Goal: Obtain resource: Download file/media

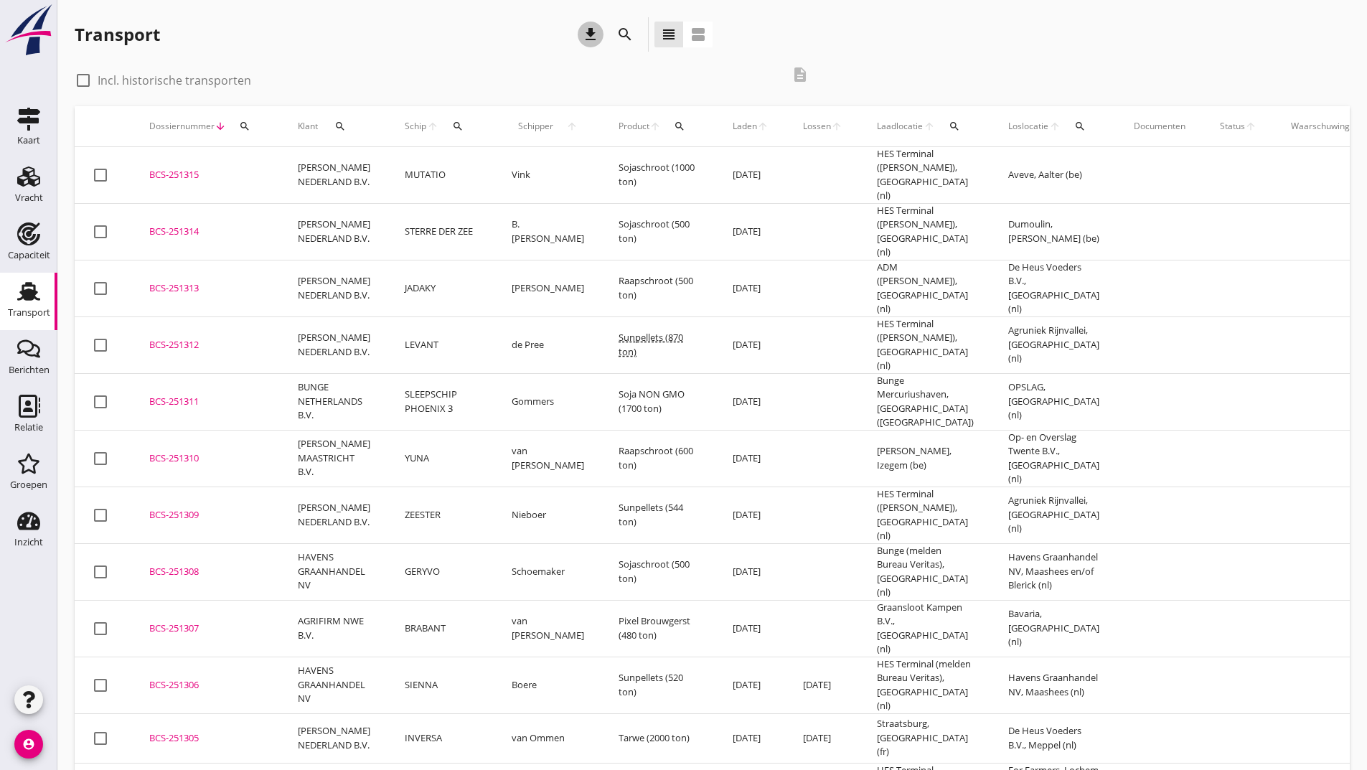
click at [592, 34] on icon "download" at bounding box center [590, 34] width 17 height 17
click at [197, 338] on div "BCS-251312" at bounding box center [206, 345] width 114 height 14
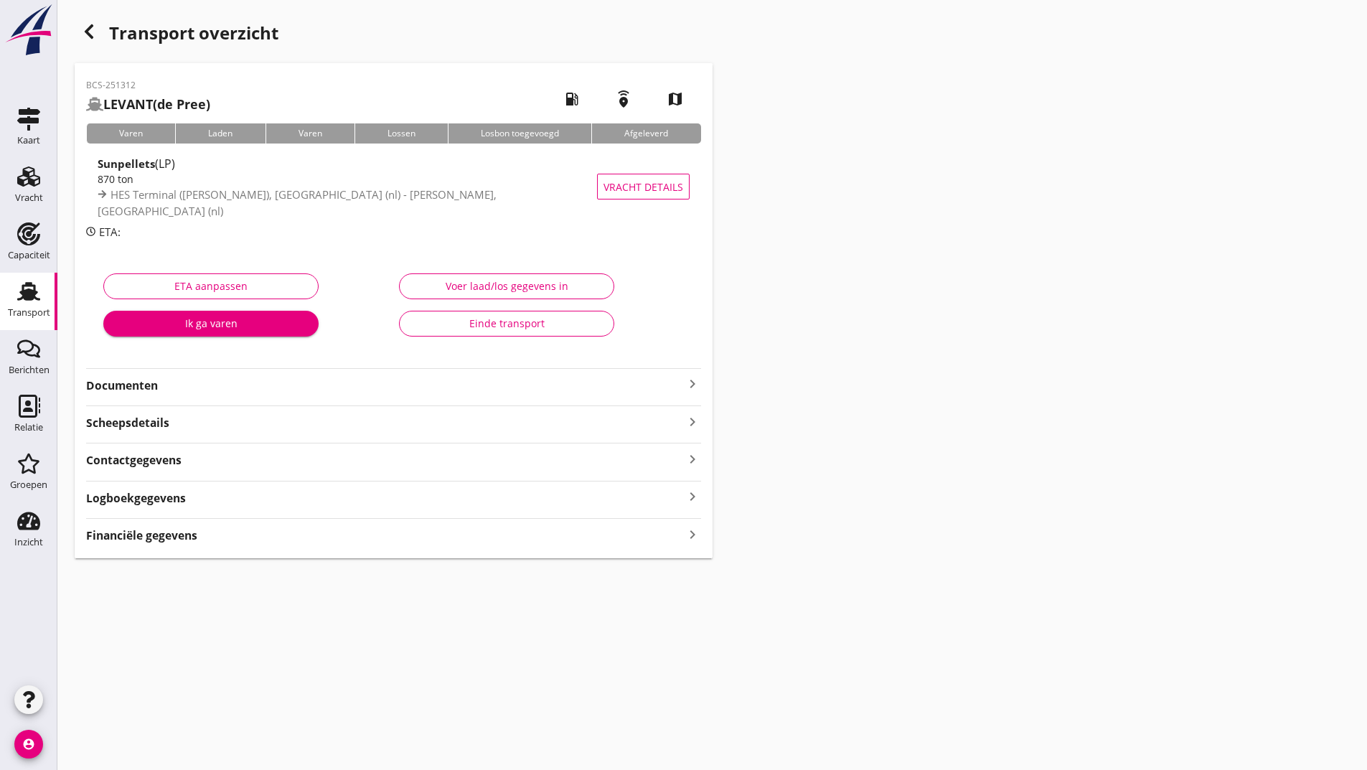
click at [160, 535] on strong "Financiële gegevens" at bounding box center [141, 535] width 111 height 17
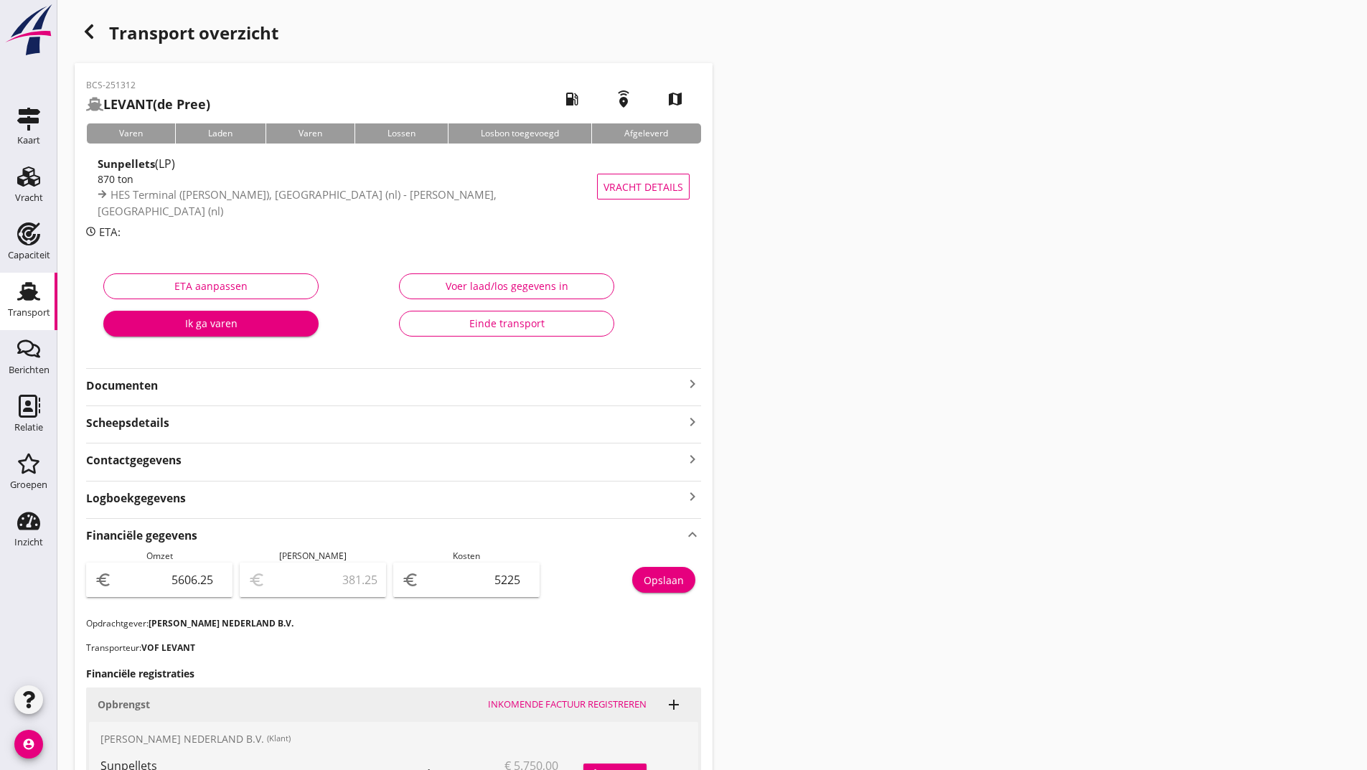
click at [88, 27] on icon "button" at bounding box center [88, 31] width 17 height 17
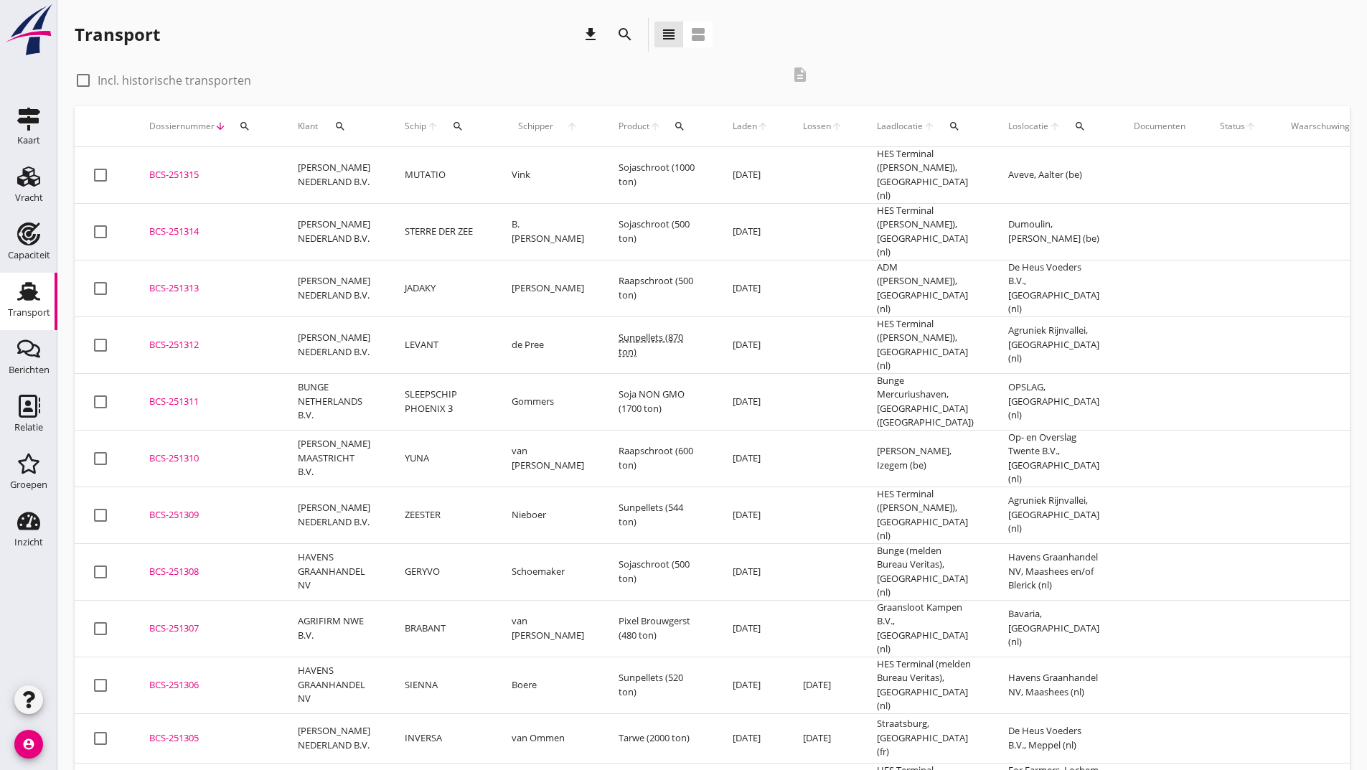
click at [189, 281] on div "BCS-251313" at bounding box center [206, 288] width 114 height 14
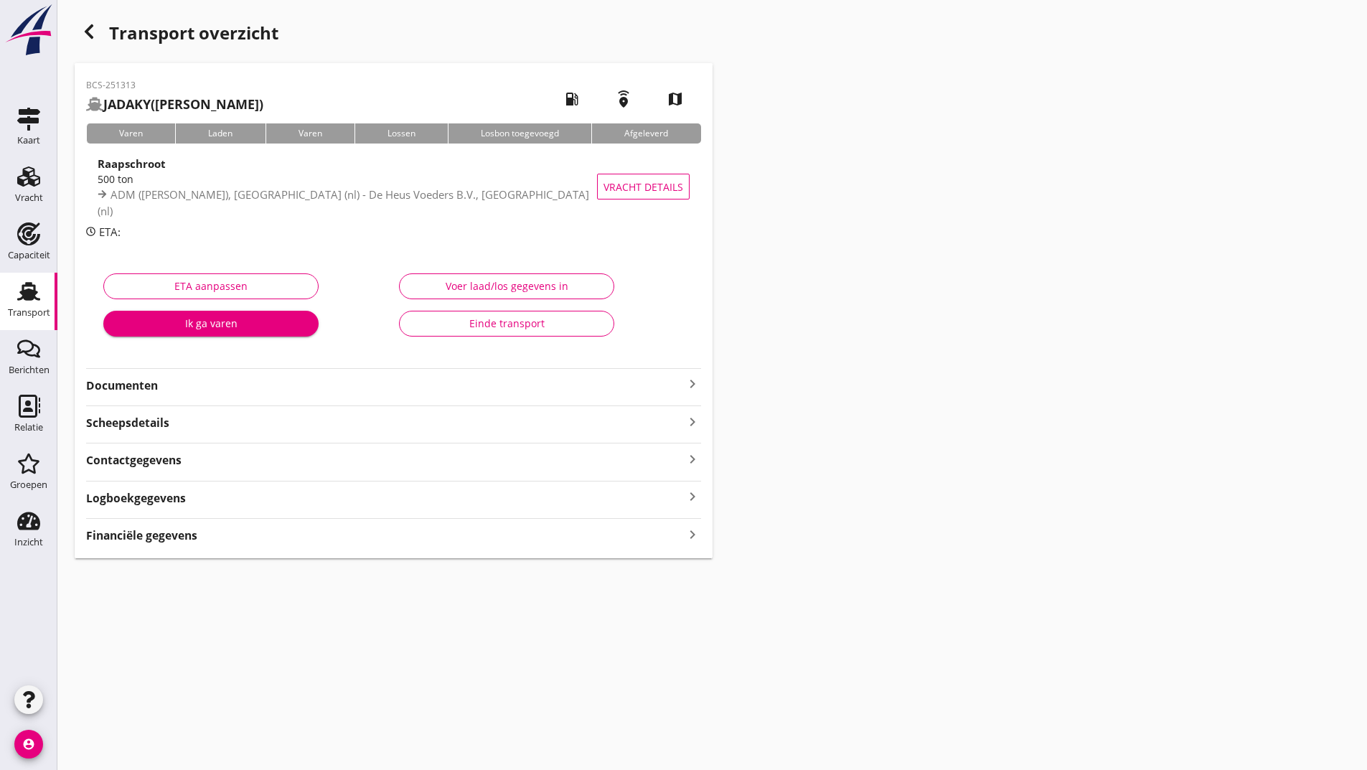
click at [184, 537] on strong "Financiële gegevens" at bounding box center [141, 535] width 111 height 17
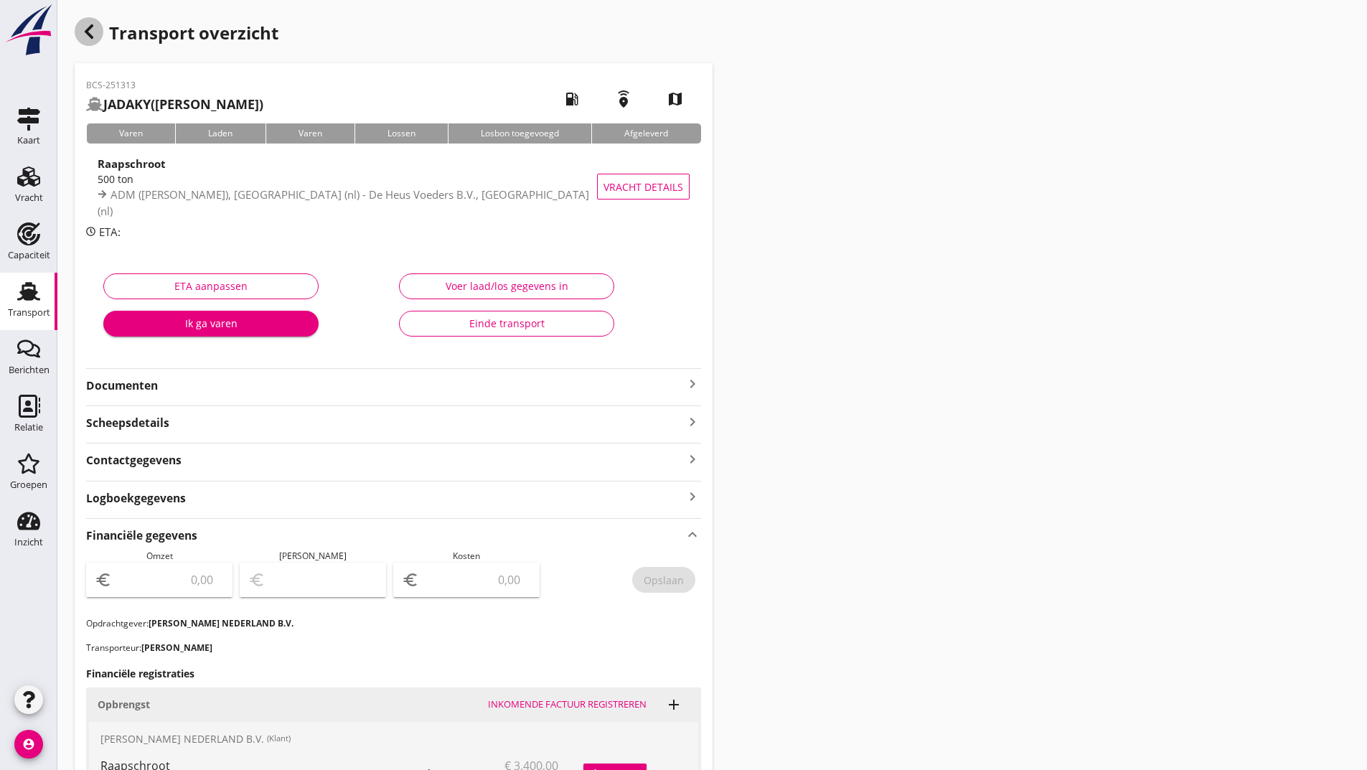
click at [83, 32] on icon "button" at bounding box center [88, 31] width 17 height 17
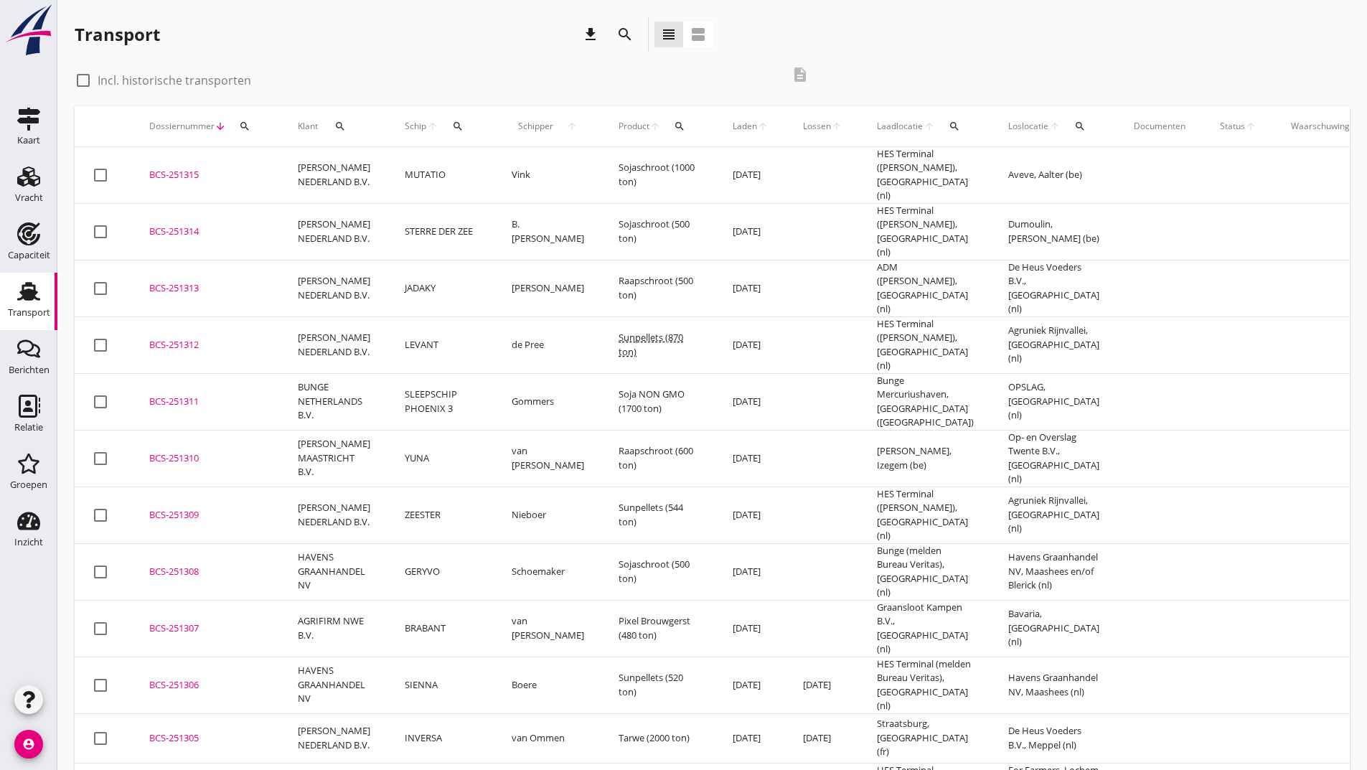
click at [204, 225] on div "BCS-251314" at bounding box center [206, 232] width 114 height 14
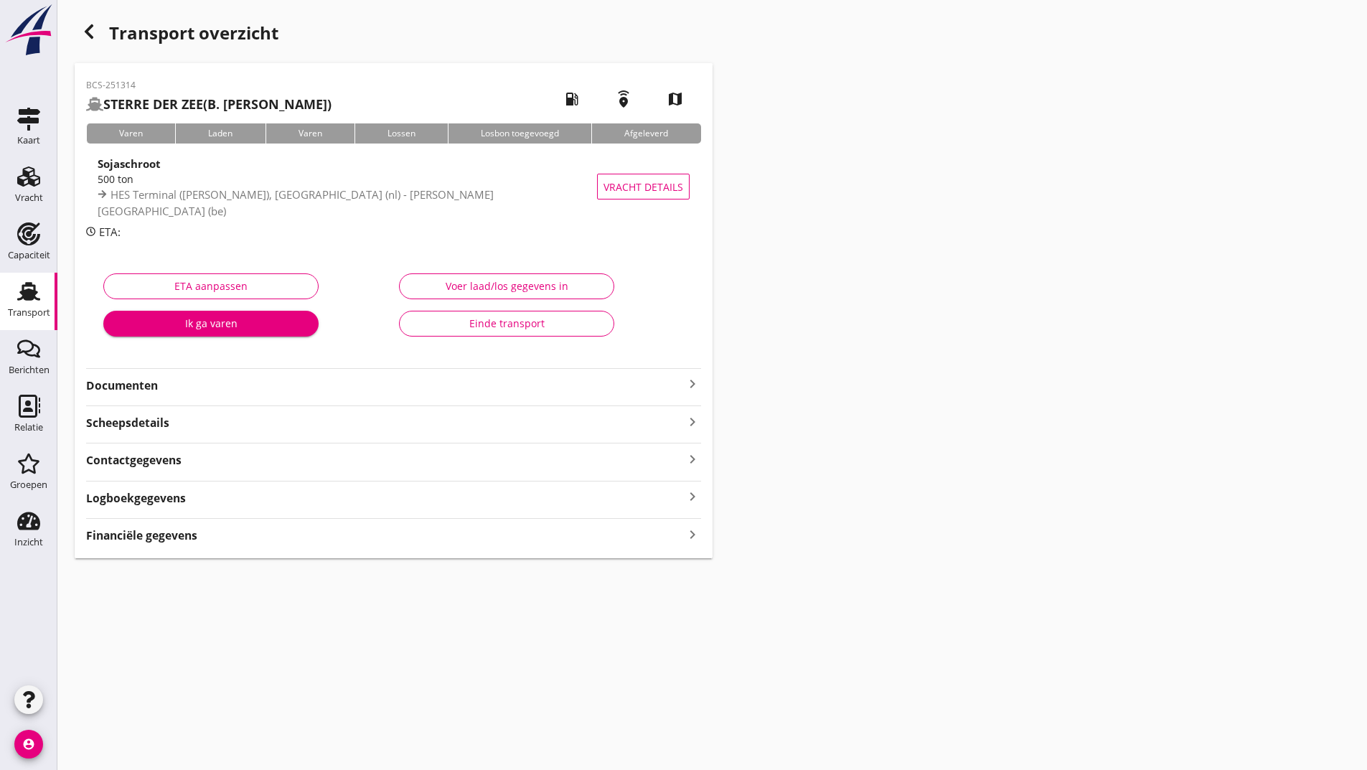
click at [173, 534] on strong "Financiële gegevens" at bounding box center [141, 535] width 111 height 17
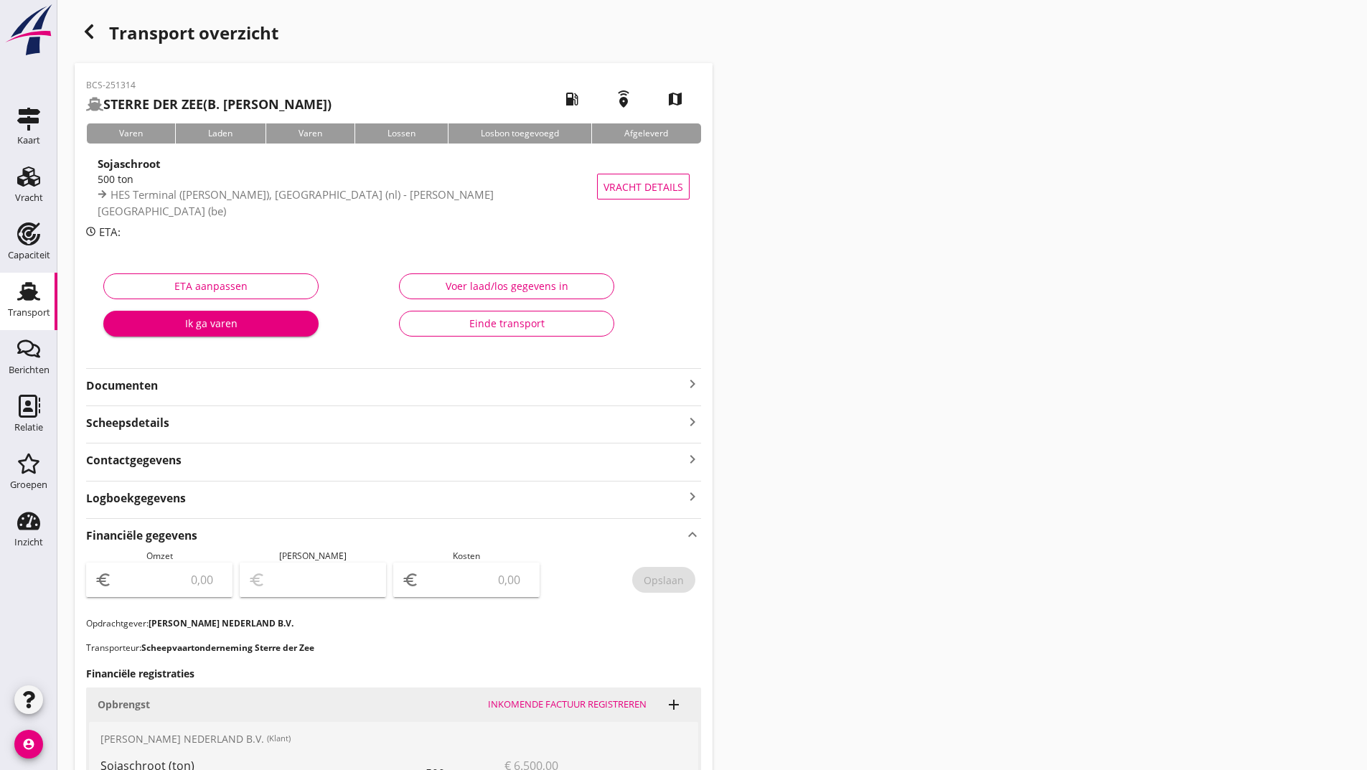
click at [92, 37] on use "button" at bounding box center [89, 31] width 9 height 14
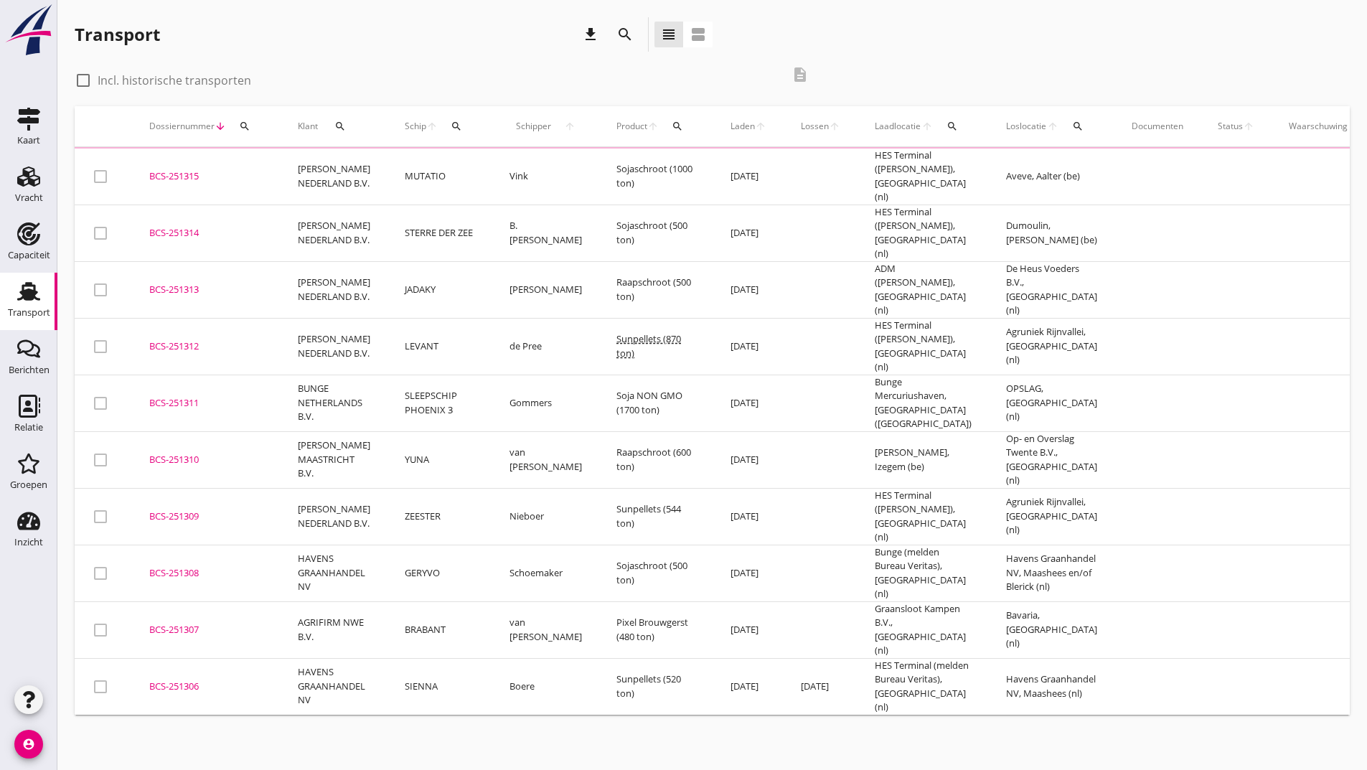
click at [189, 176] on div "BCS-251315" at bounding box center [206, 176] width 114 height 14
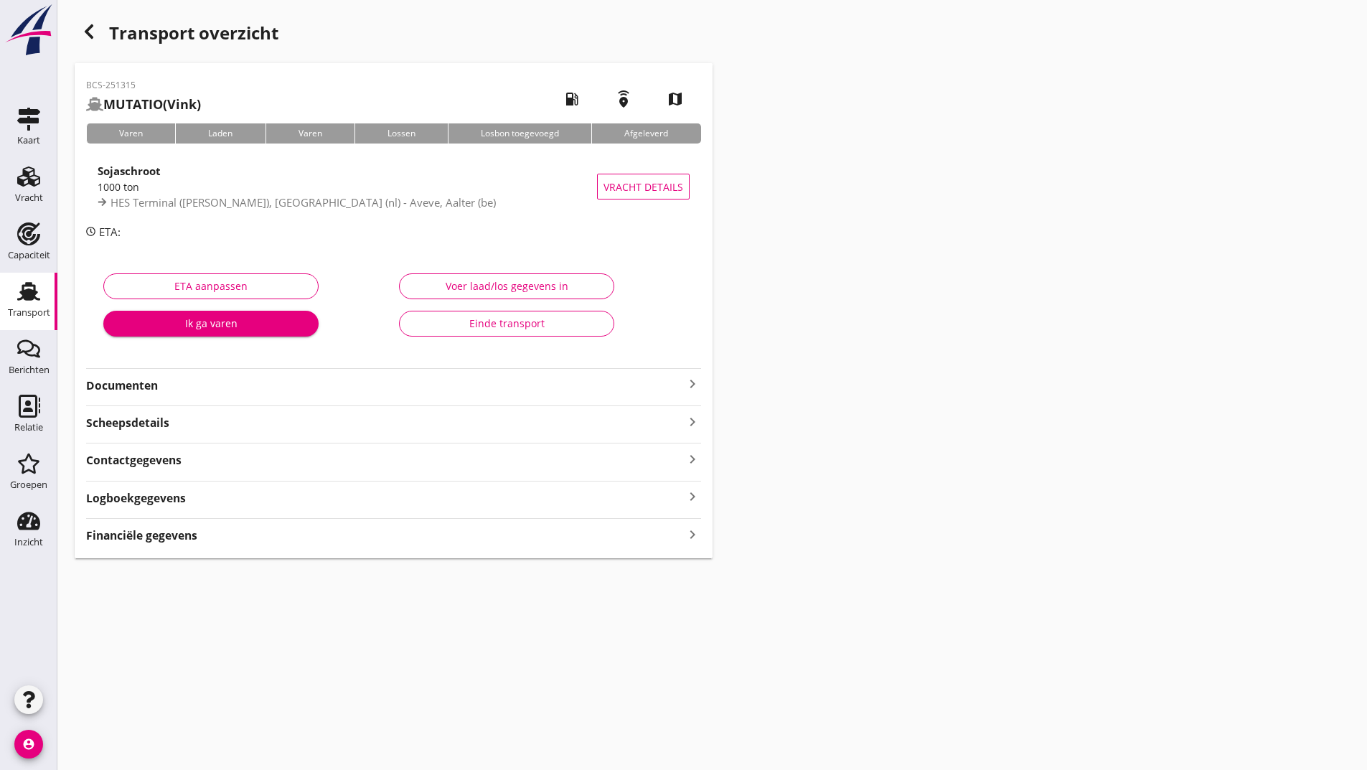
click at [177, 537] on strong "Financiële gegevens" at bounding box center [141, 535] width 111 height 17
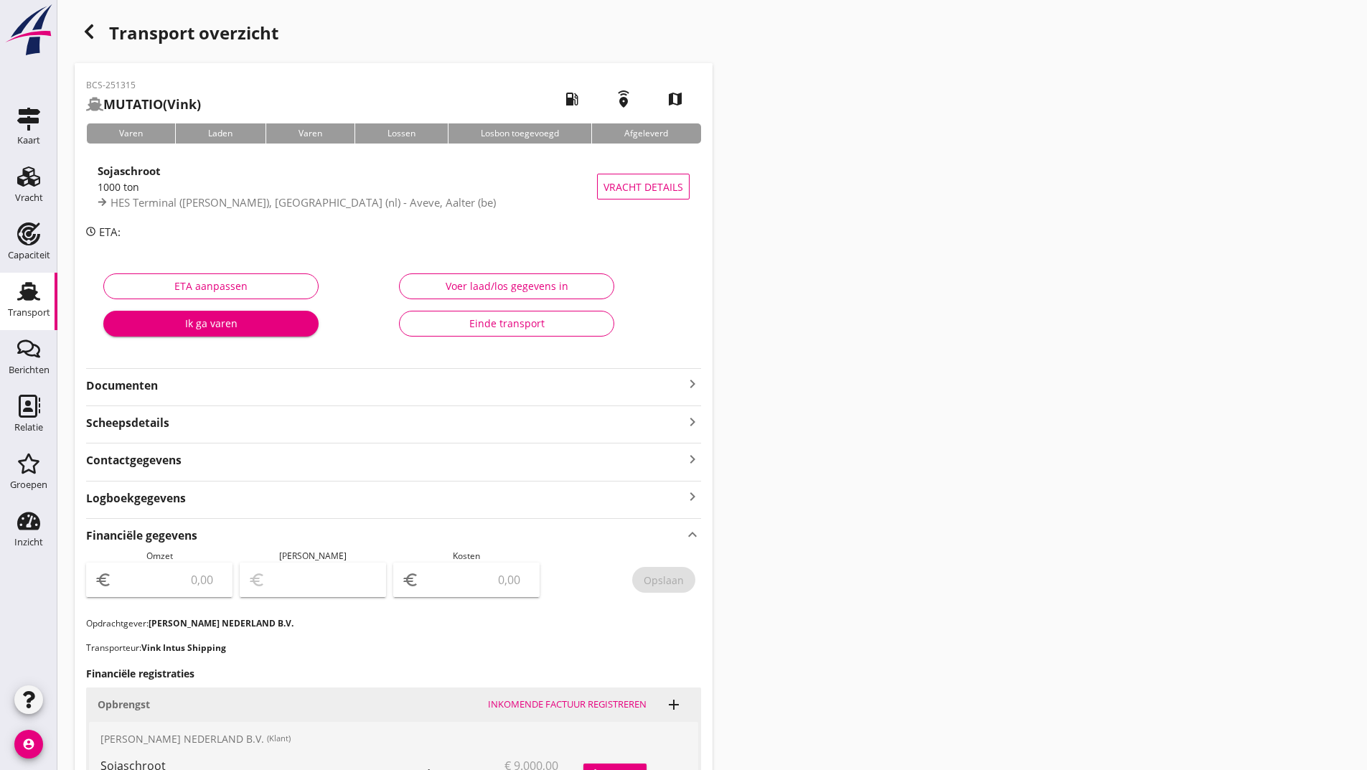
click at [131, 395] on div "BCS-251315 MUTATIO (Vink) local_gas_station emergency_share map Varen Laden Var…" at bounding box center [394, 564] width 638 height 1003
click at [112, 388] on strong "Documenten" at bounding box center [385, 385] width 598 height 17
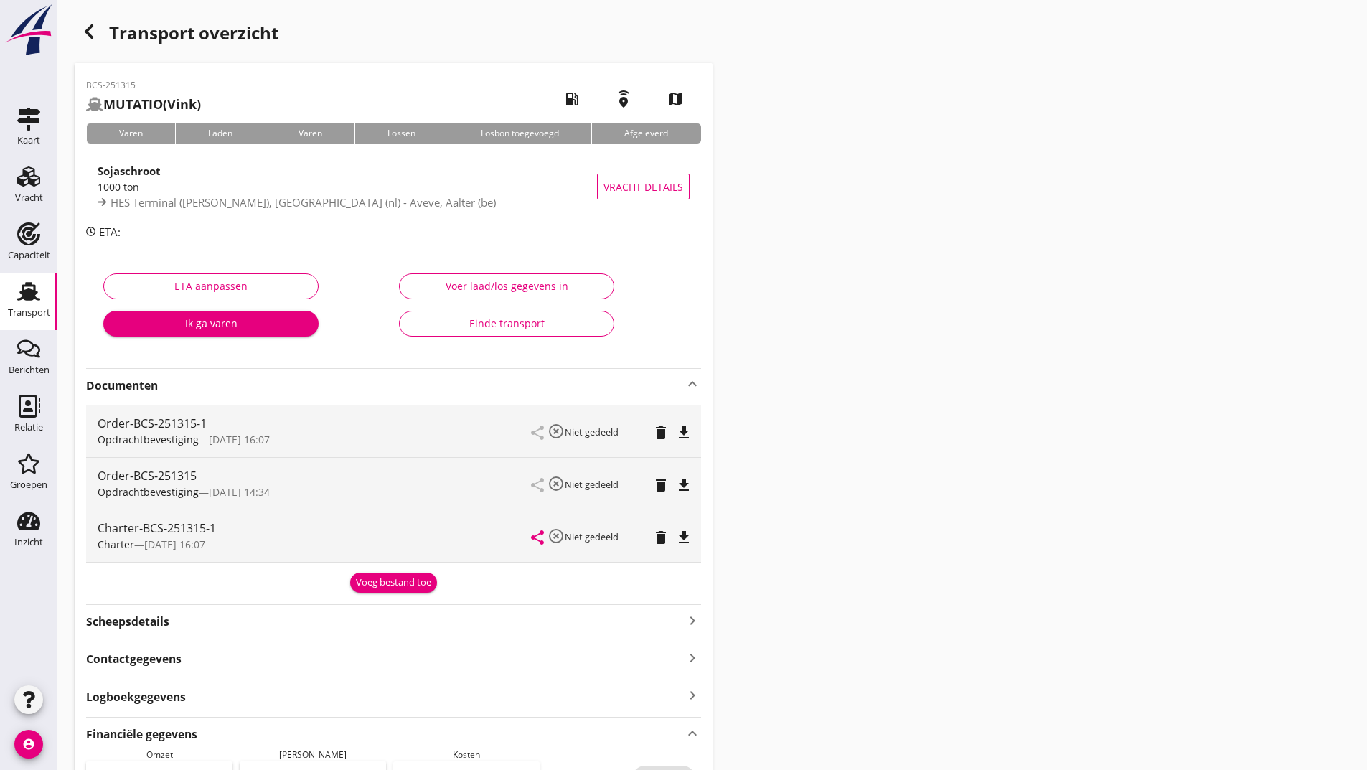
click at [885, 330] on div "Transport overzicht BCS-251315 MUTATIO (Vink) local_gas_station emergency_share…" at bounding box center [711, 641] width 1309 height 1282
click at [92, 32] on icon "button" at bounding box center [88, 31] width 17 height 17
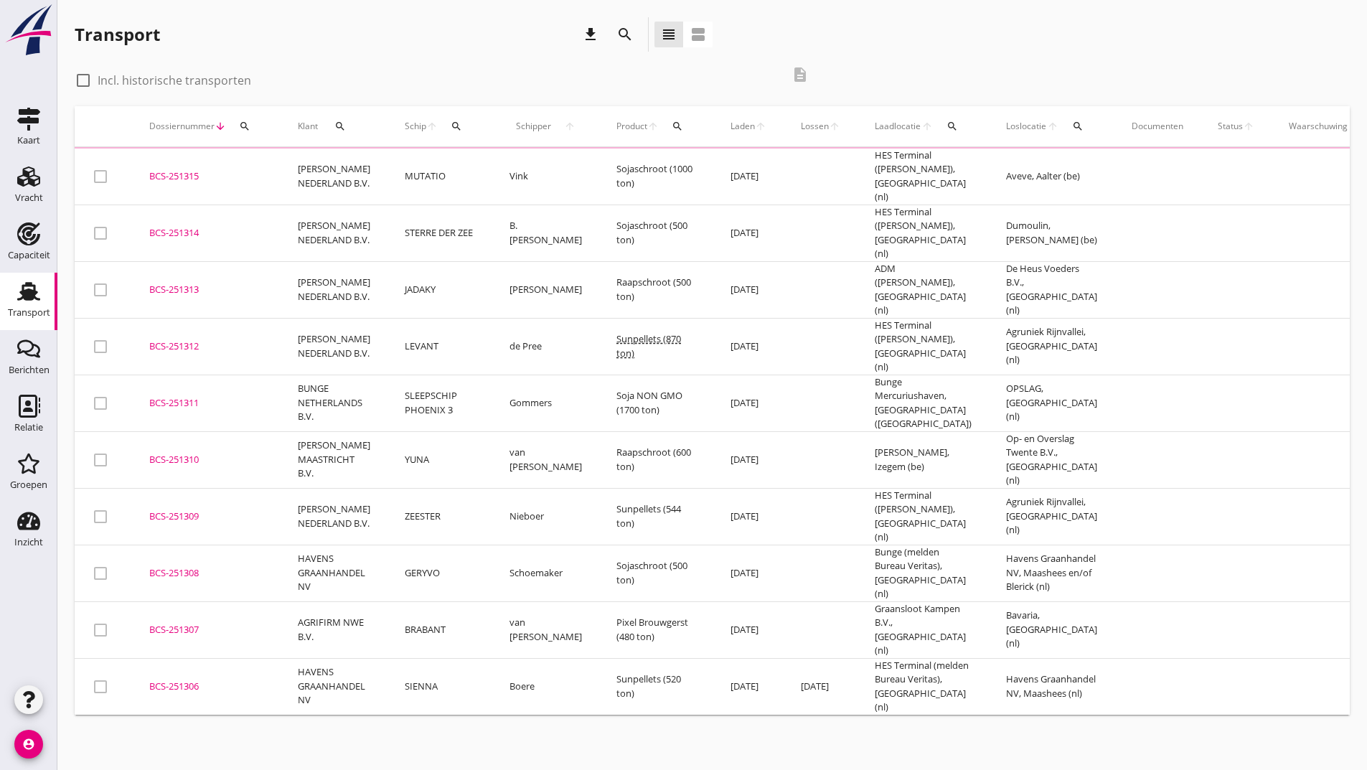
click at [621, 33] on icon "search" at bounding box center [624, 34] width 17 height 17
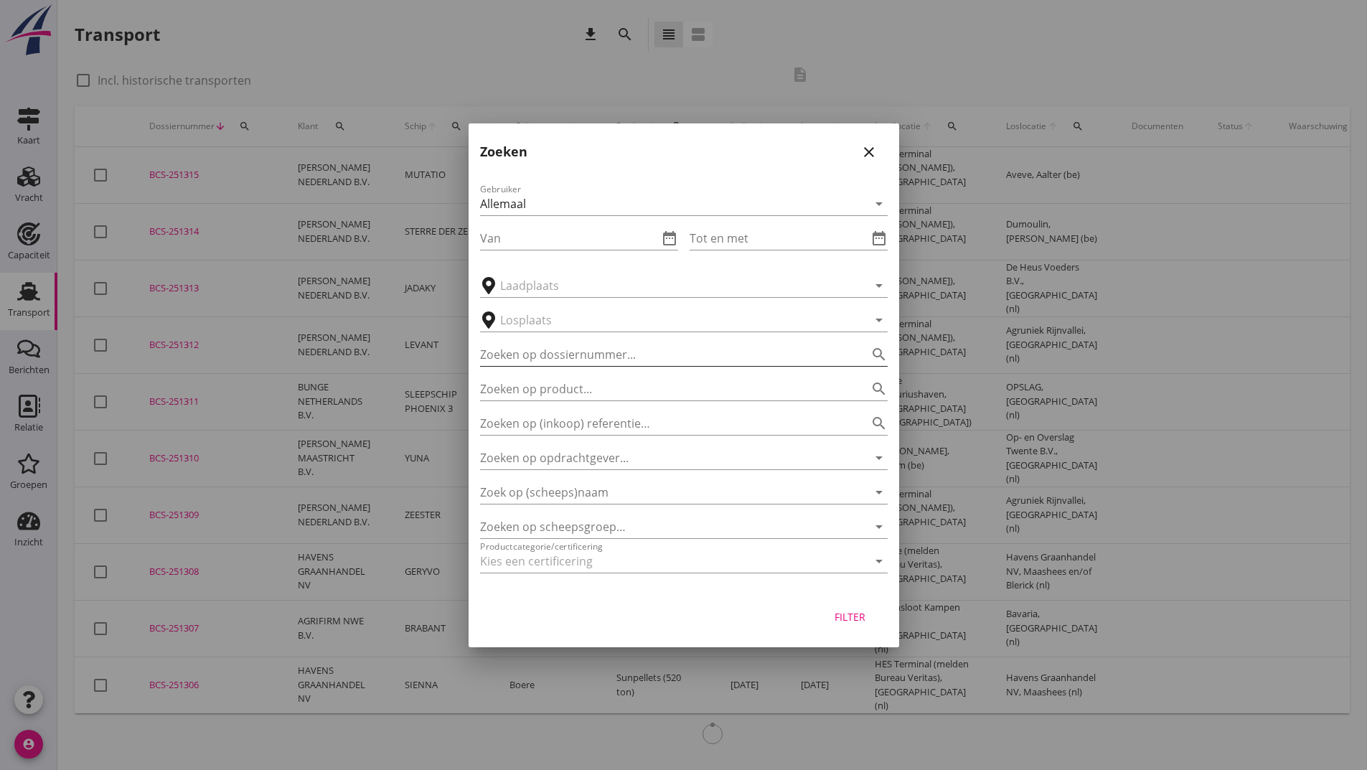
click at [550, 349] on input "Zoeken op dossiernummer..." at bounding box center [663, 354] width 367 height 23
type input "251221"
click at [834, 616] on div "Filter" at bounding box center [850, 616] width 40 height 15
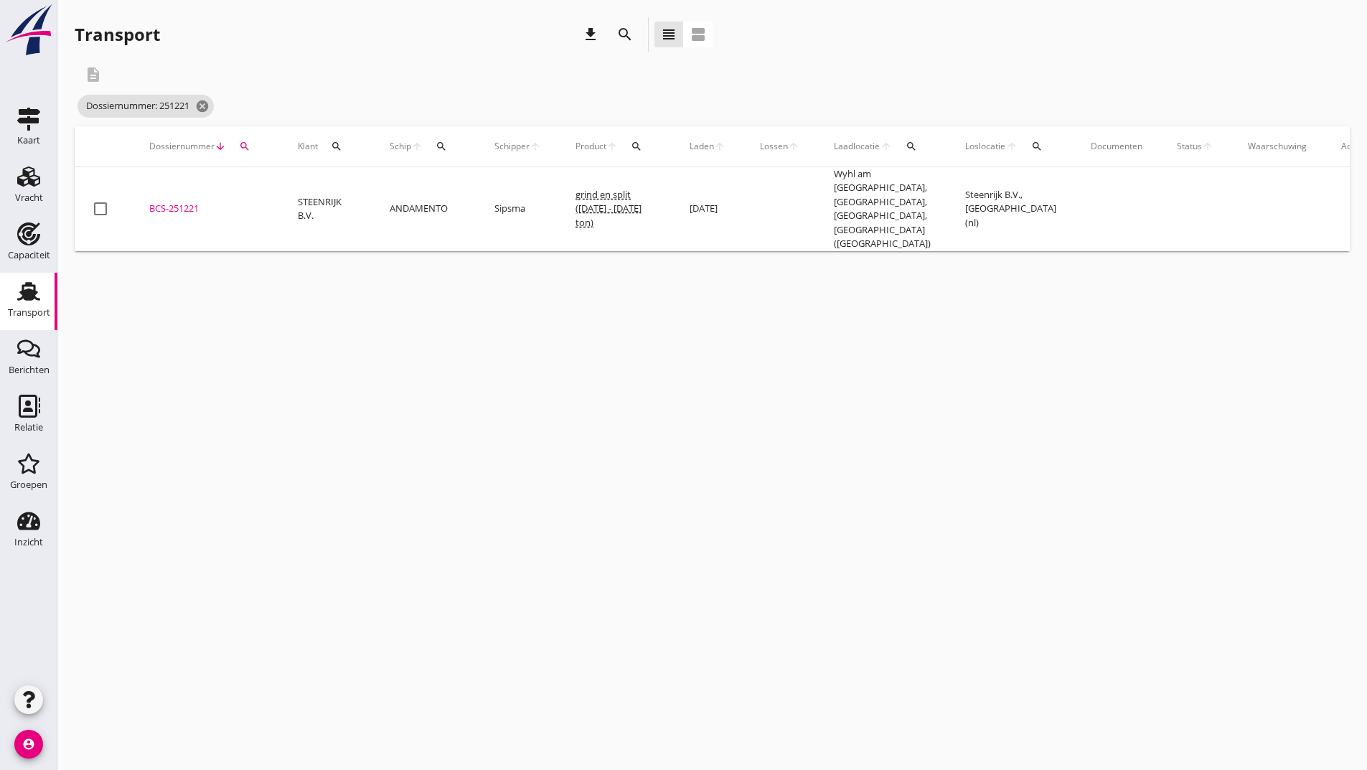
click at [194, 202] on div "BCS-251221" at bounding box center [206, 209] width 114 height 14
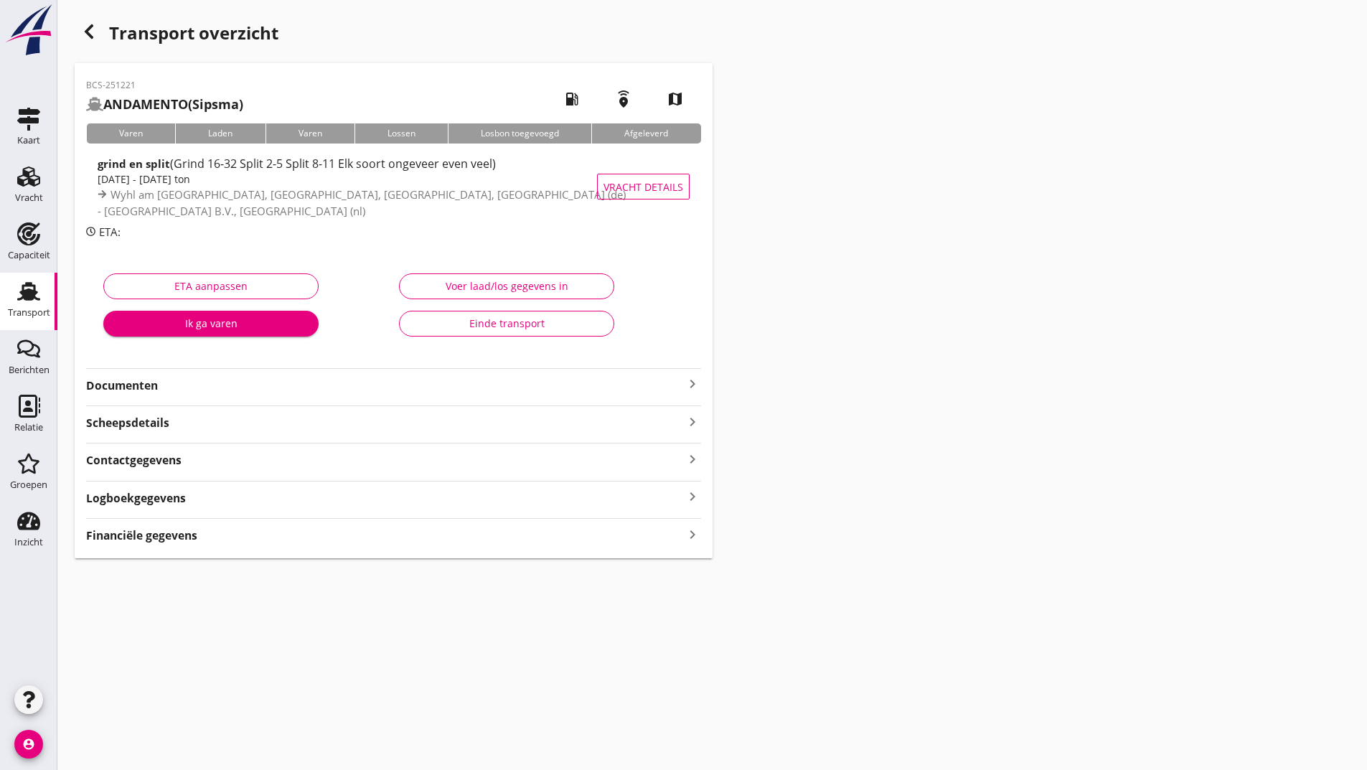
drag, startPoint x: 149, startPoint y: 384, endPoint x: 164, endPoint y: 395, distance: 18.9
click at [150, 385] on strong "Documenten" at bounding box center [385, 385] width 598 height 17
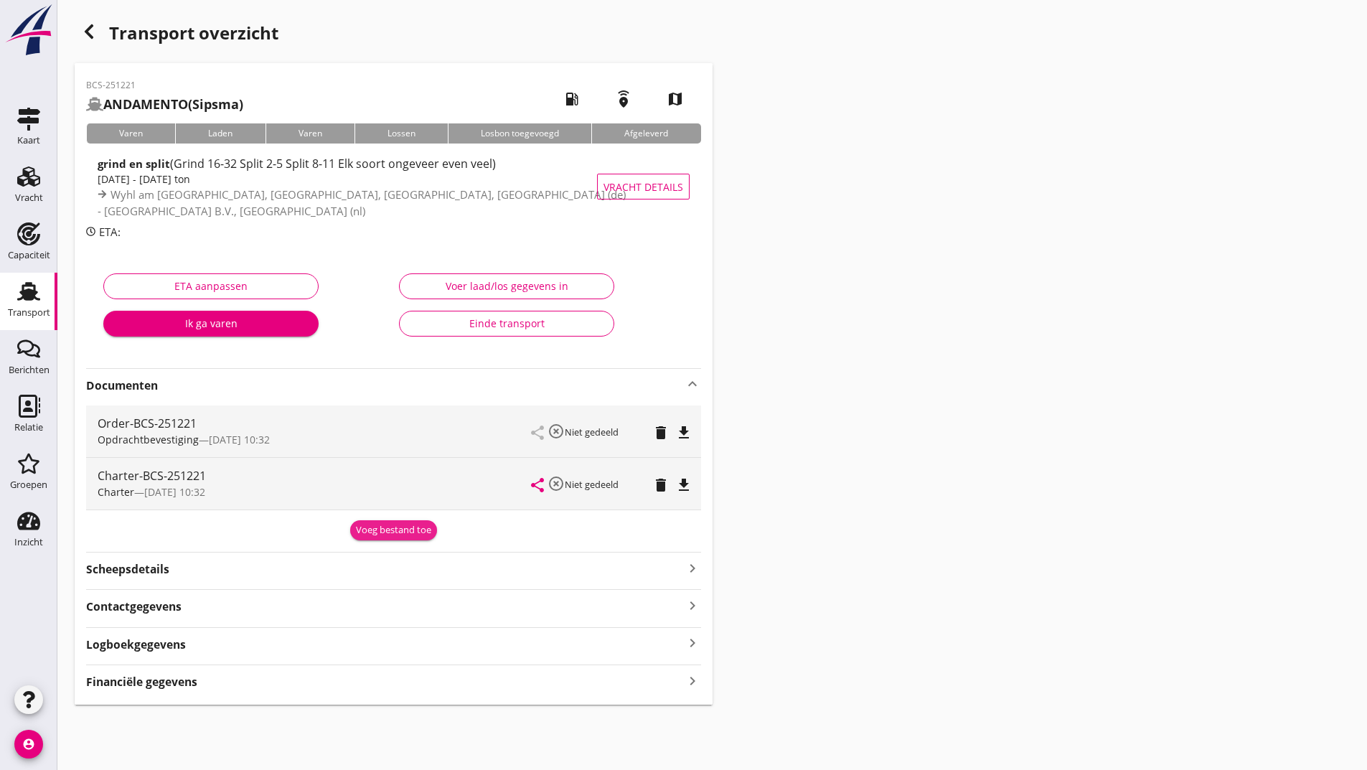
drag, startPoint x: 367, startPoint y: 532, endPoint x: 281, endPoint y: 573, distance: 95.3
click at [366, 532] on div "Voeg bestand toe" at bounding box center [393, 530] width 75 height 14
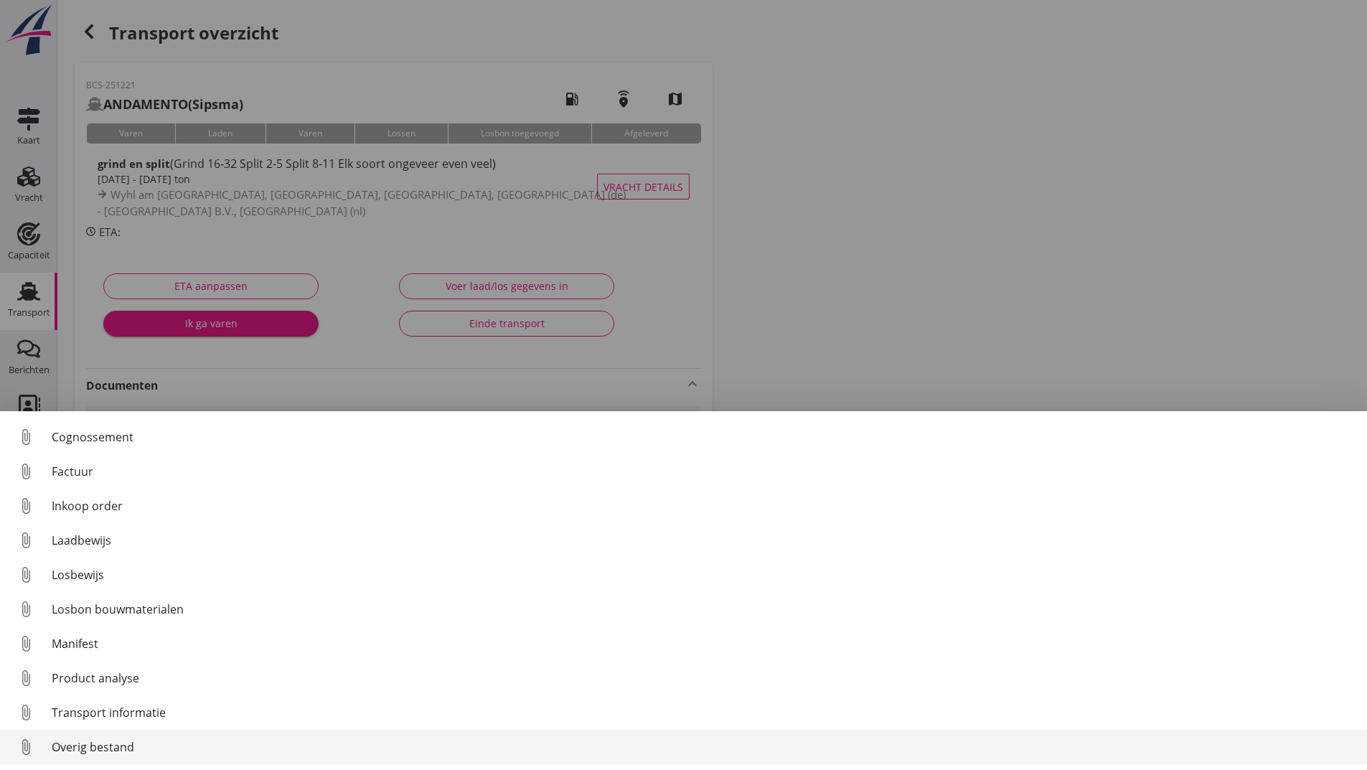
scroll to position [66, 0]
click at [112, 747] on div "Overig bestand" at bounding box center [704, 746] width 1304 height 17
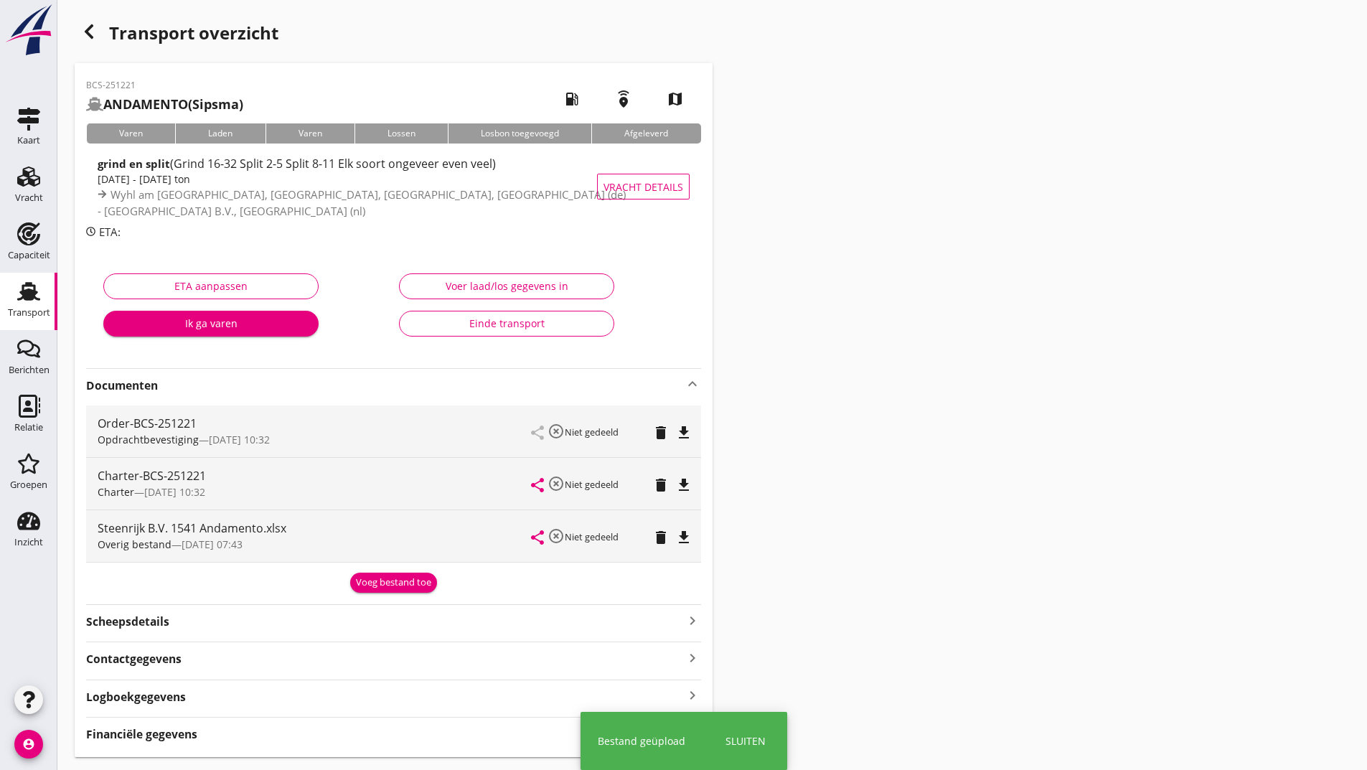
click at [367, 583] on div "Voeg bestand toe" at bounding box center [393, 582] width 75 height 14
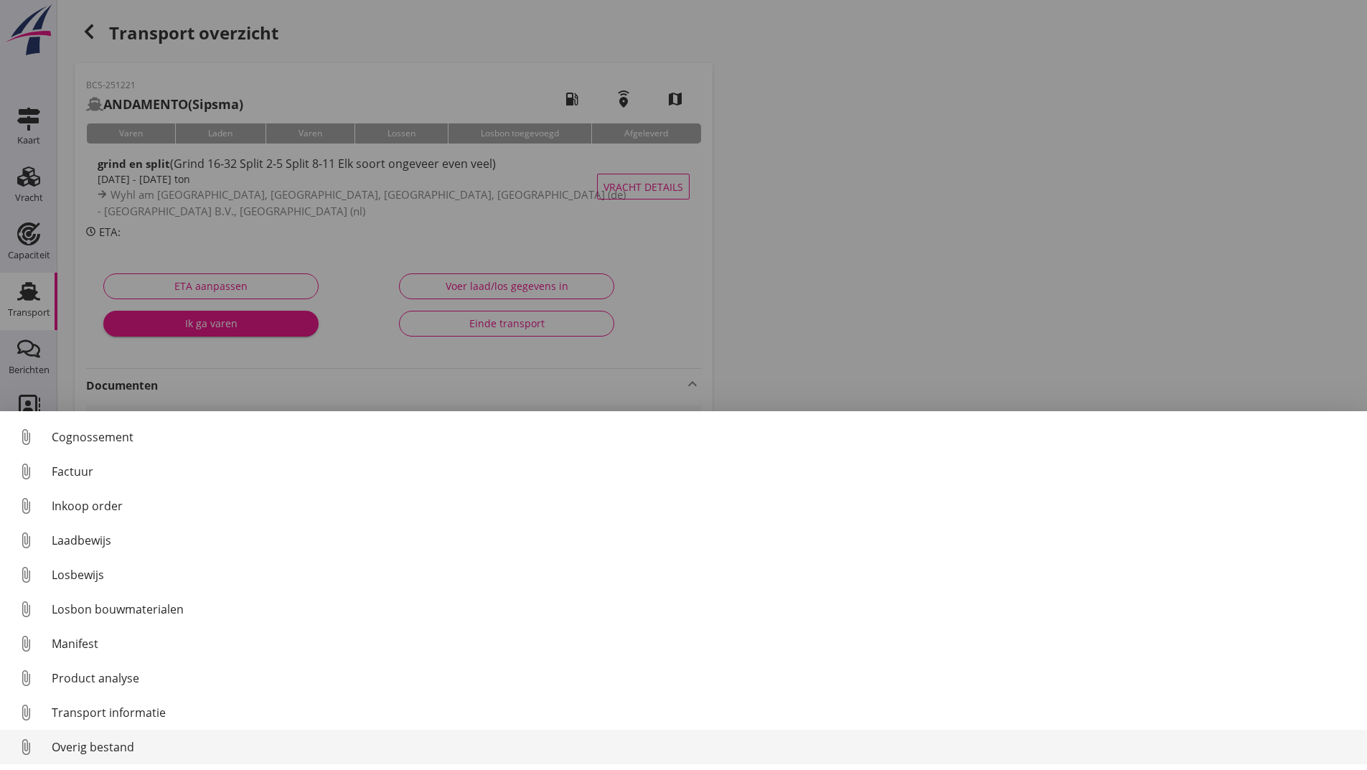
click at [105, 739] on div "Overig bestand" at bounding box center [704, 746] width 1304 height 17
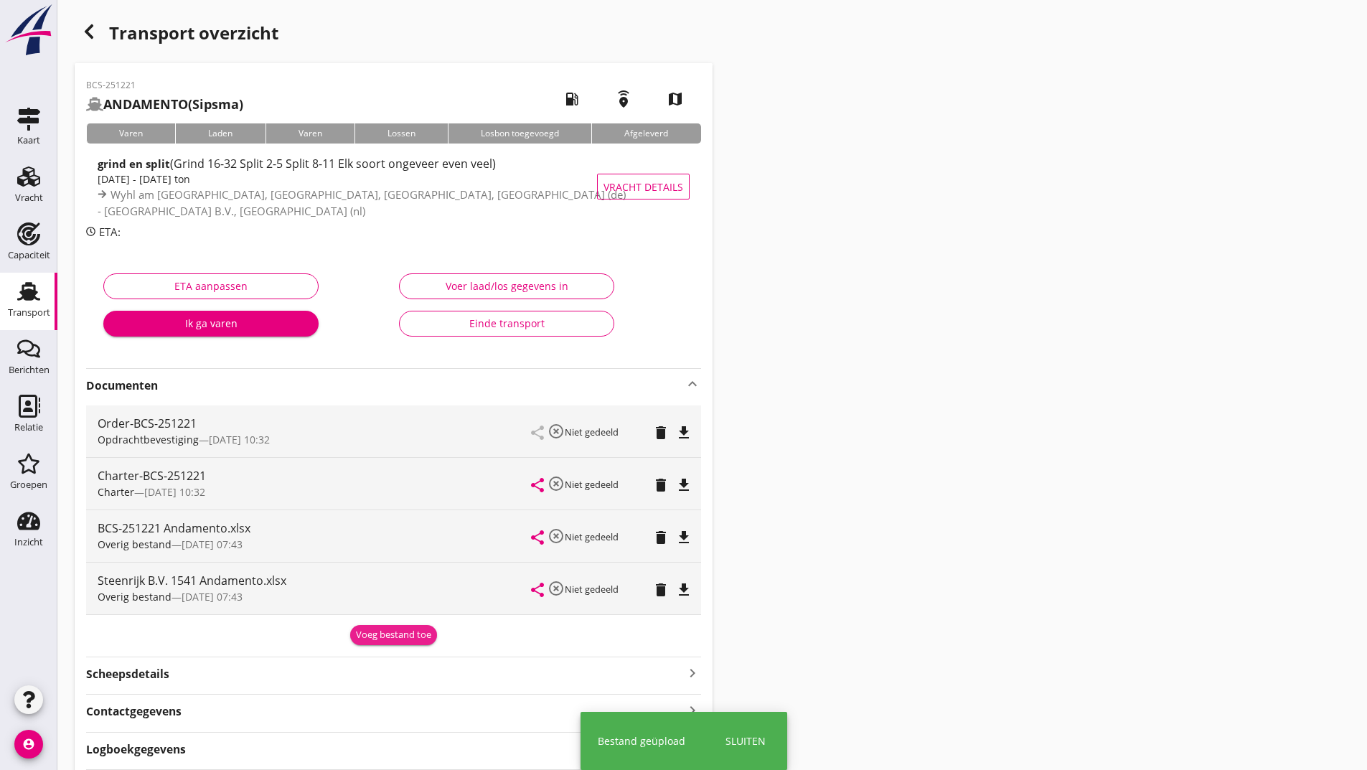
drag, startPoint x: 390, startPoint y: 644, endPoint x: 387, endPoint y: 637, distance: 7.4
click at [392, 643] on button "Voeg bestand toe" at bounding box center [393, 635] width 87 height 20
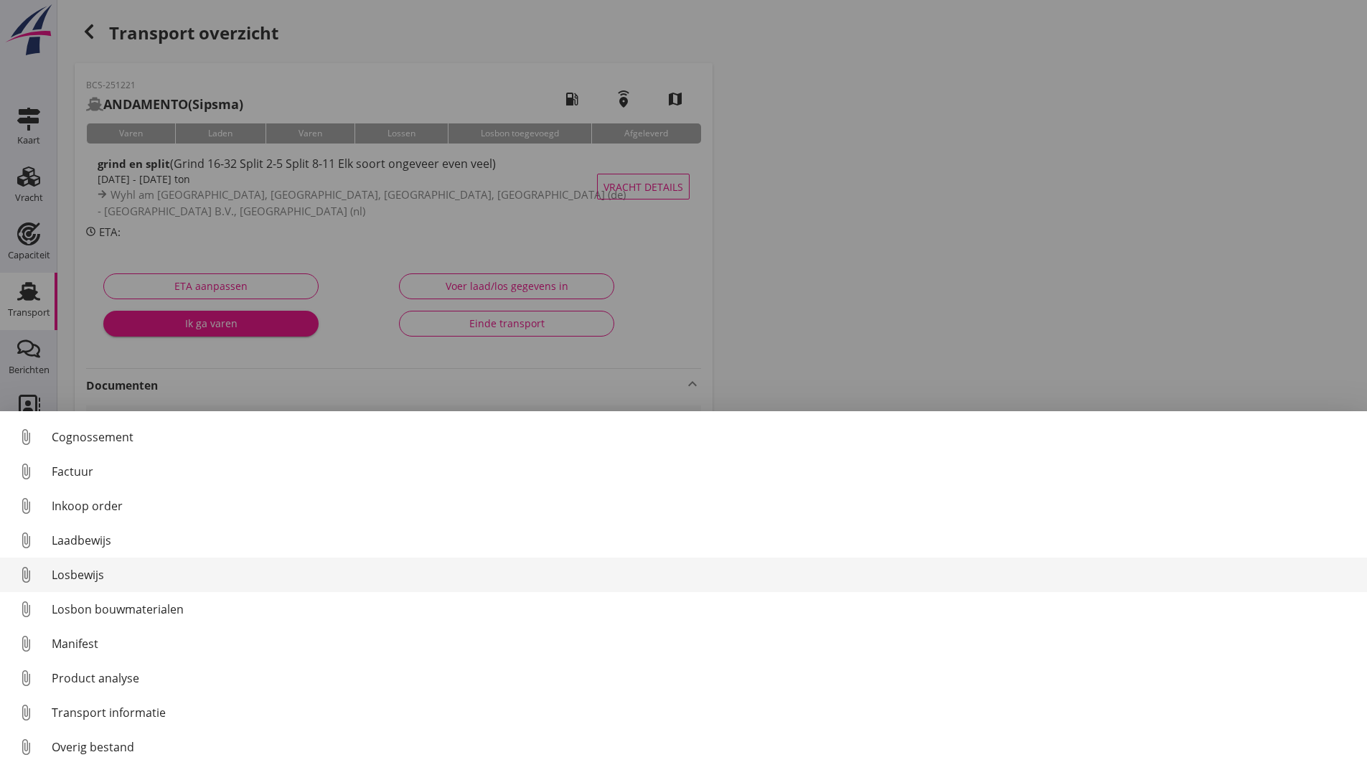
click at [92, 570] on div "Losbewijs" at bounding box center [704, 574] width 1304 height 17
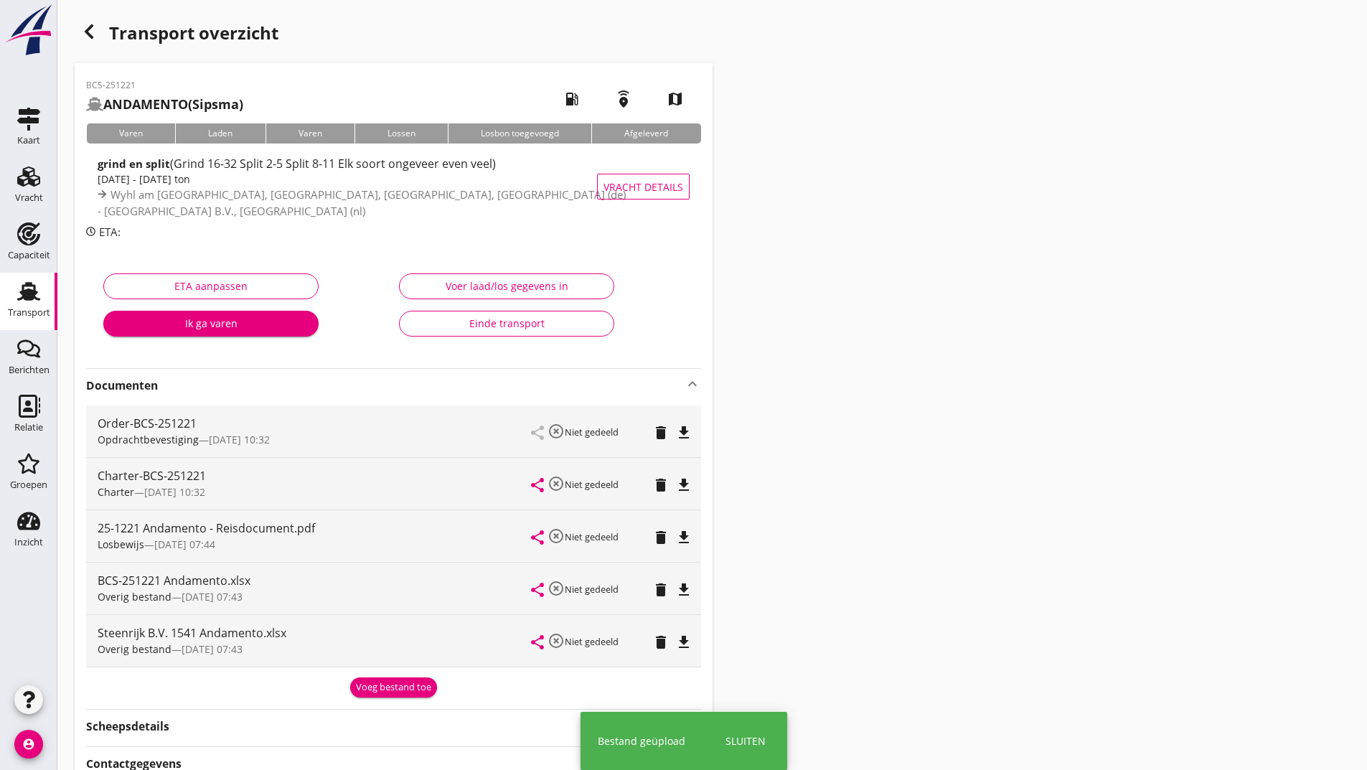
click at [370, 682] on div "Voeg bestand toe" at bounding box center [393, 687] width 75 height 14
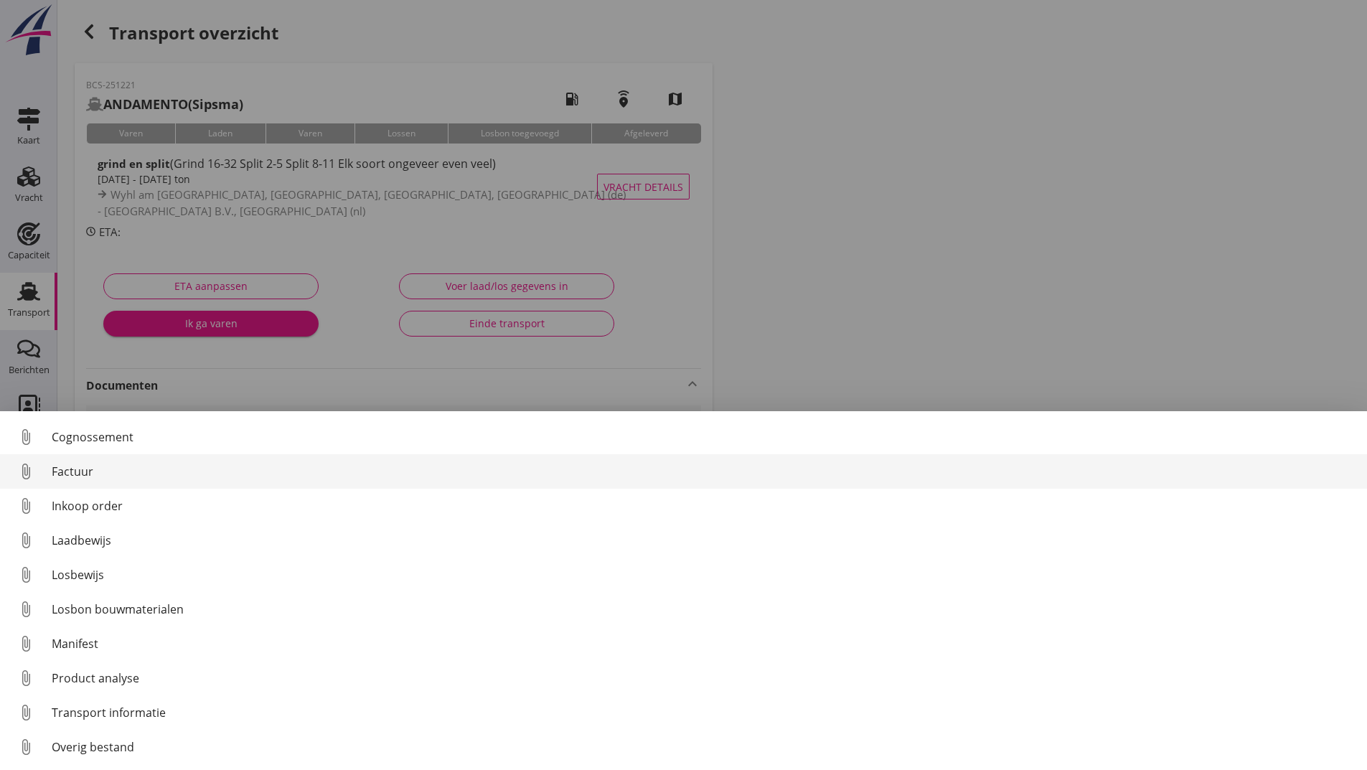
click at [95, 474] on div "Factuur" at bounding box center [704, 471] width 1304 height 17
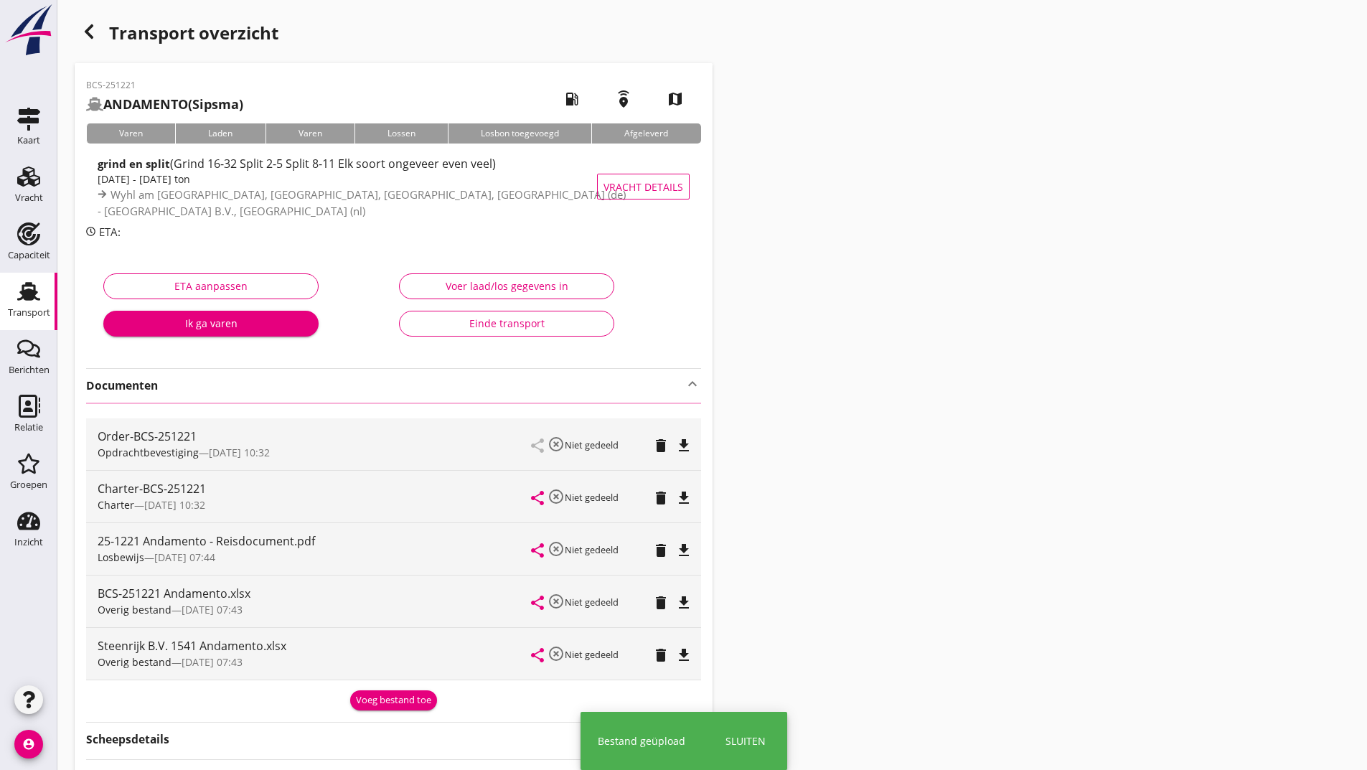
click at [86, 33] on icon "button" at bounding box center [88, 31] width 17 height 17
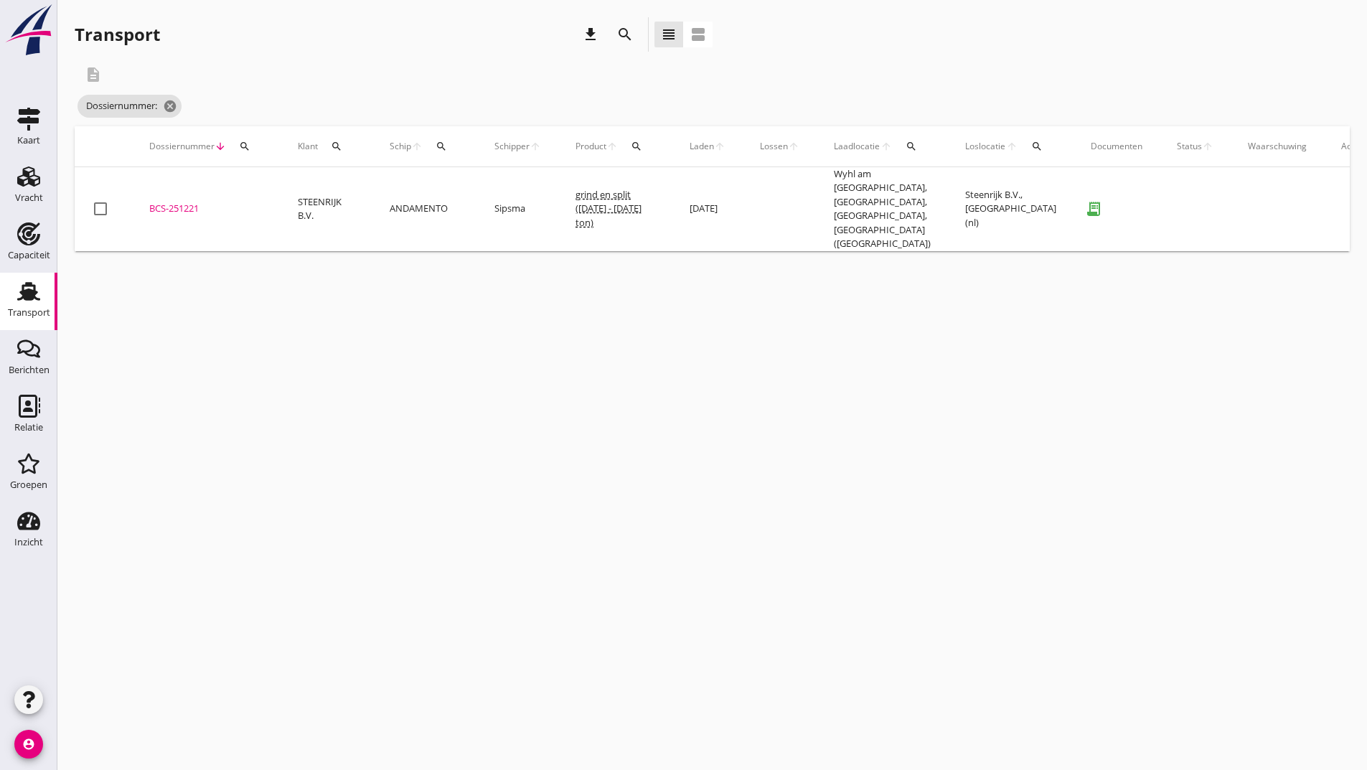
click at [624, 37] on icon "search" at bounding box center [624, 34] width 17 height 17
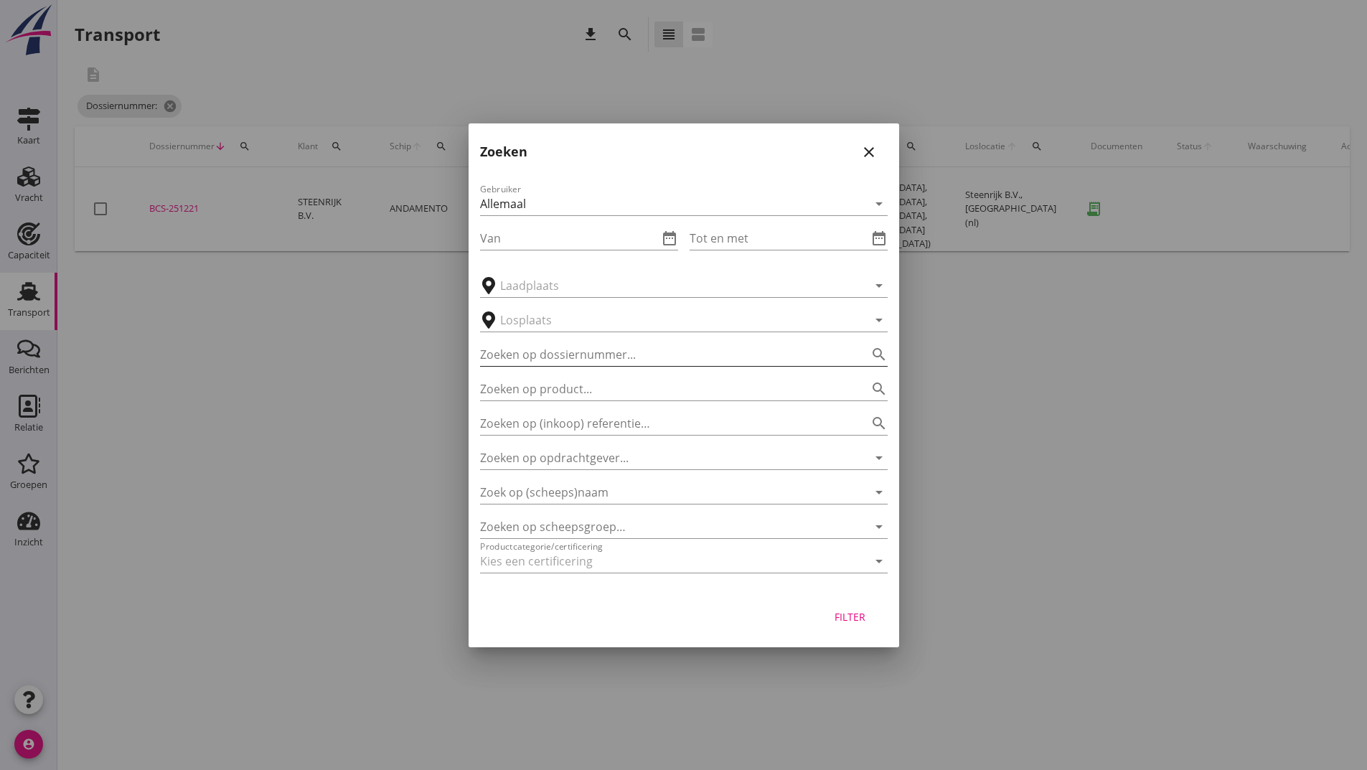
click at [548, 357] on input "Zoeken op dossiernummer..." at bounding box center [663, 354] width 367 height 23
type input "251231"
click at [864, 614] on div "Filter" at bounding box center [850, 616] width 40 height 15
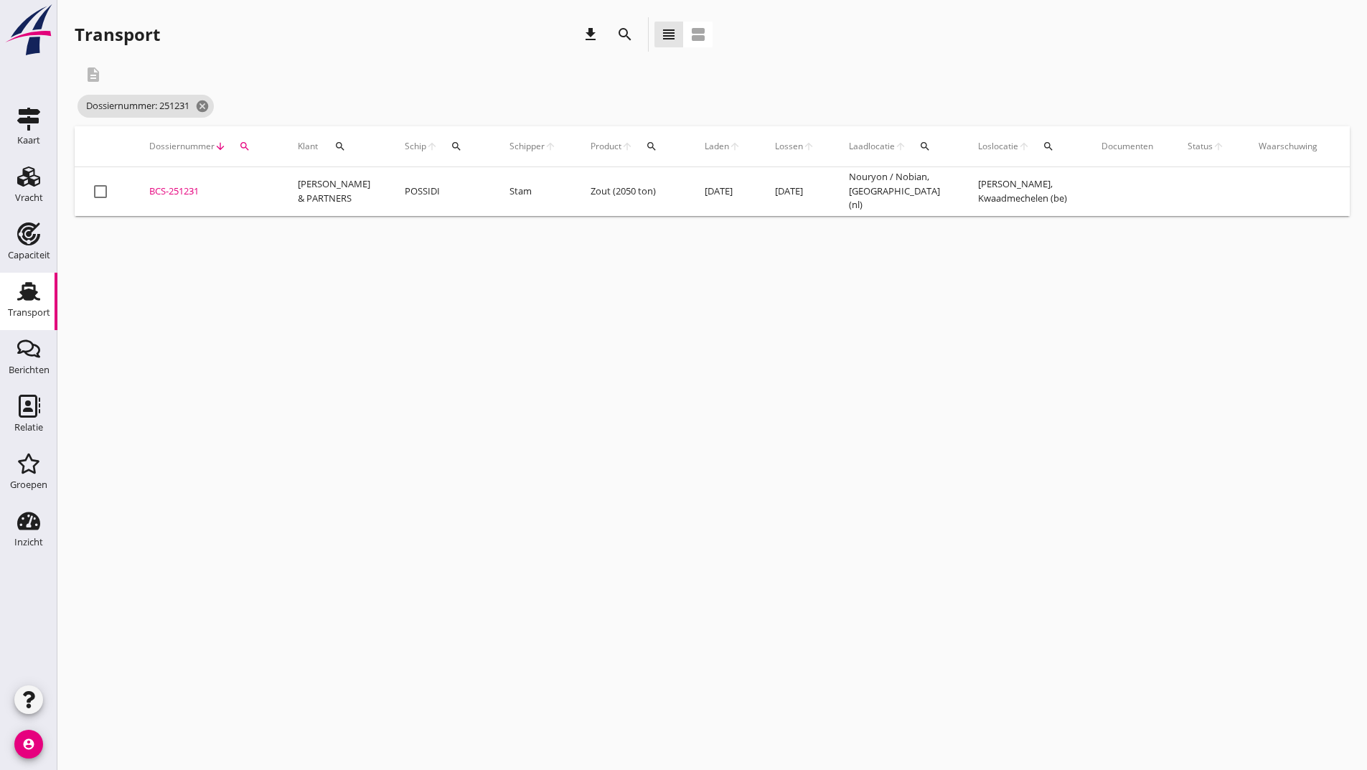
drag, startPoint x: 161, startPoint y: 194, endPoint x: 187, endPoint y: 230, distance: 44.2
click at [161, 195] on div "BCS-251231" at bounding box center [206, 191] width 114 height 14
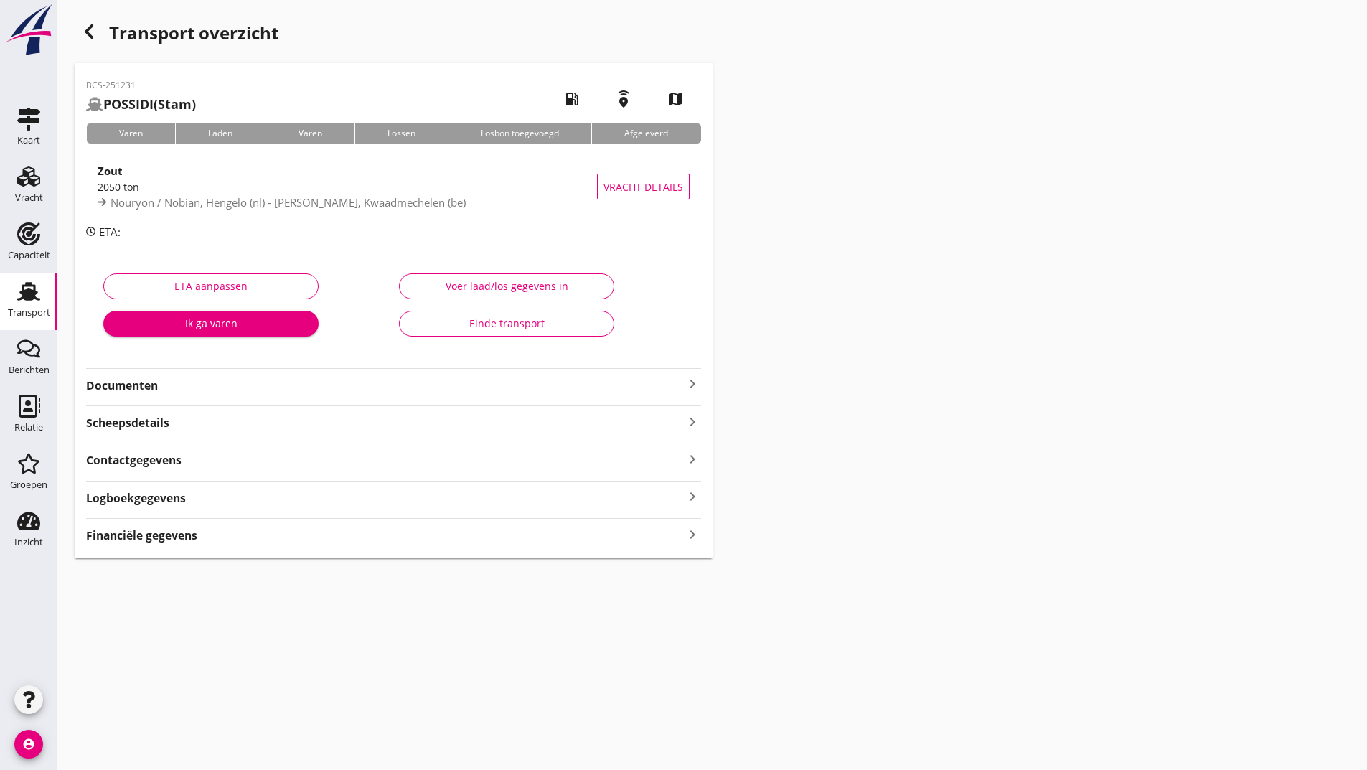
click at [138, 381] on strong "Documenten" at bounding box center [385, 385] width 598 height 17
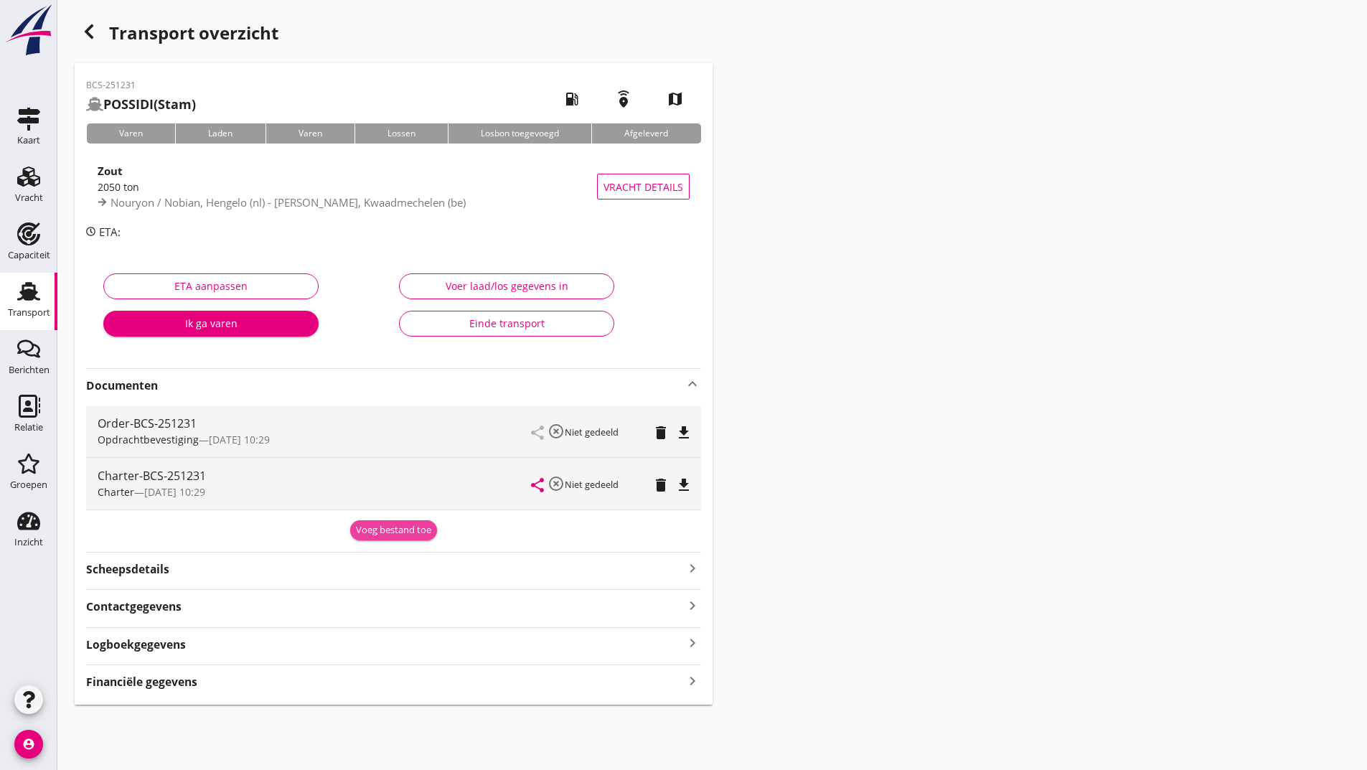
click at [364, 532] on div "Voeg bestand toe" at bounding box center [393, 530] width 75 height 14
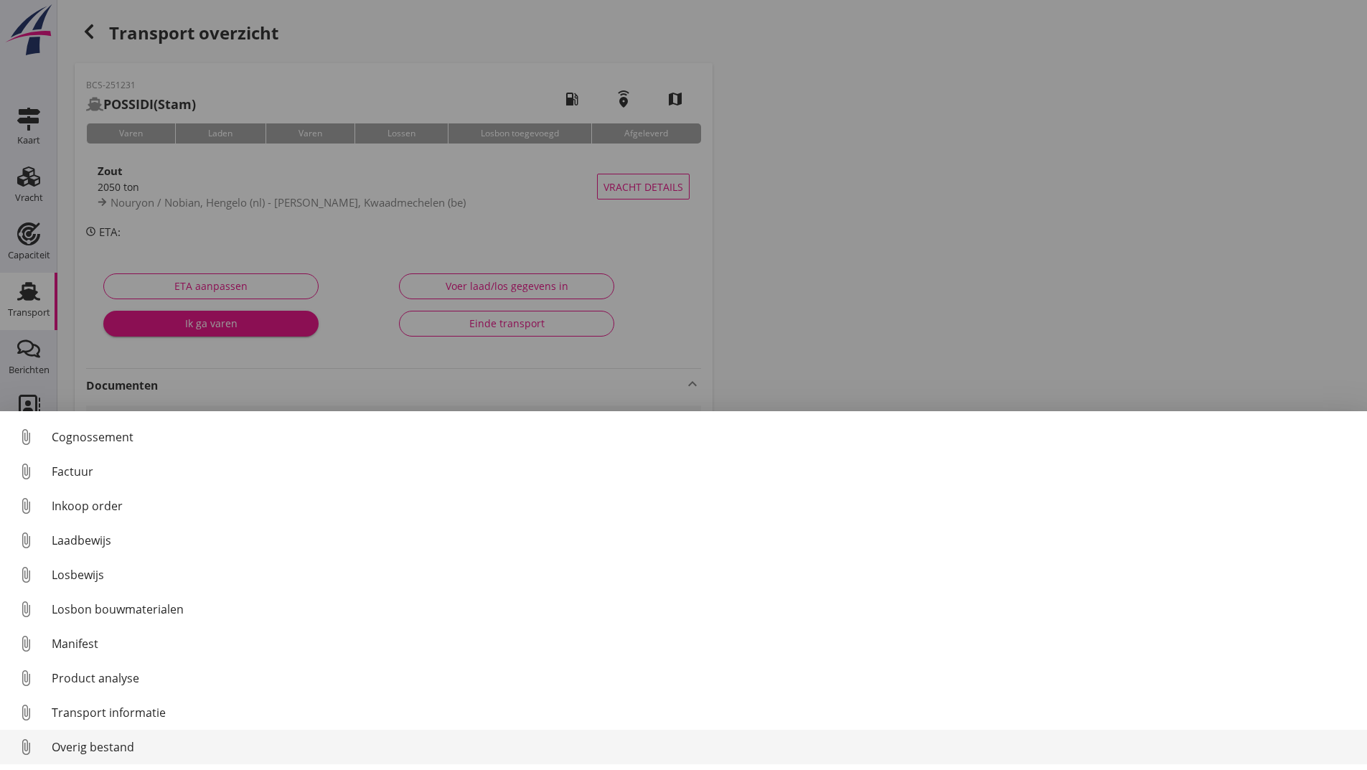
scroll to position [66, 0]
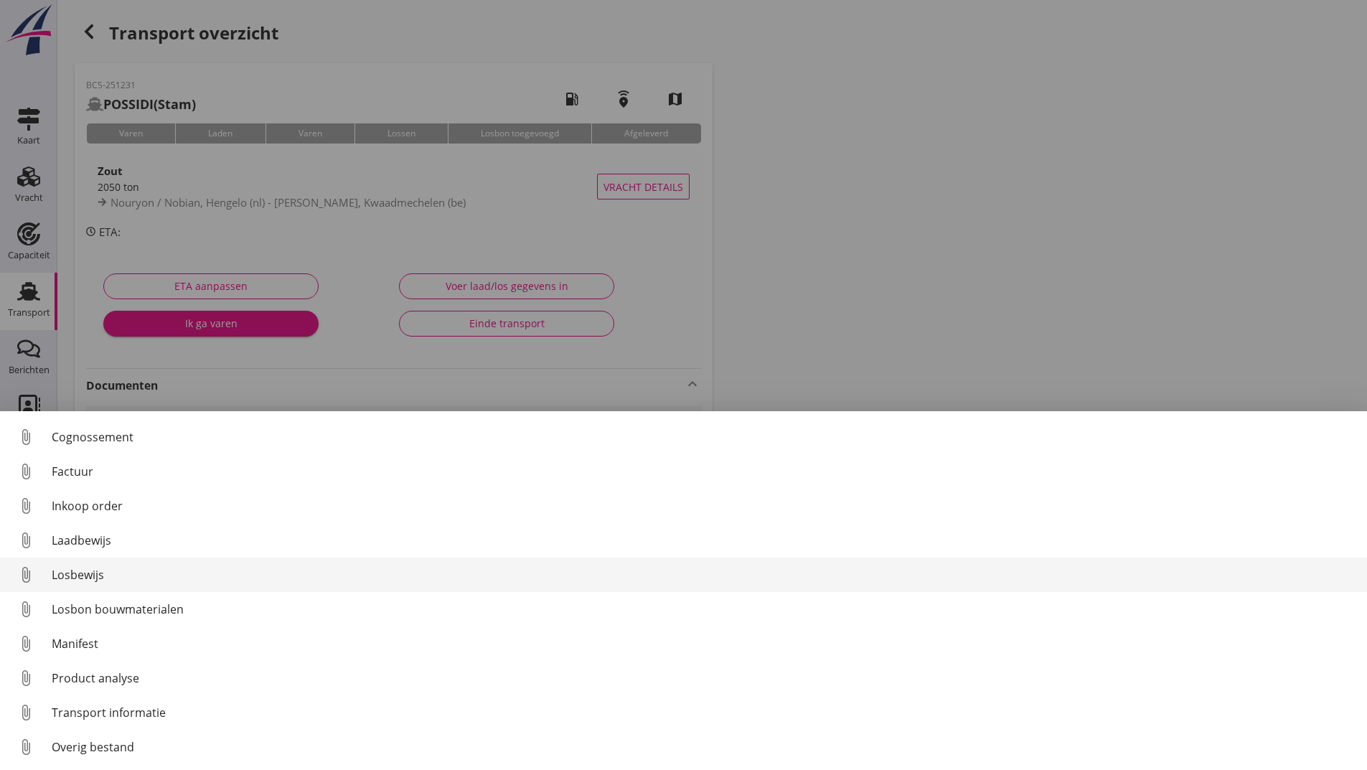
click at [94, 577] on div "Losbewijs" at bounding box center [704, 574] width 1304 height 17
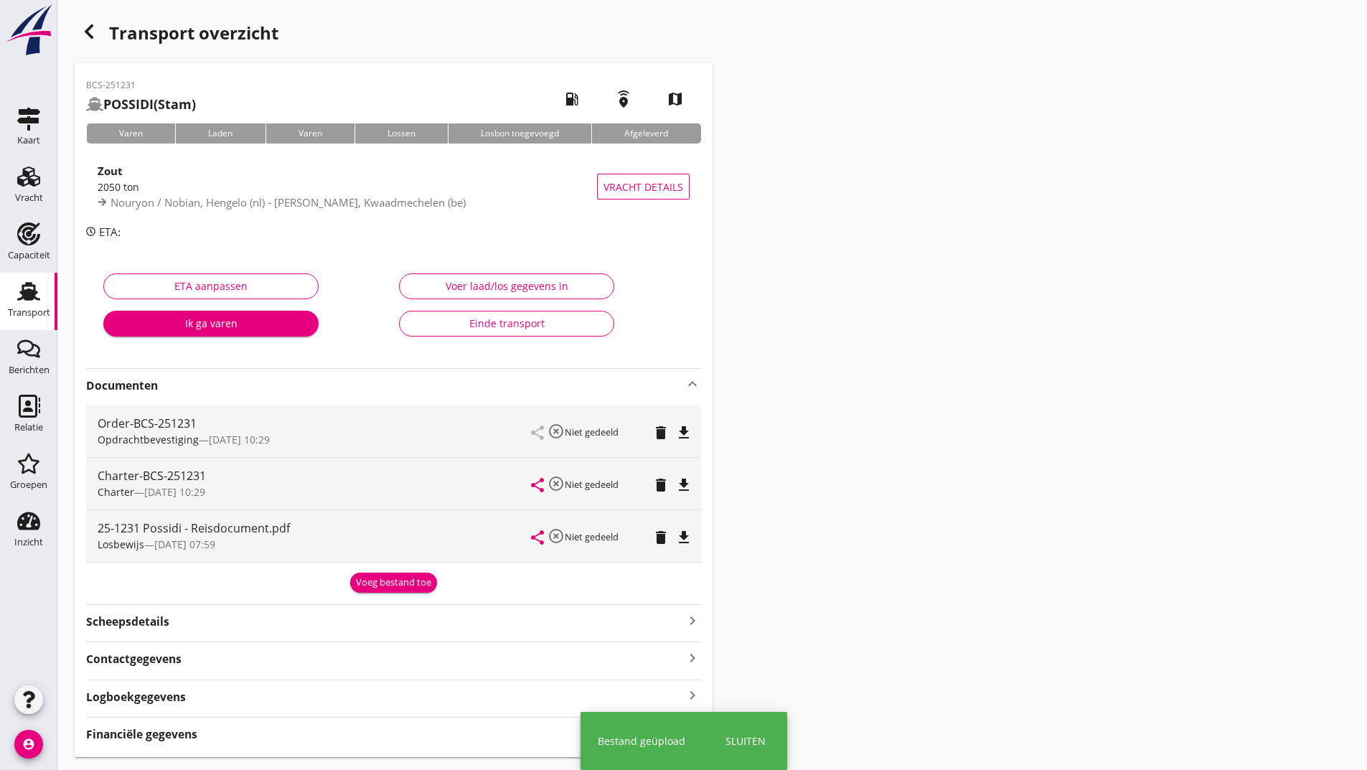
click at [358, 581] on div "Voeg bestand toe" at bounding box center [393, 582] width 75 height 14
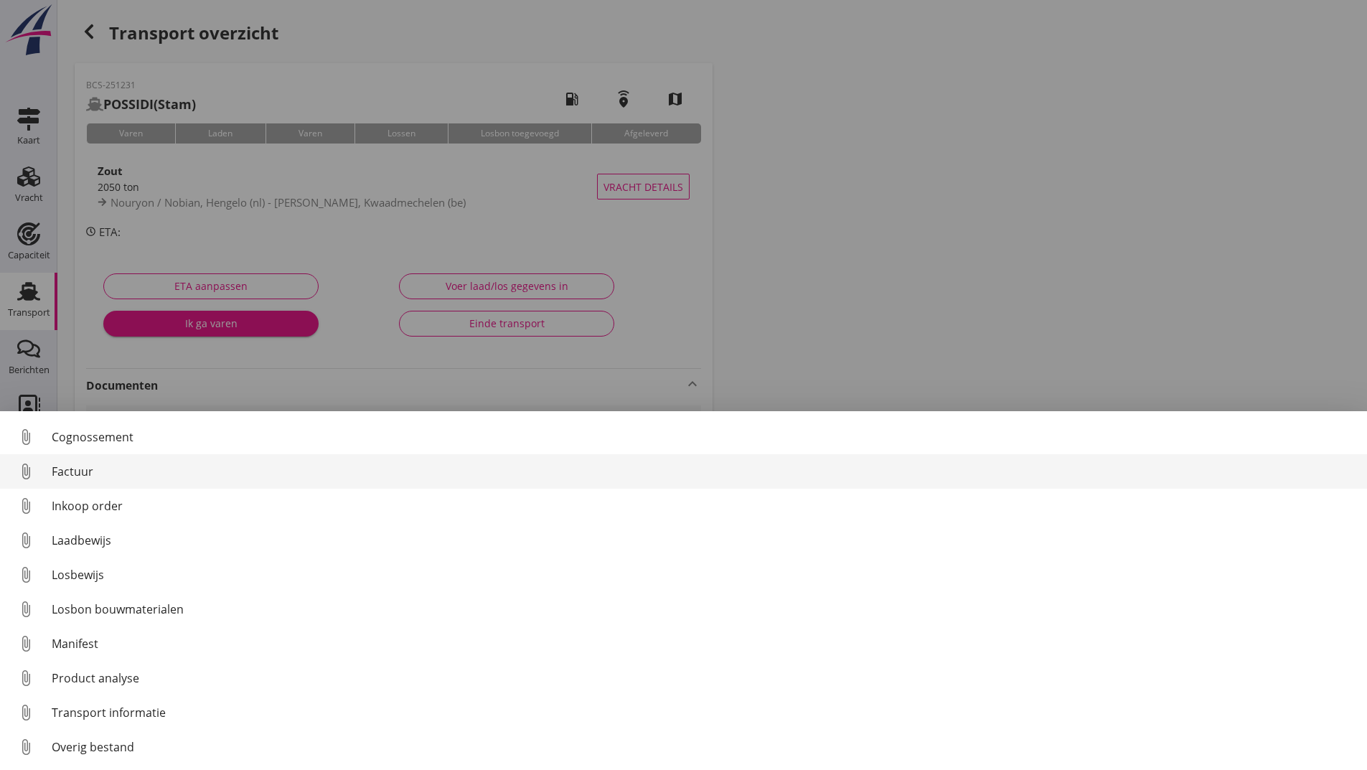
click at [88, 475] on div "Factuur" at bounding box center [704, 471] width 1304 height 17
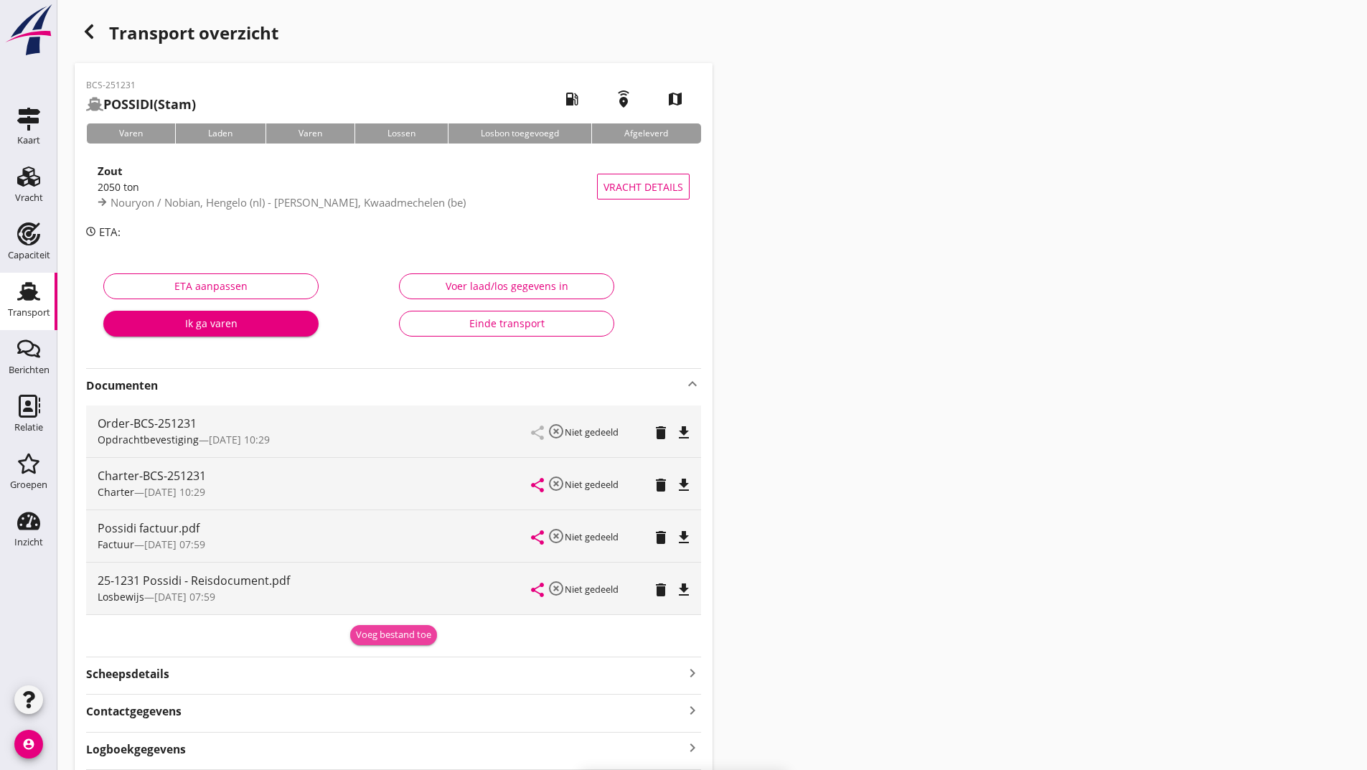
click at [369, 631] on div "Voeg bestand toe" at bounding box center [393, 635] width 75 height 14
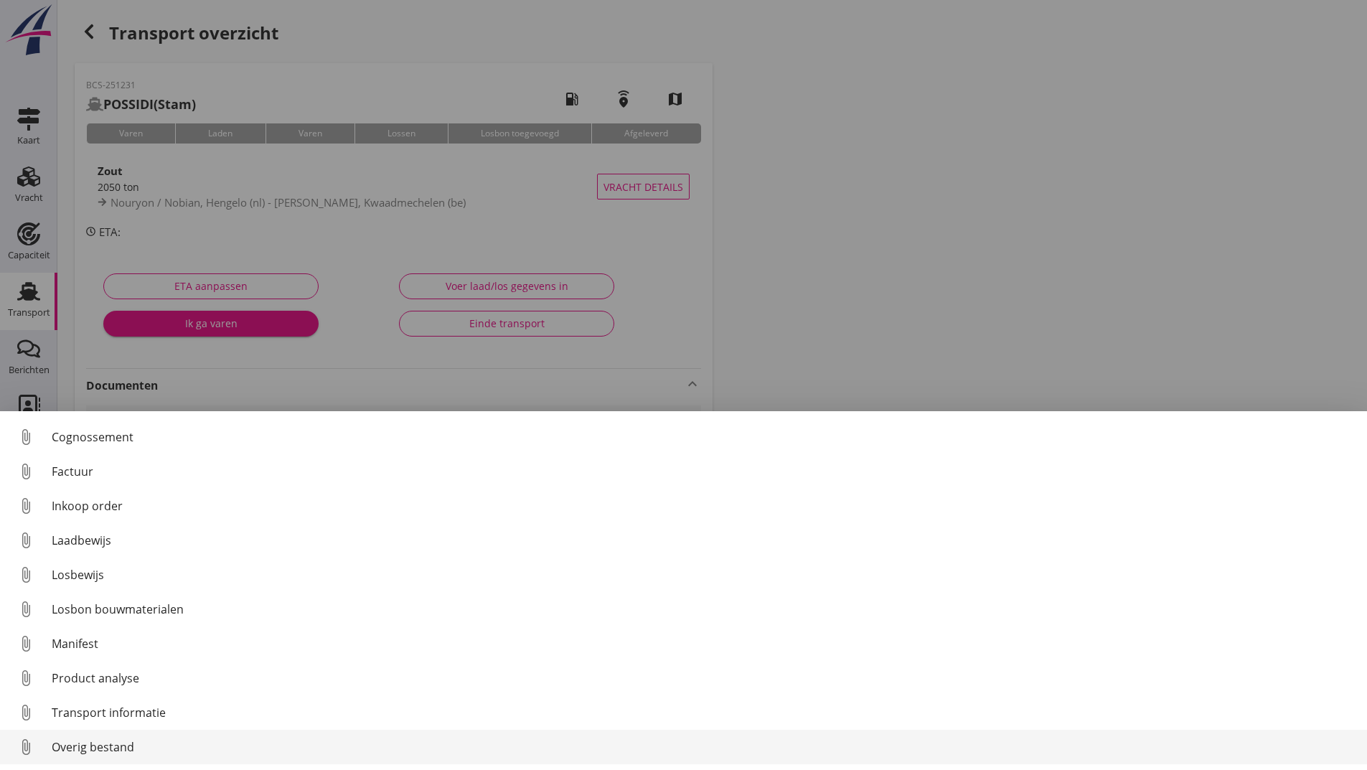
click at [107, 750] on div "Overig bestand" at bounding box center [704, 746] width 1304 height 17
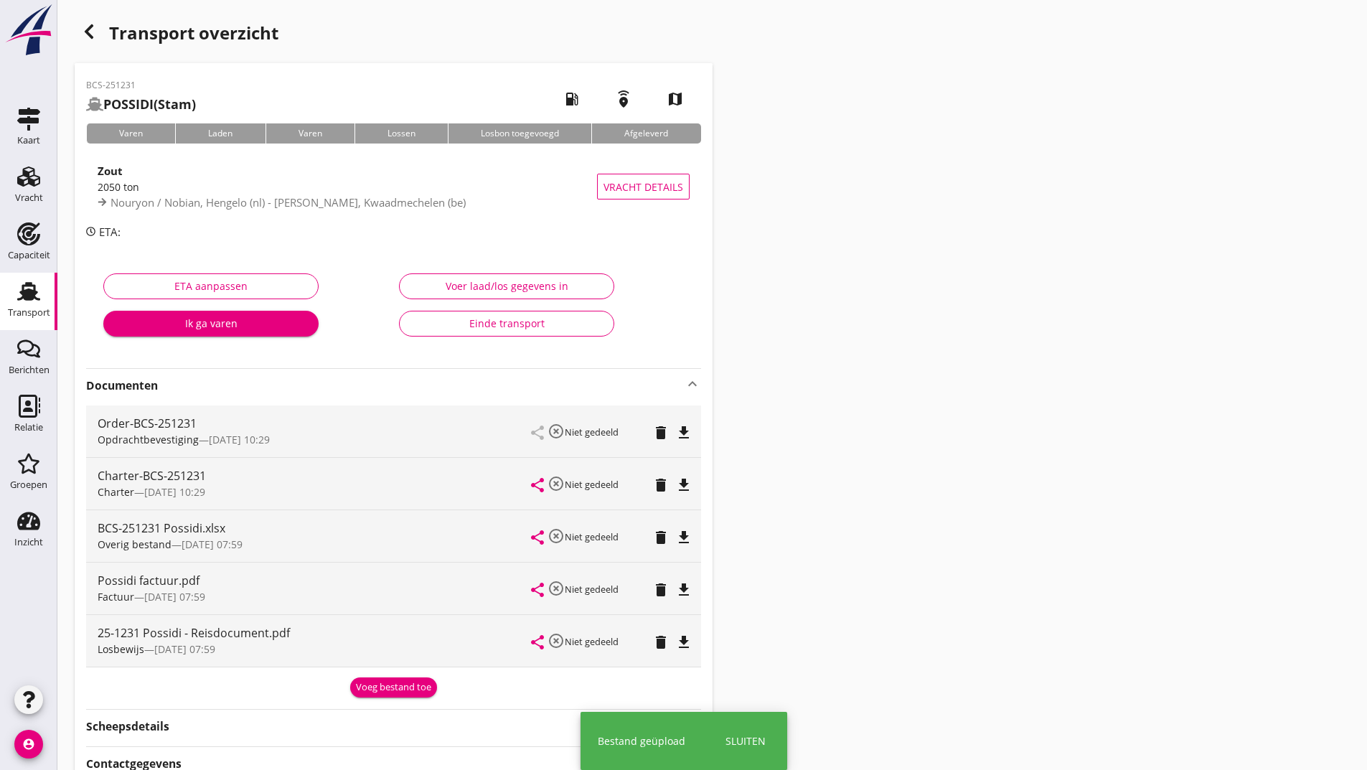
click at [377, 687] on div "Voeg bestand toe" at bounding box center [393, 687] width 75 height 14
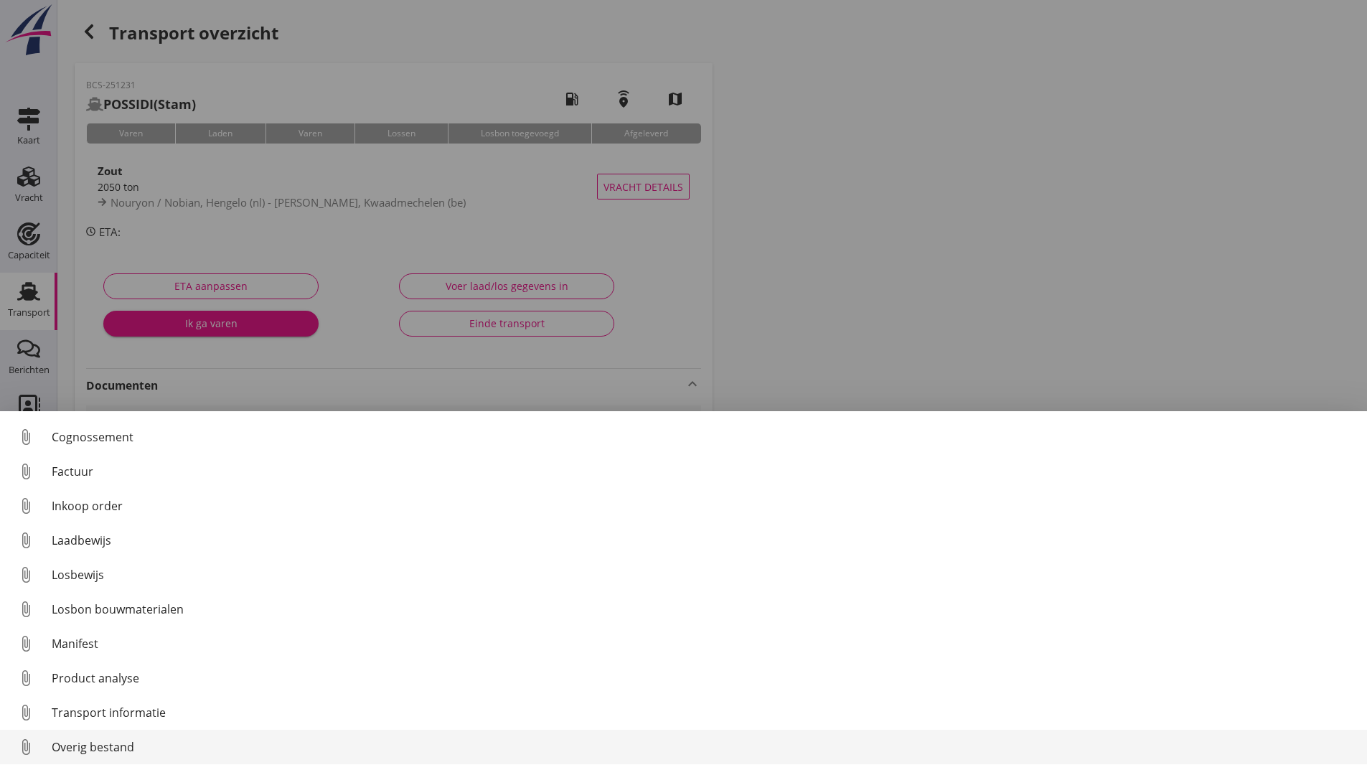
click at [119, 748] on div "Overig bestand" at bounding box center [704, 746] width 1304 height 17
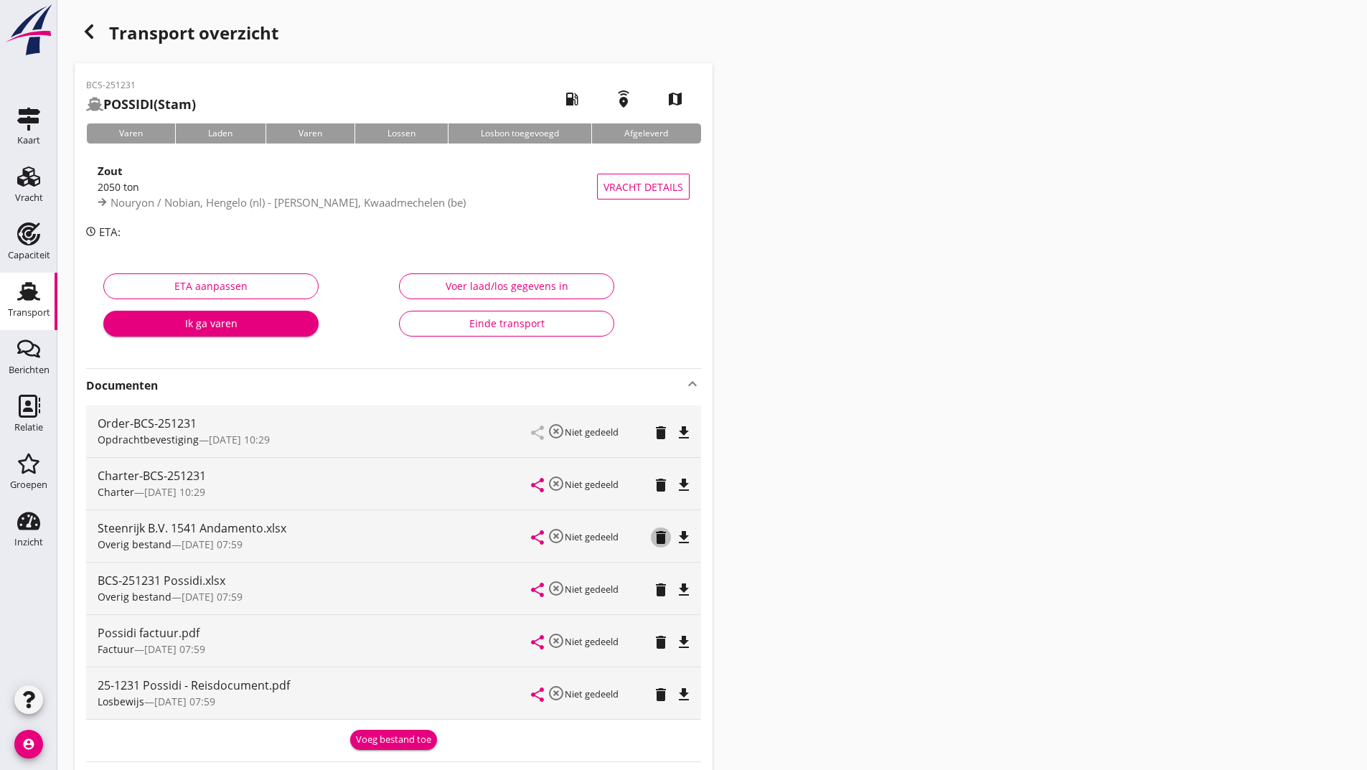
click at [657, 537] on icon "delete" at bounding box center [660, 537] width 17 height 17
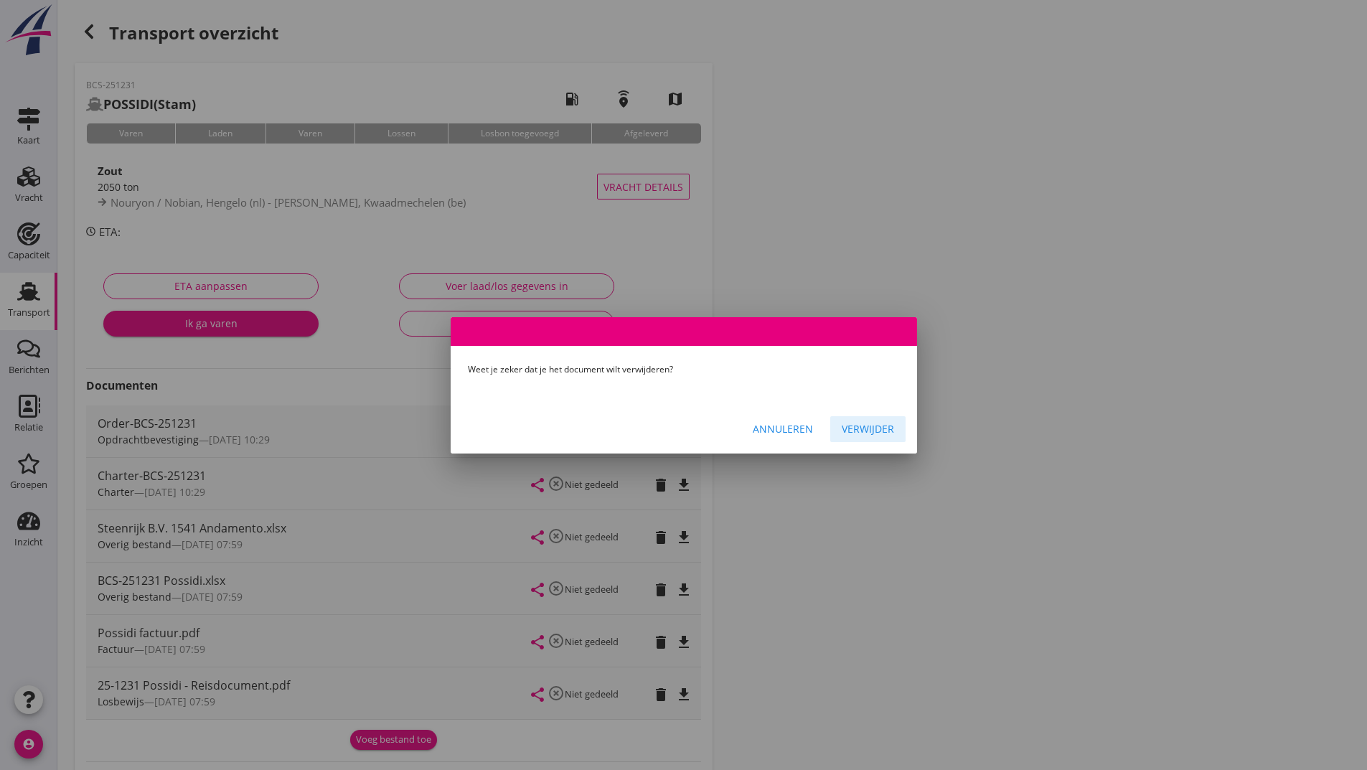
drag, startPoint x: 889, startPoint y: 425, endPoint x: 883, endPoint y: 433, distance: 9.8
click at [887, 428] on div "Verwijder" at bounding box center [868, 428] width 52 height 15
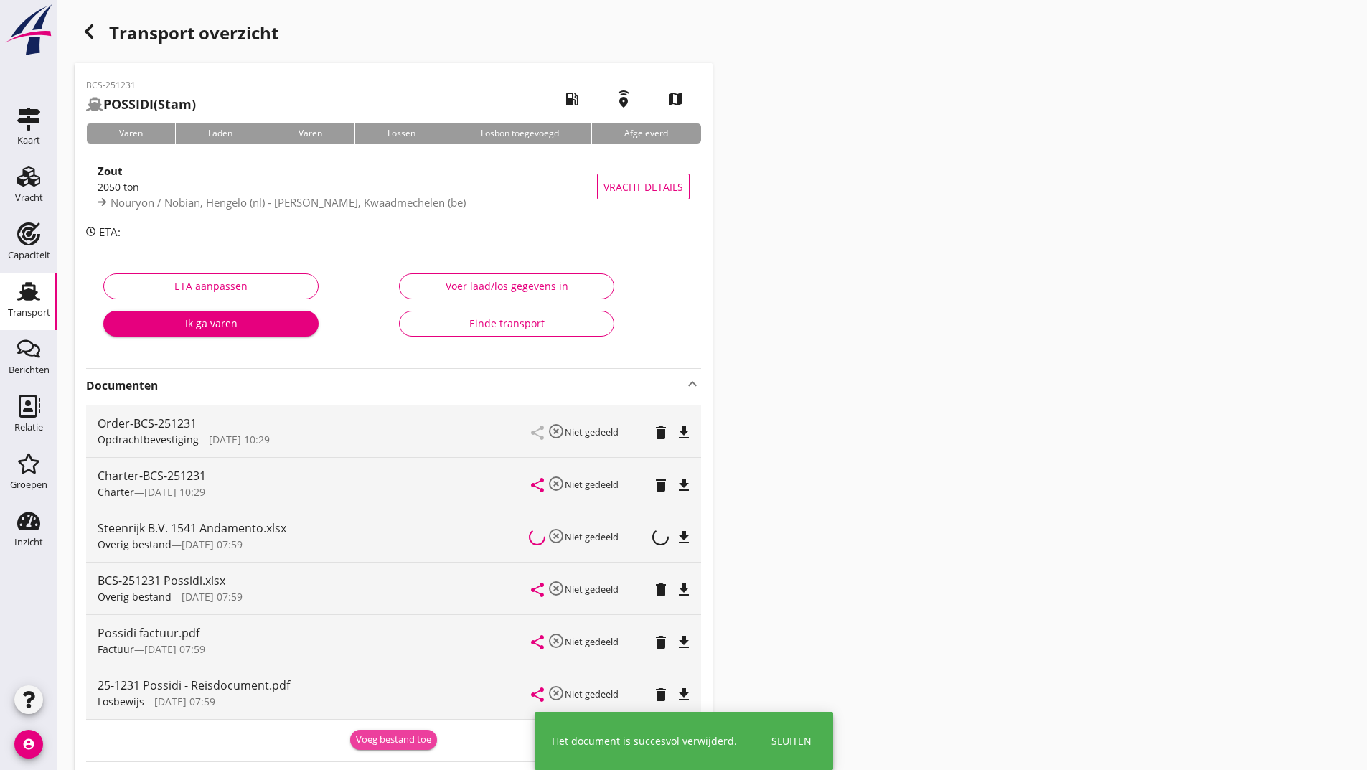
click at [398, 741] on div "Voeg bestand toe" at bounding box center [393, 740] width 75 height 14
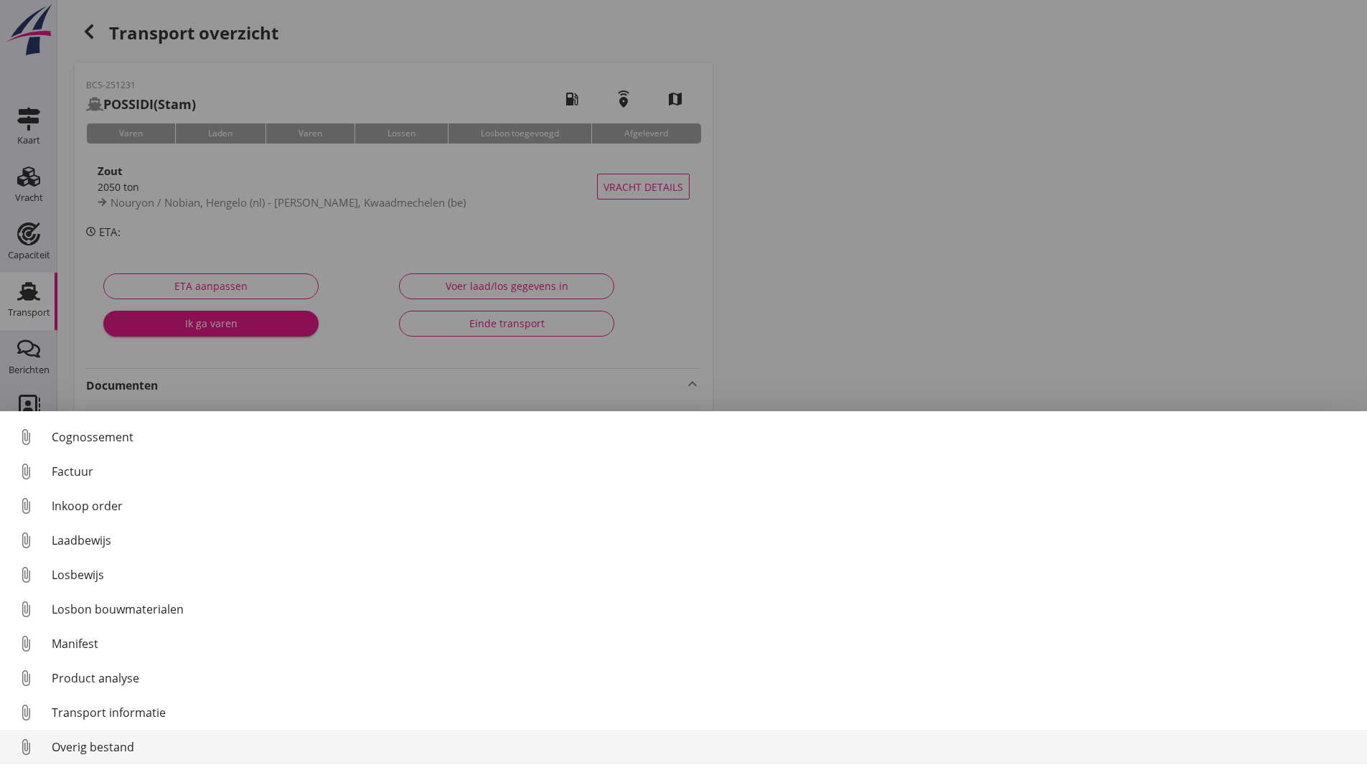
click at [128, 749] on div "Overig bestand" at bounding box center [704, 746] width 1304 height 17
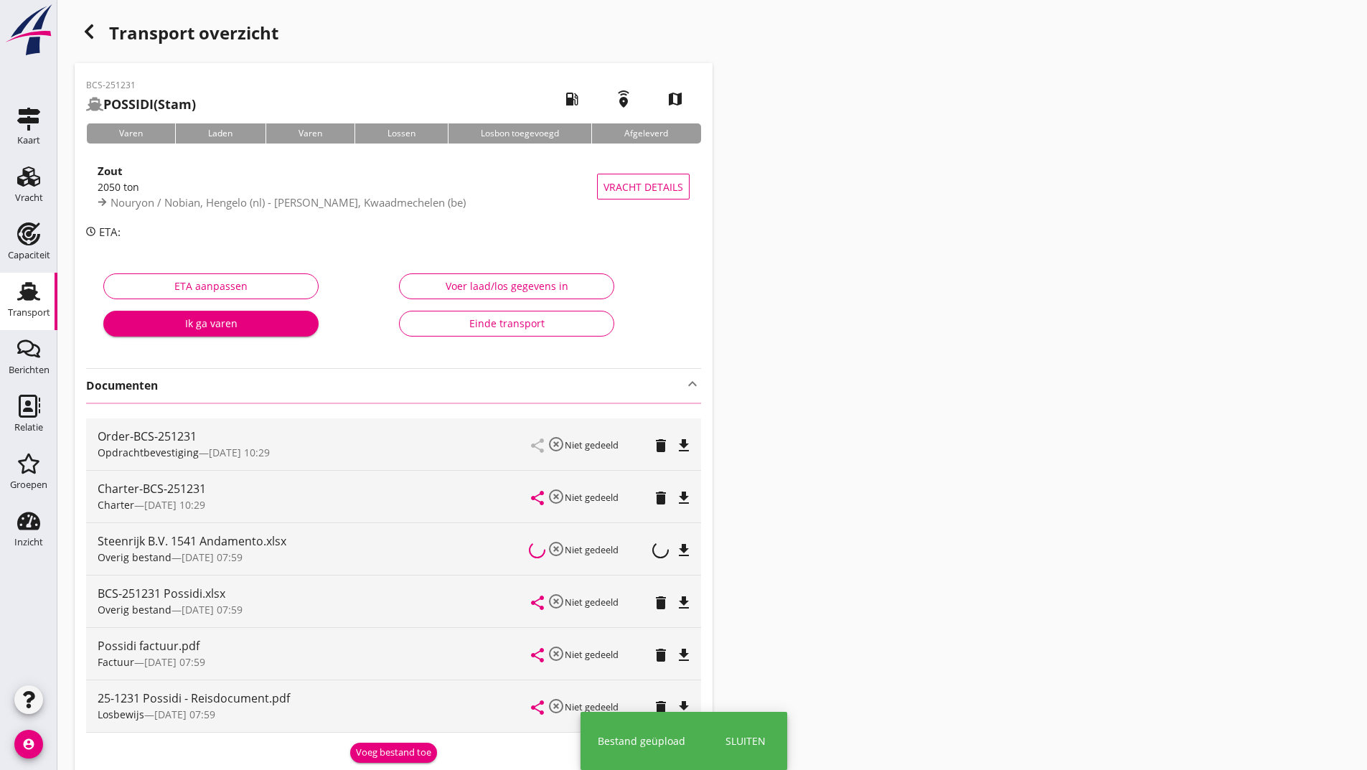
click at [90, 32] on icon "button" at bounding box center [88, 31] width 17 height 17
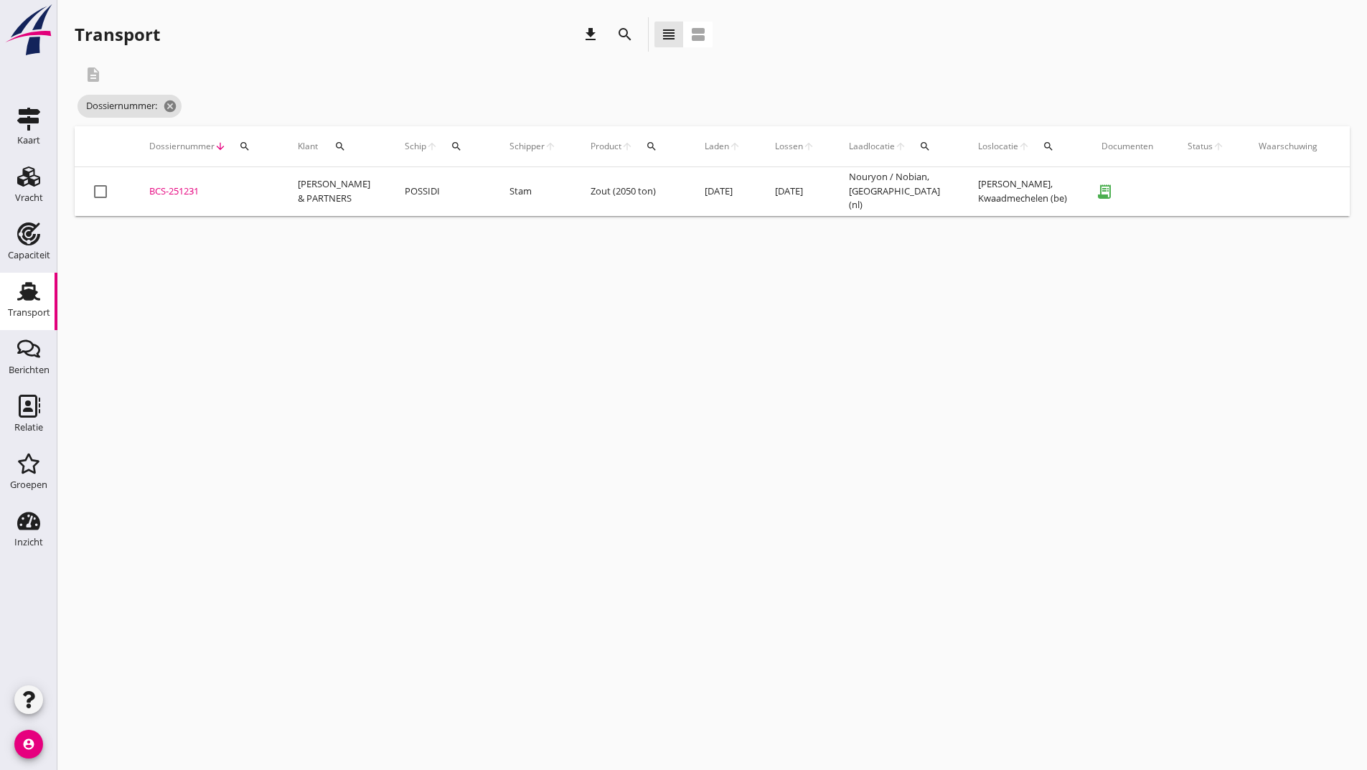
click at [620, 32] on icon "search" at bounding box center [624, 34] width 17 height 17
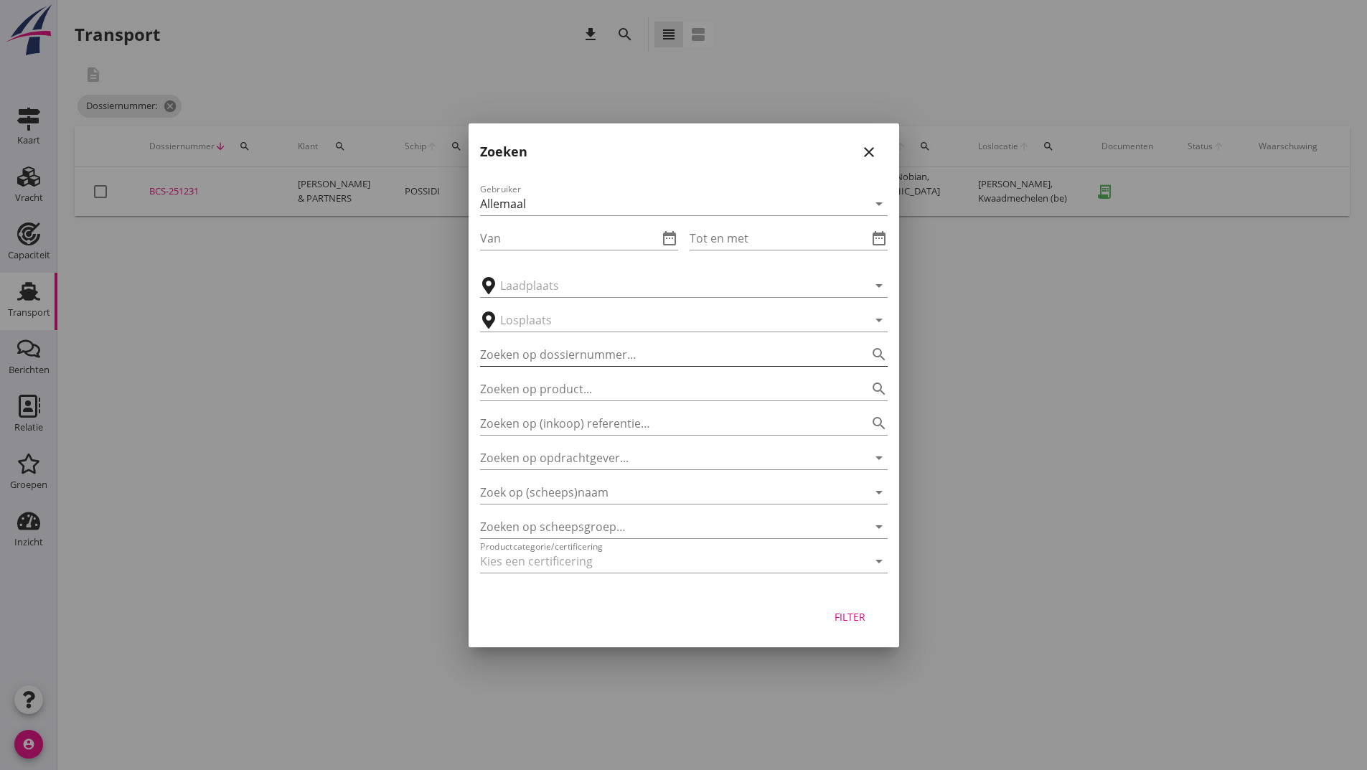
click at [538, 349] on input "Zoeken op dossiernummer..." at bounding box center [663, 354] width 367 height 23
type input "251237"
click at [848, 620] on div "Filter" at bounding box center [850, 616] width 40 height 15
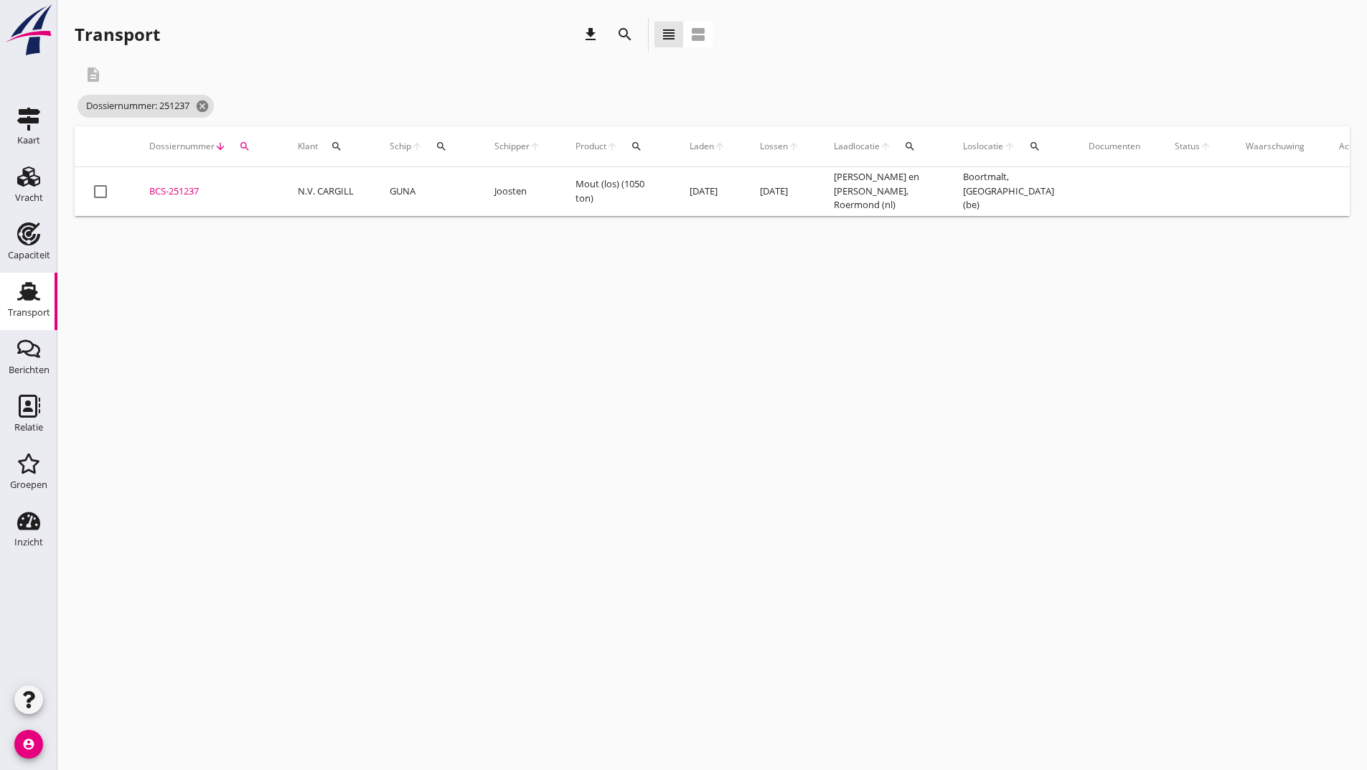
click at [192, 193] on div "BCS-251237" at bounding box center [206, 191] width 114 height 14
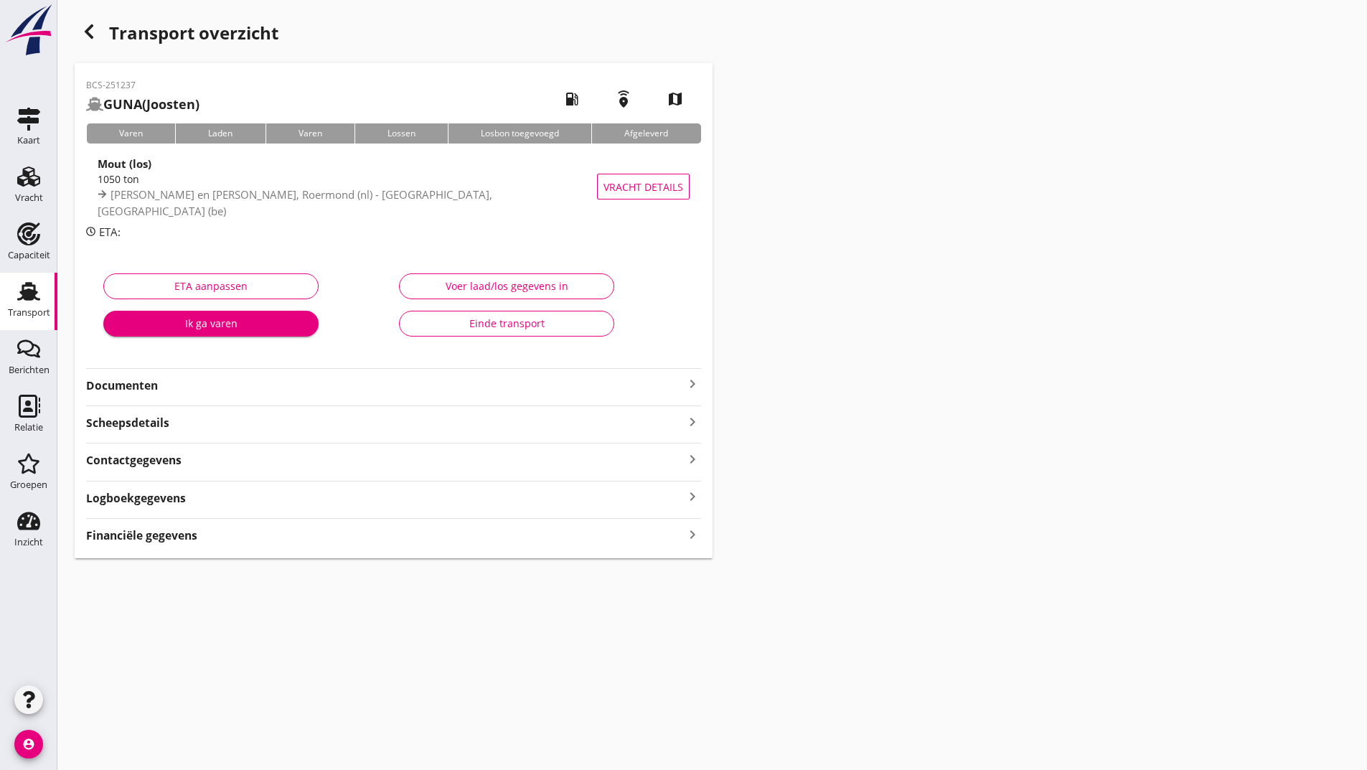
drag, startPoint x: 138, startPoint y: 387, endPoint x: 145, endPoint y: 390, distance: 7.7
click at [140, 386] on strong "Documenten" at bounding box center [385, 385] width 598 height 17
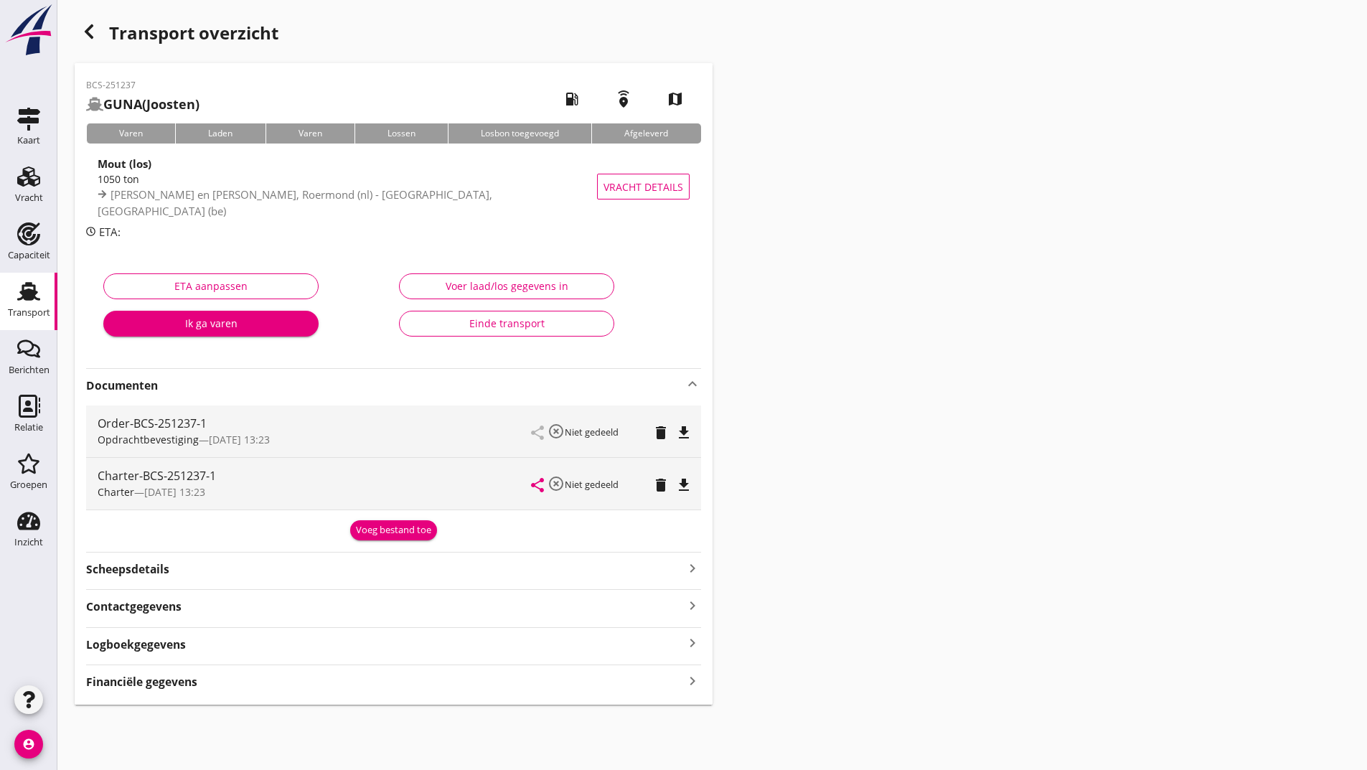
click at [368, 534] on div "Voeg bestand toe" at bounding box center [393, 530] width 75 height 14
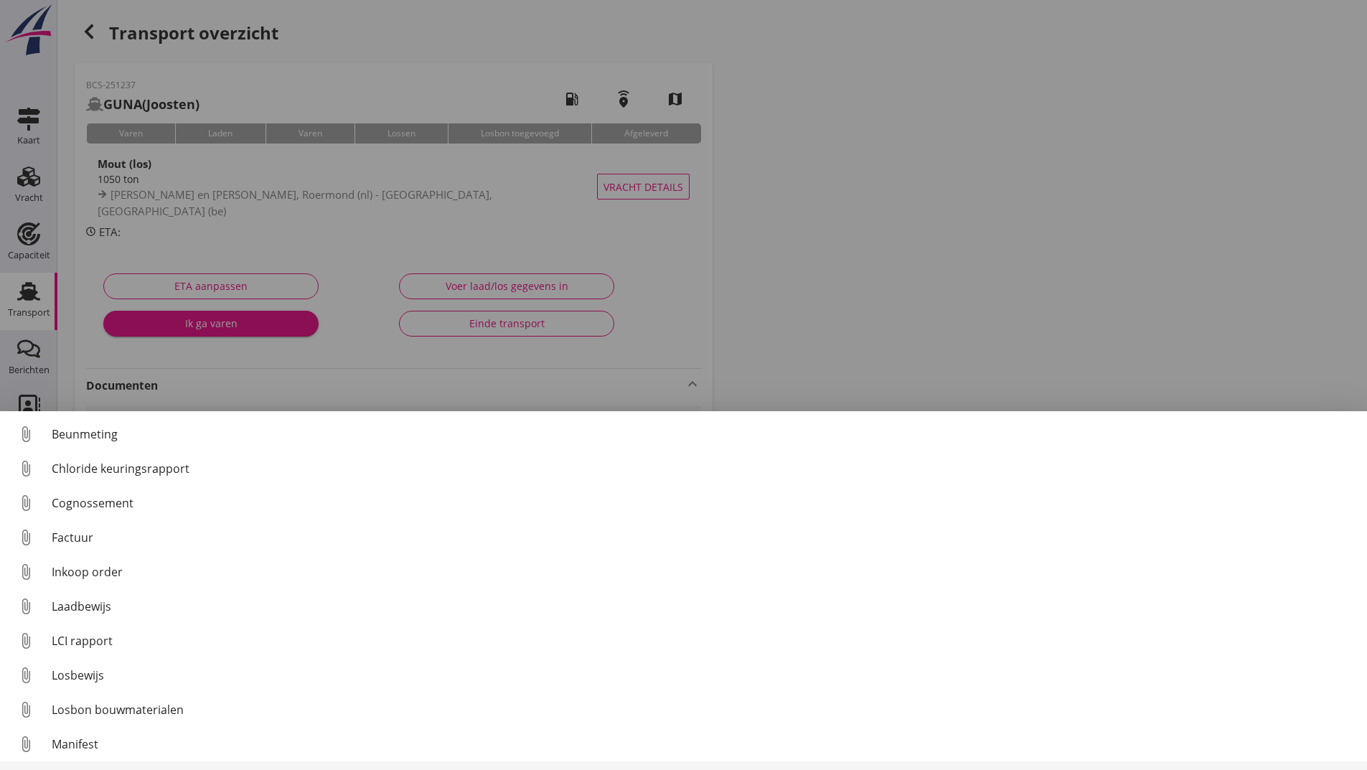
scroll to position [100, 0]
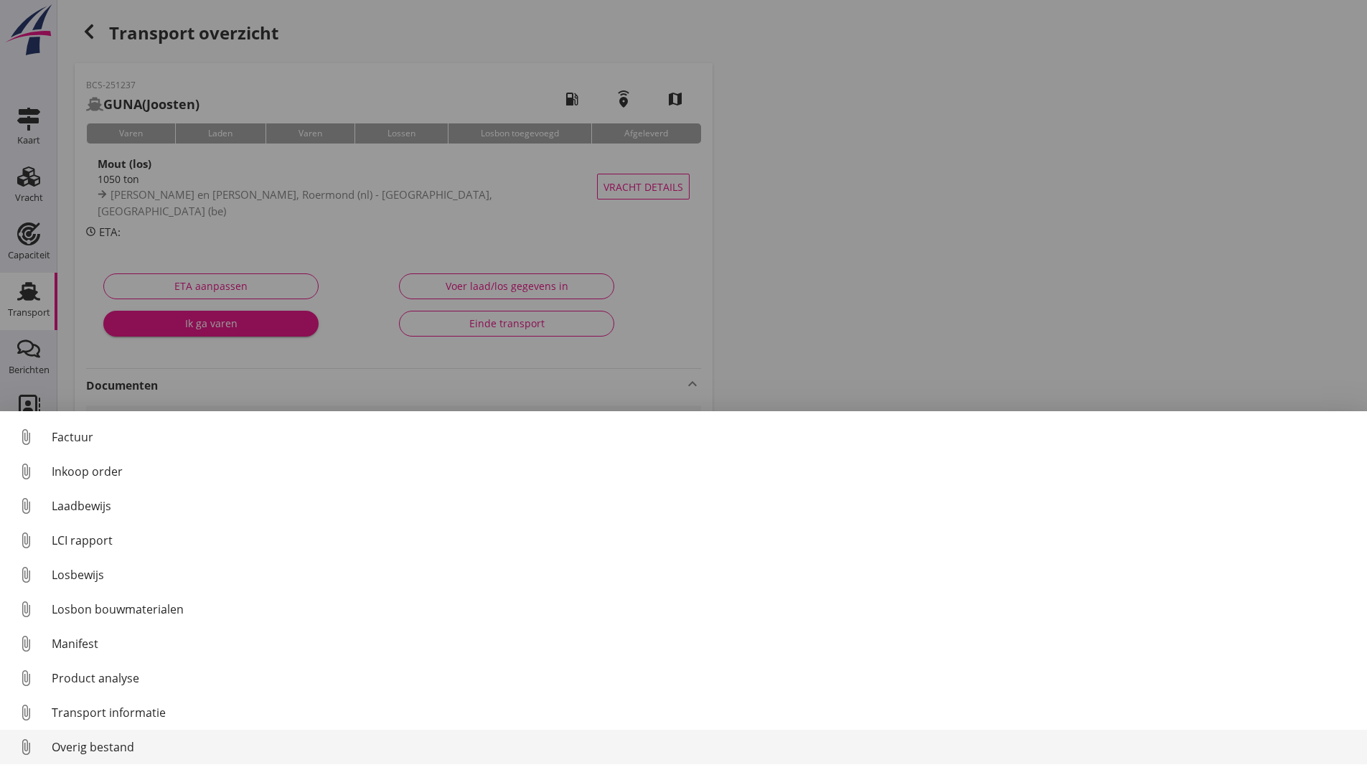
click at [121, 745] on div "Overig bestand" at bounding box center [704, 746] width 1304 height 17
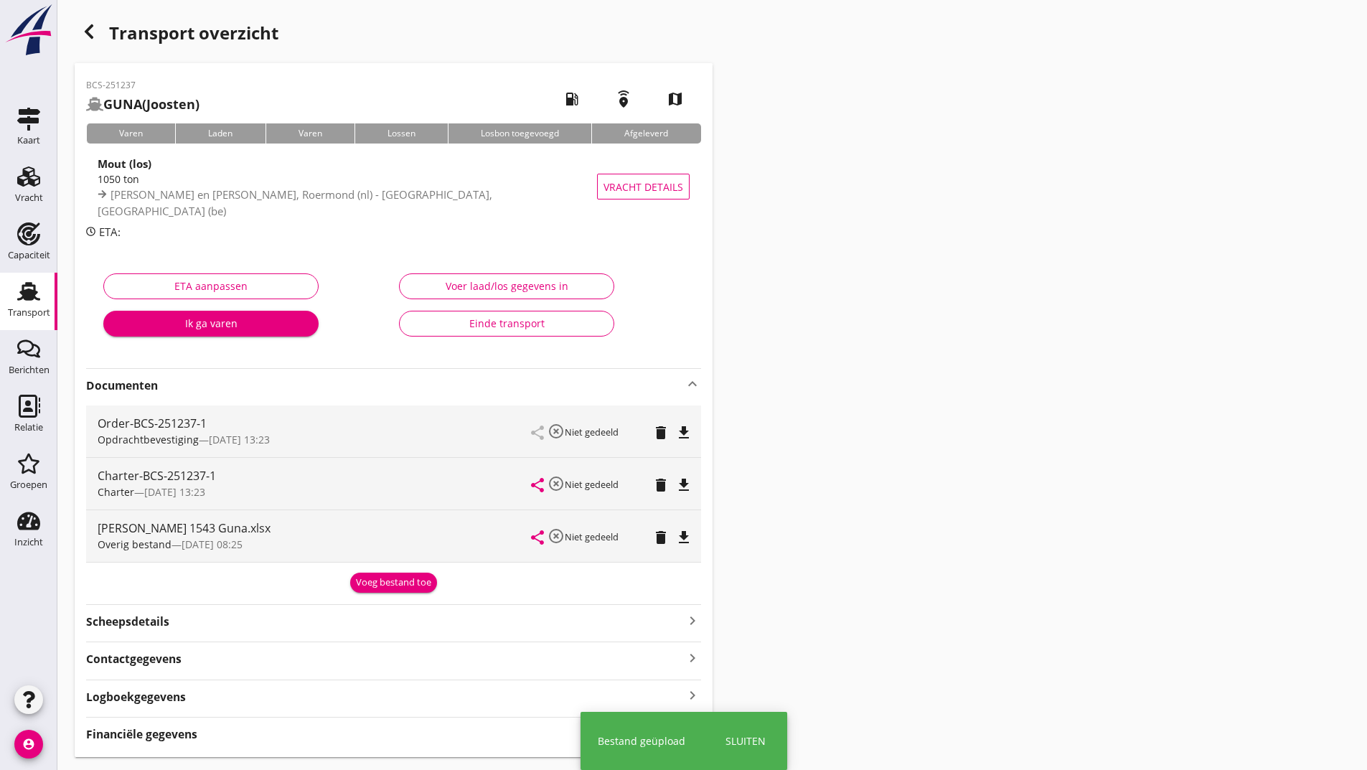
click at [380, 589] on div "Voeg bestand toe" at bounding box center [393, 582] width 75 height 14
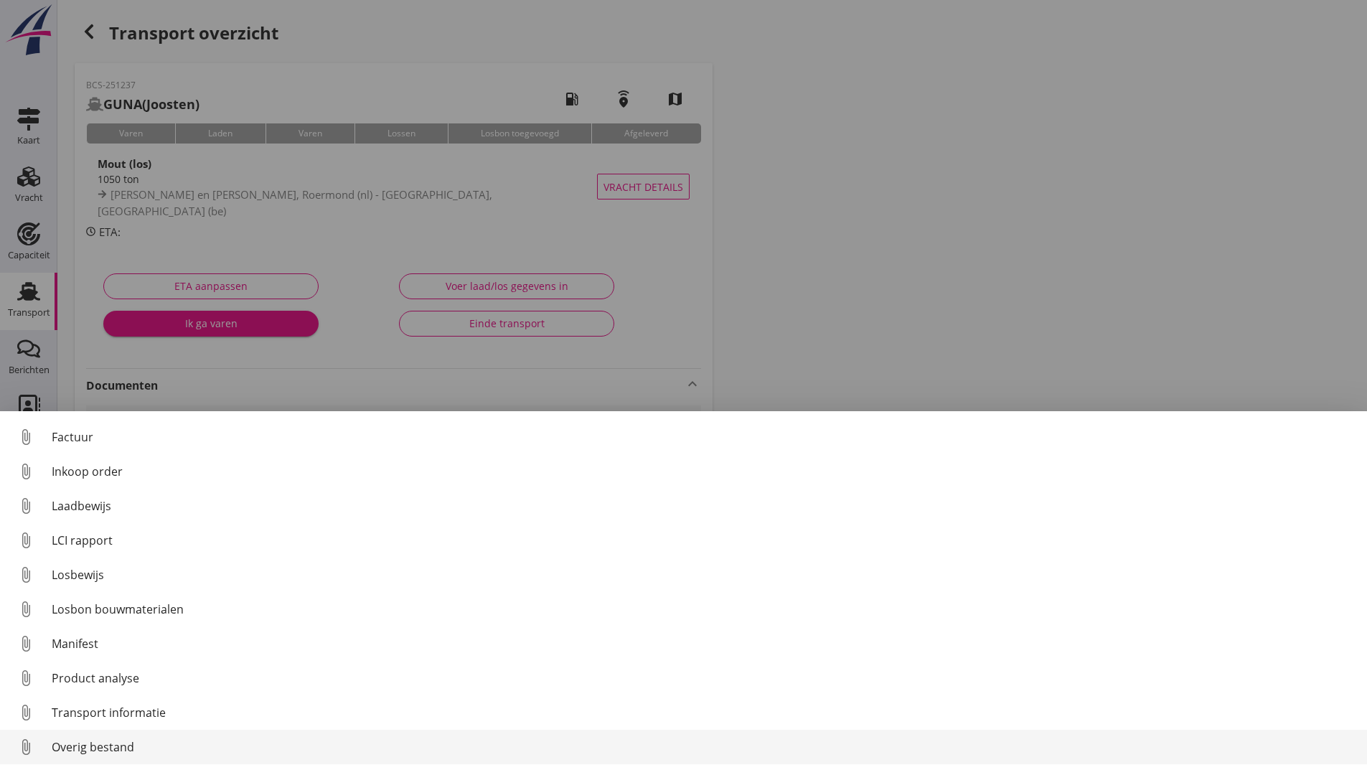
click at [117, 748] on div "Overig bestand" at bounding box center [704, 746] width 1304 height 17
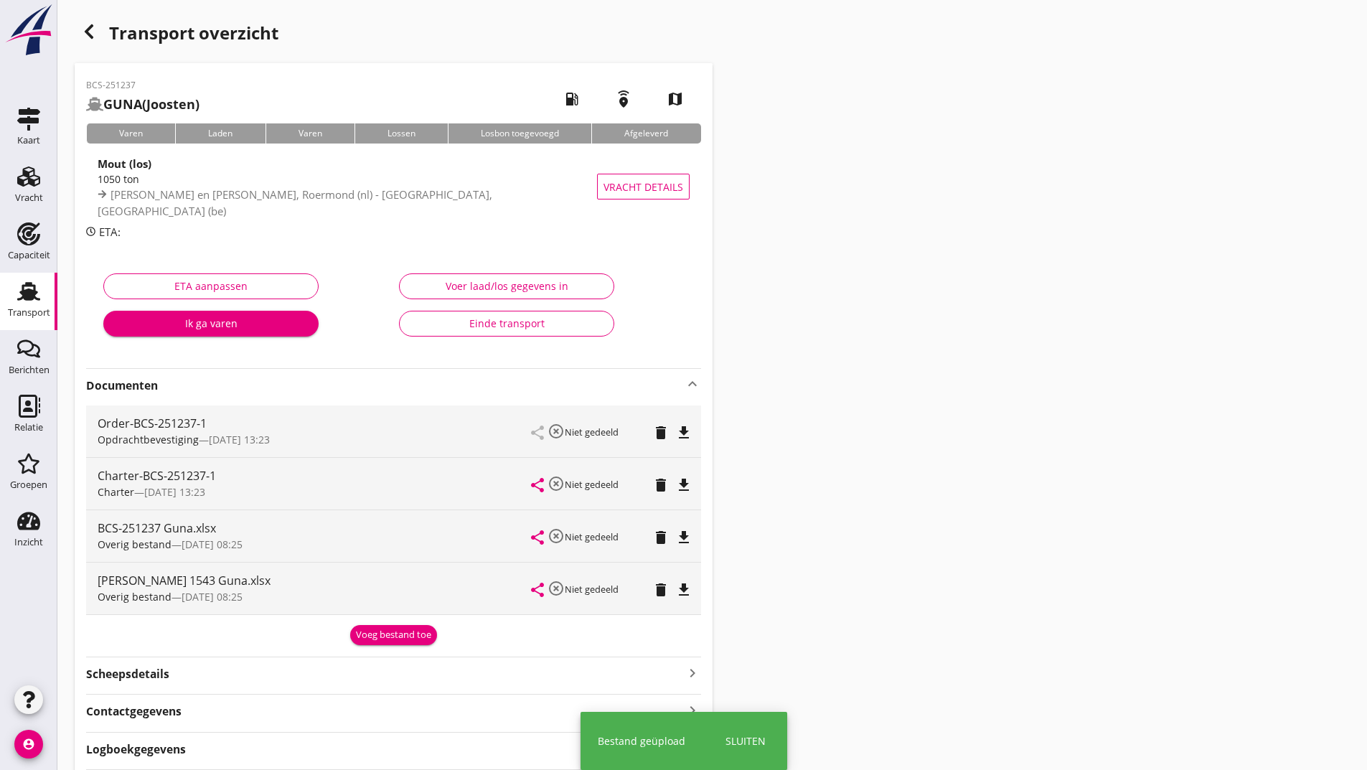
click at [385, 636] on div "Voeg bestand toe" at bounding box center [393, 635] width 75 height 14
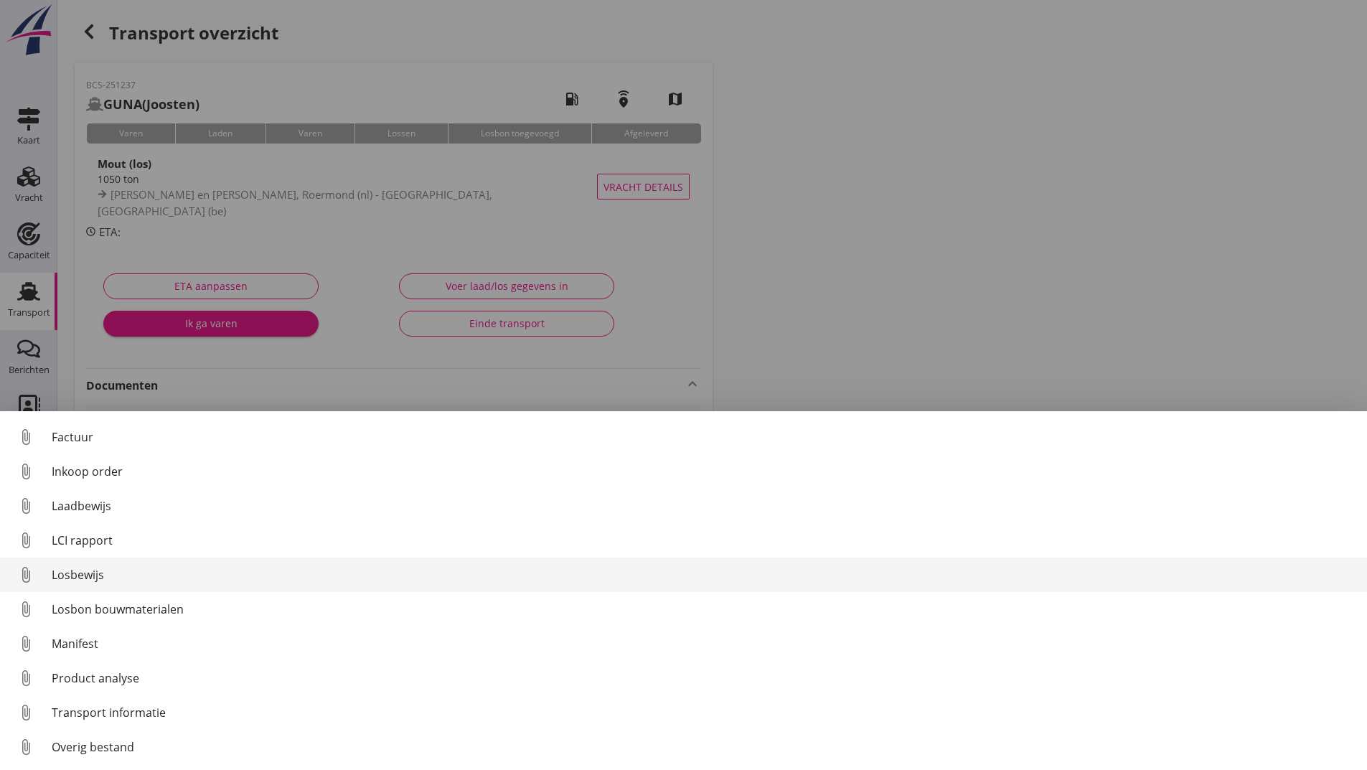
click at [84, 573] on div "Losbewijs" at bounding box center [704, 574] width 1304 height 17
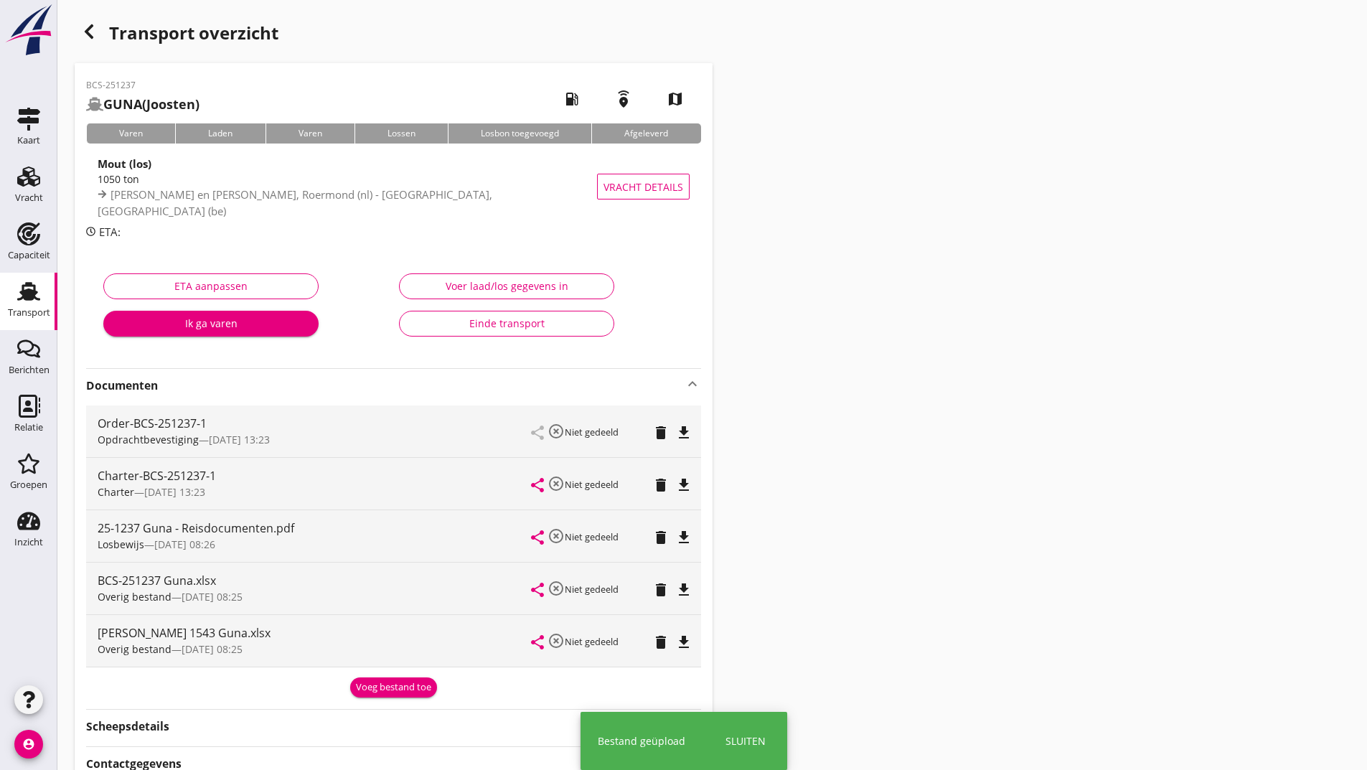
click at [367, 686] on div "Voeg bestand toe" at bounding box center [393, 687] width 75 height 14
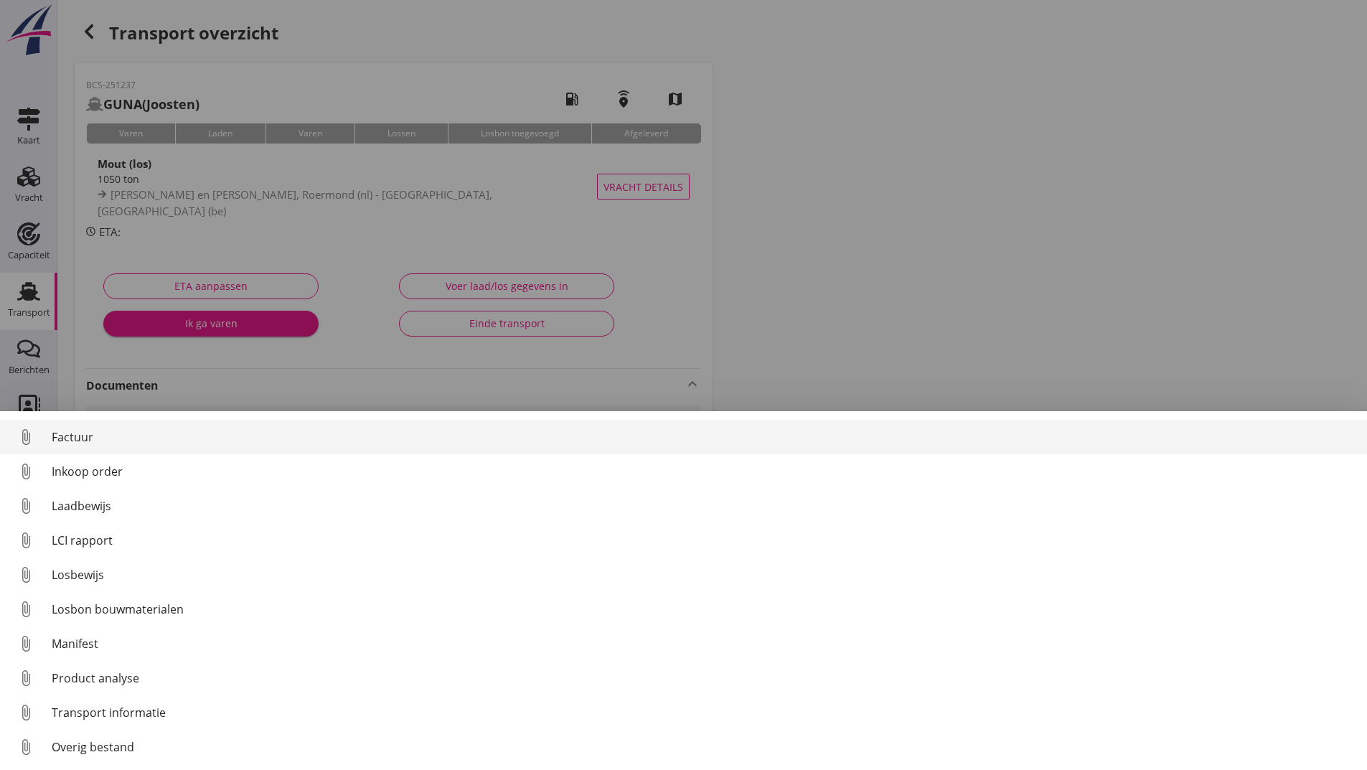
click at [77, 436] on div "Factuur" at bounding box center [704, 436] width 1304 height 17
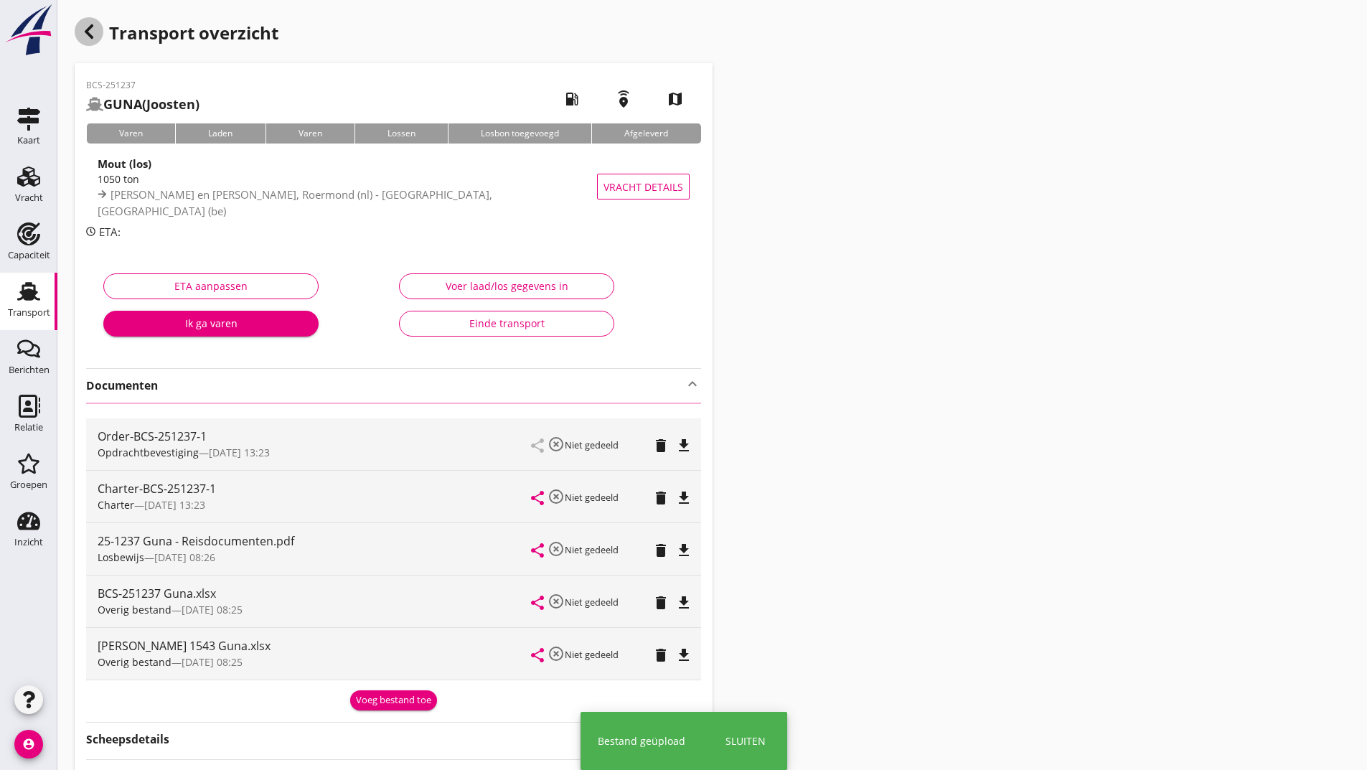
click at [93, 33] on icon "button" at bounding box center [88, 31] width 17 height 17
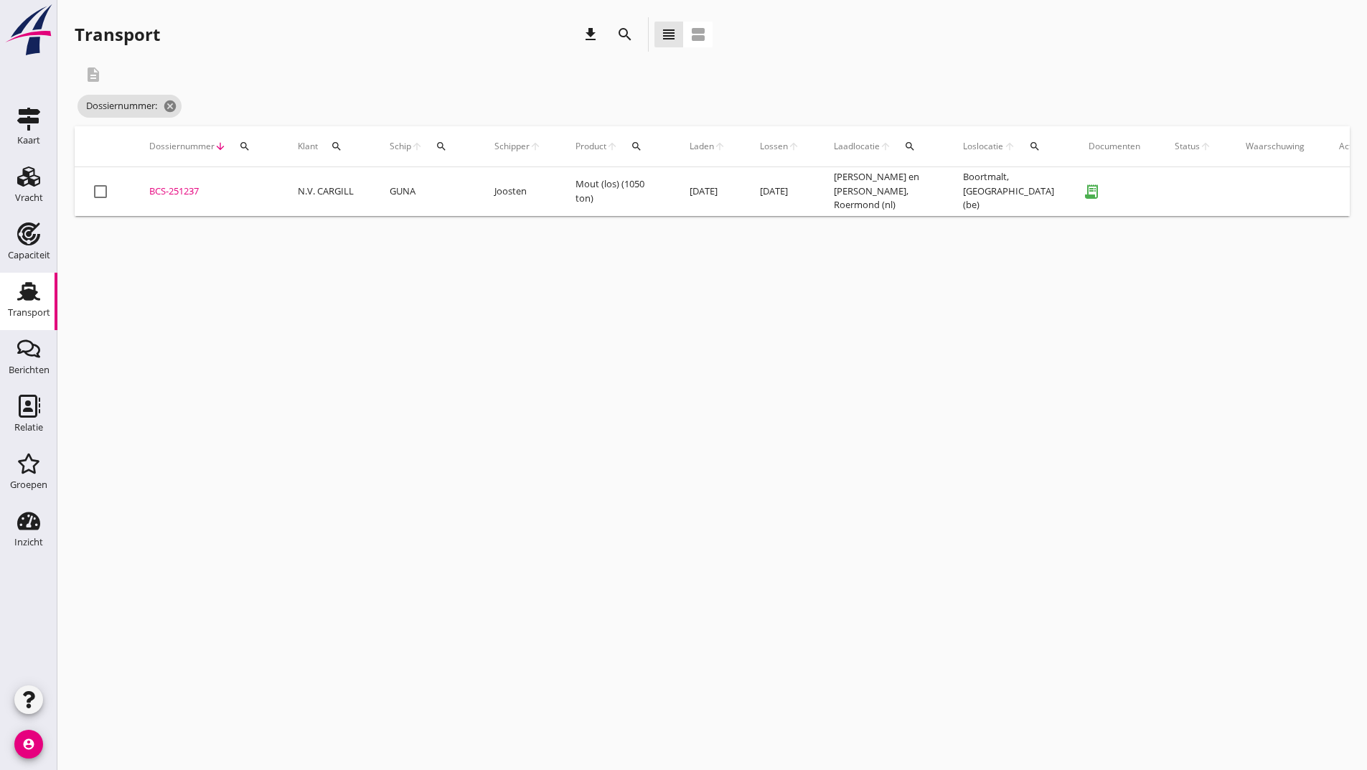
click at [29, 303] on div "Transport" at bounding box center [29, 313] width 42 height 20
click at [29, 238] on use at bounding box center [28, 233] width 23 height 23
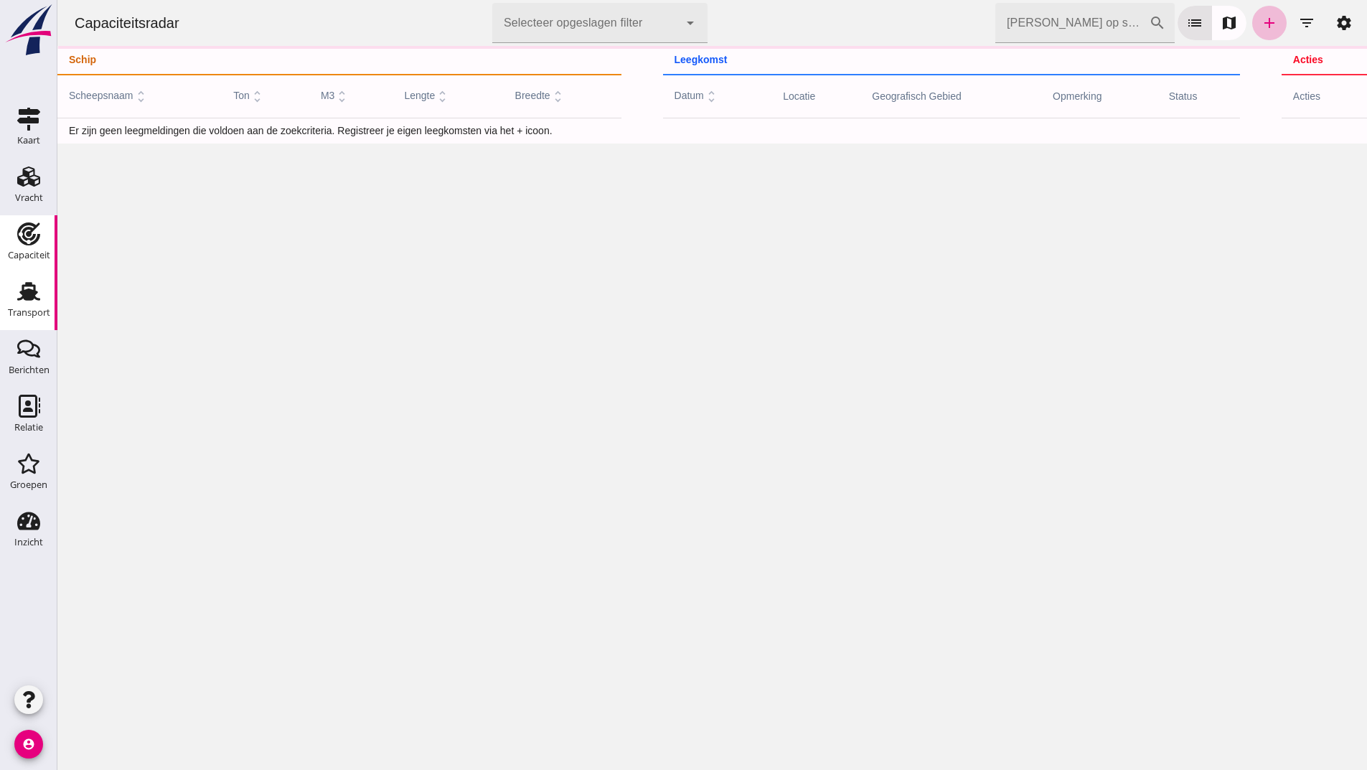
click at [24, 304] on div "Transport" at bounding box center [29, 313] width 42 height 20
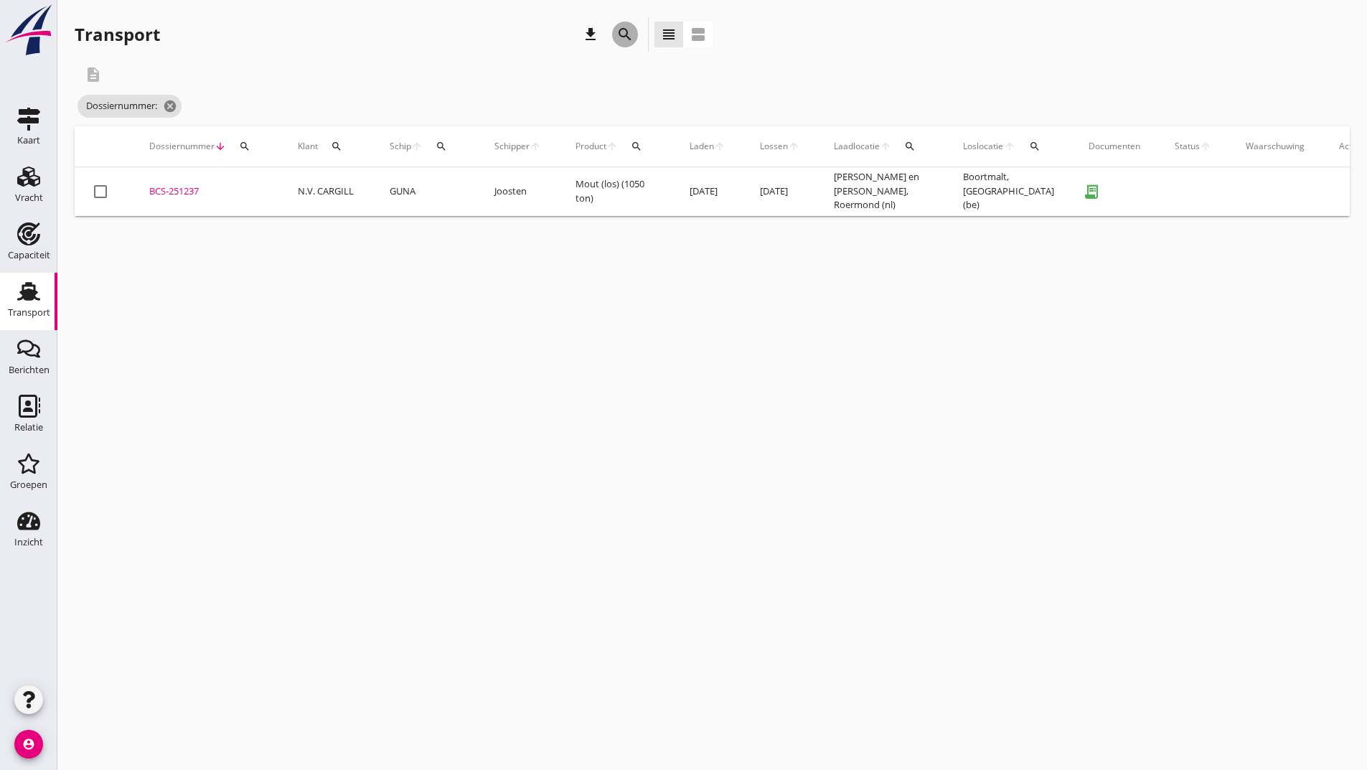
drag, startPoint x: 624, startPoint y: 34, endPoint x: 555, endPoint y: 260, distance: 237.0
click at [624, 37] on icon "search" at bounding box center [624, 34] width 17 height 17
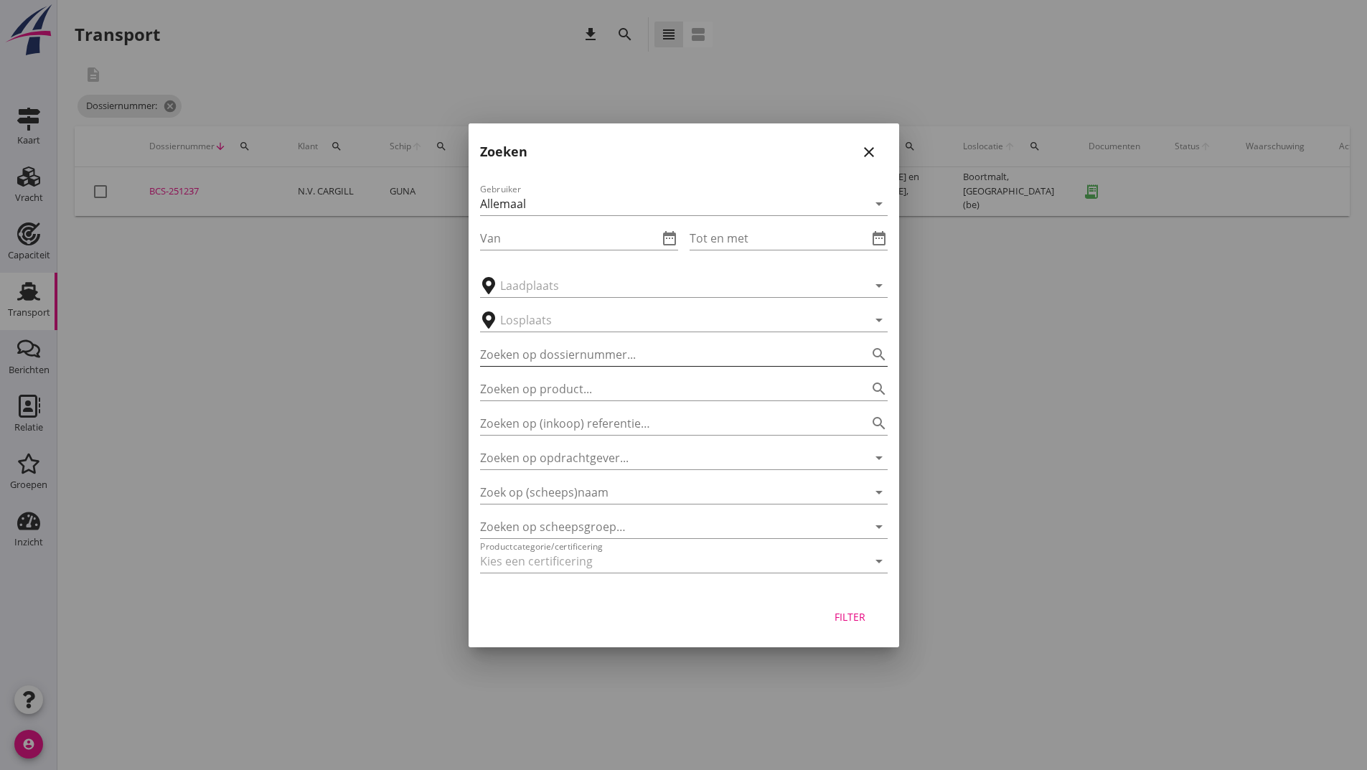
click at [543, 354] on input "Zoeken op dossiernummer..." at bounding box center [663, 354] width 367 height 23
type input "251315"
click at [842, 618] on div "Filter" at bounding box center [850, 616] width 40 height 15
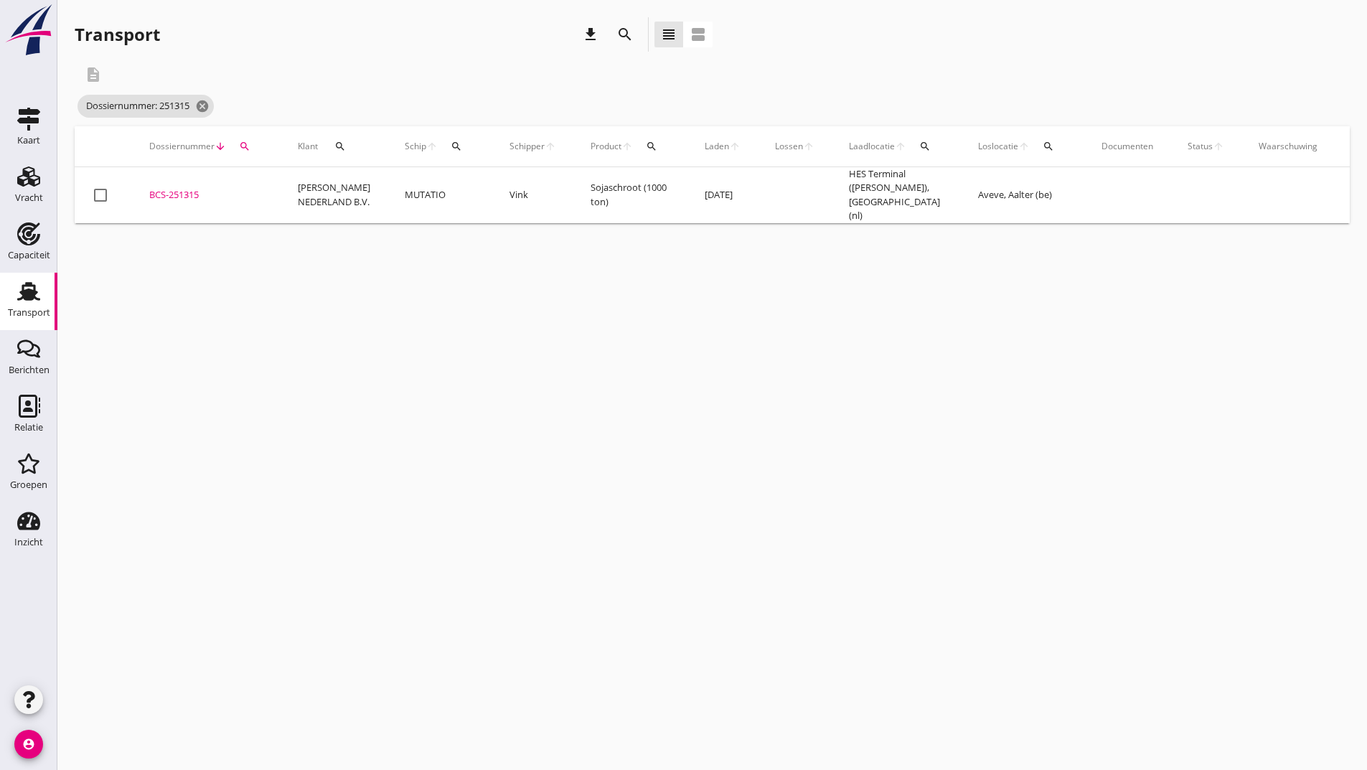
click at [194, 191] on div "BCS-251315" at bounding box center [206, 195] width 114 height 14
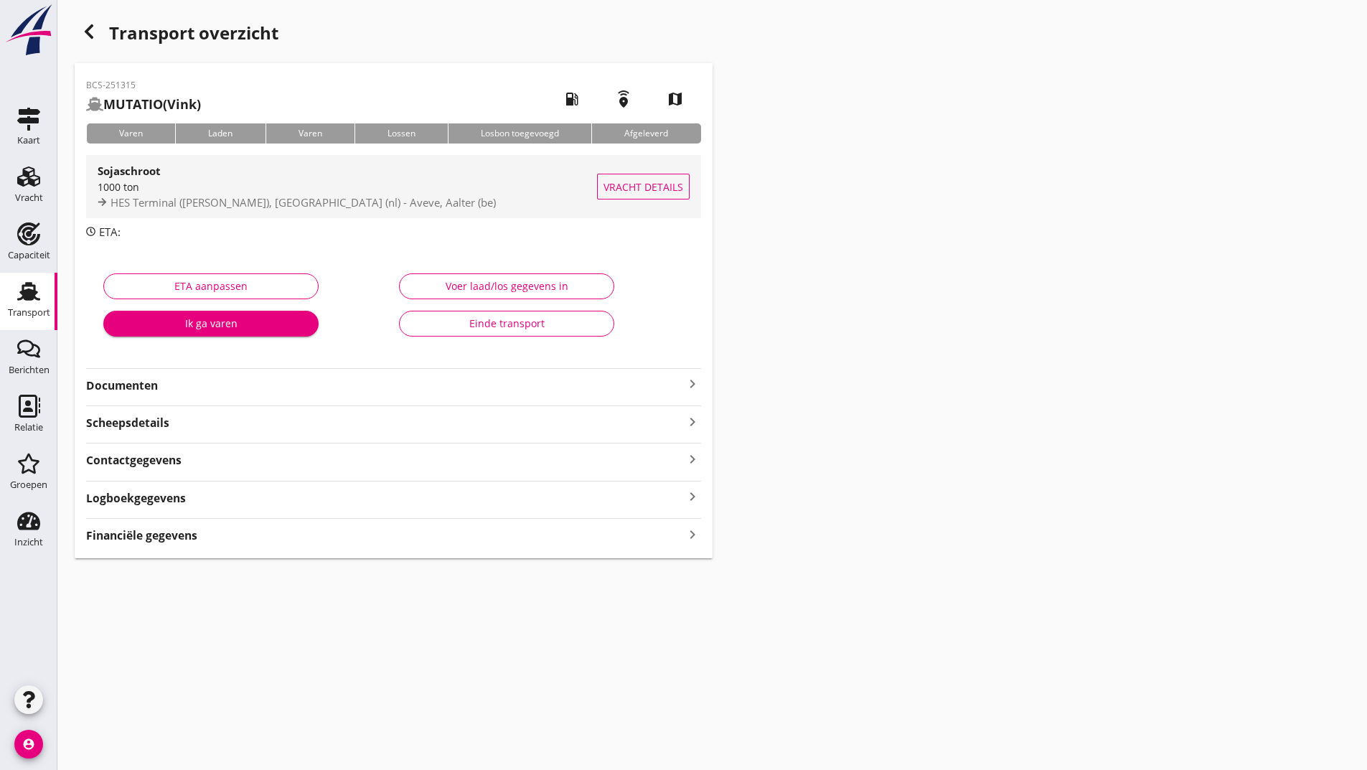
click at [114, 174] on strong "Sojaschroot" at bounding box center [129, 171] width 63 height 14
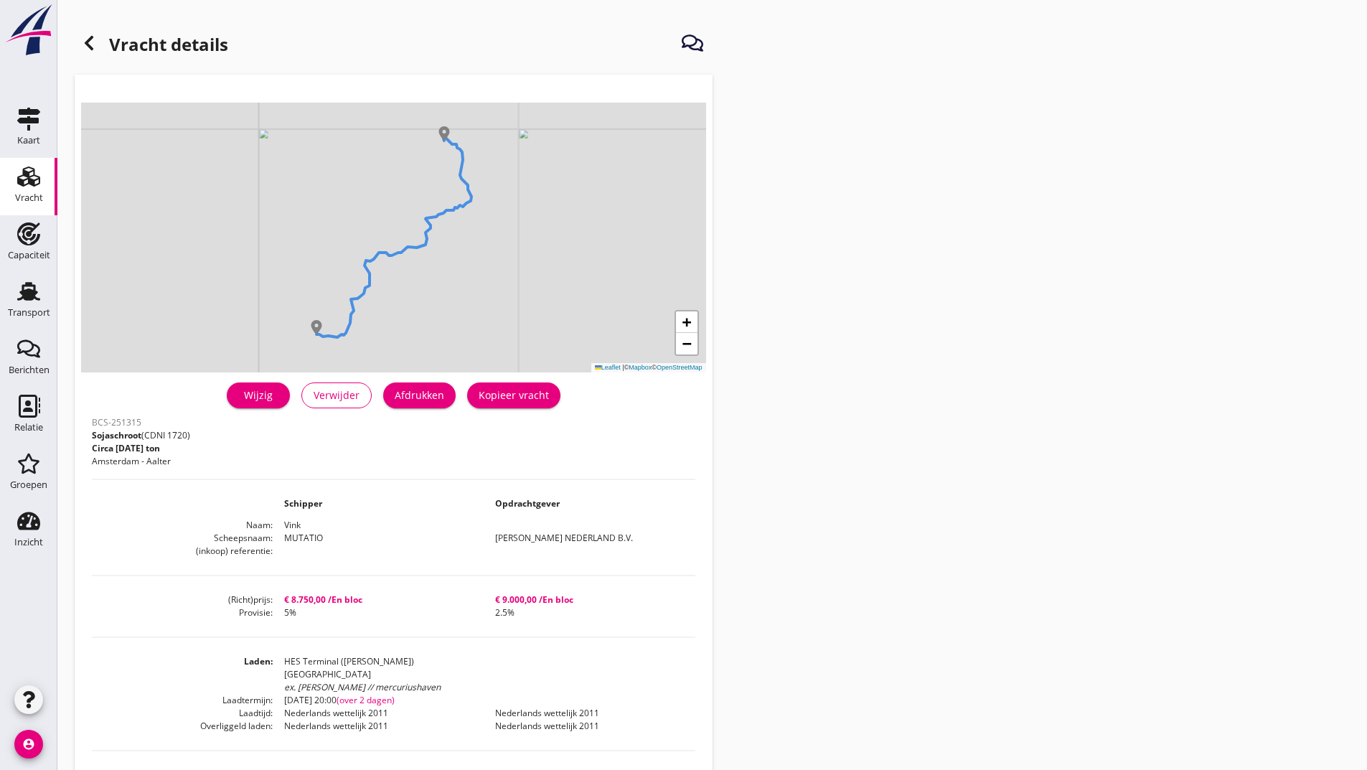
click at [405, 395] on div "Afdrukken" at bounding box center [420, 394] width 50 height 15
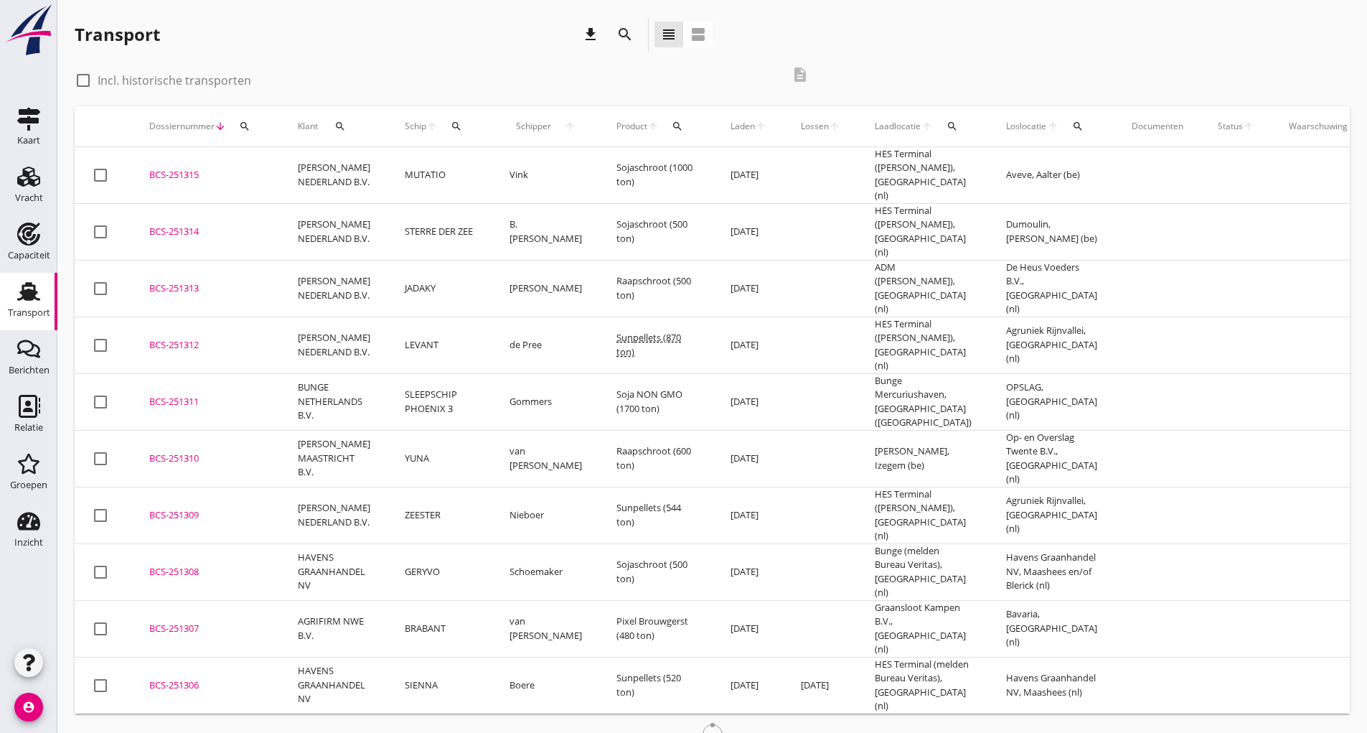
drag, startPoint x: 185, startPoint y: 165, endPoint x: 367, endPoint y: 310, distance: 232.3
click at [185, 168] on div "BCS-251315" at bounding box center [206, 175] width 114 height 14
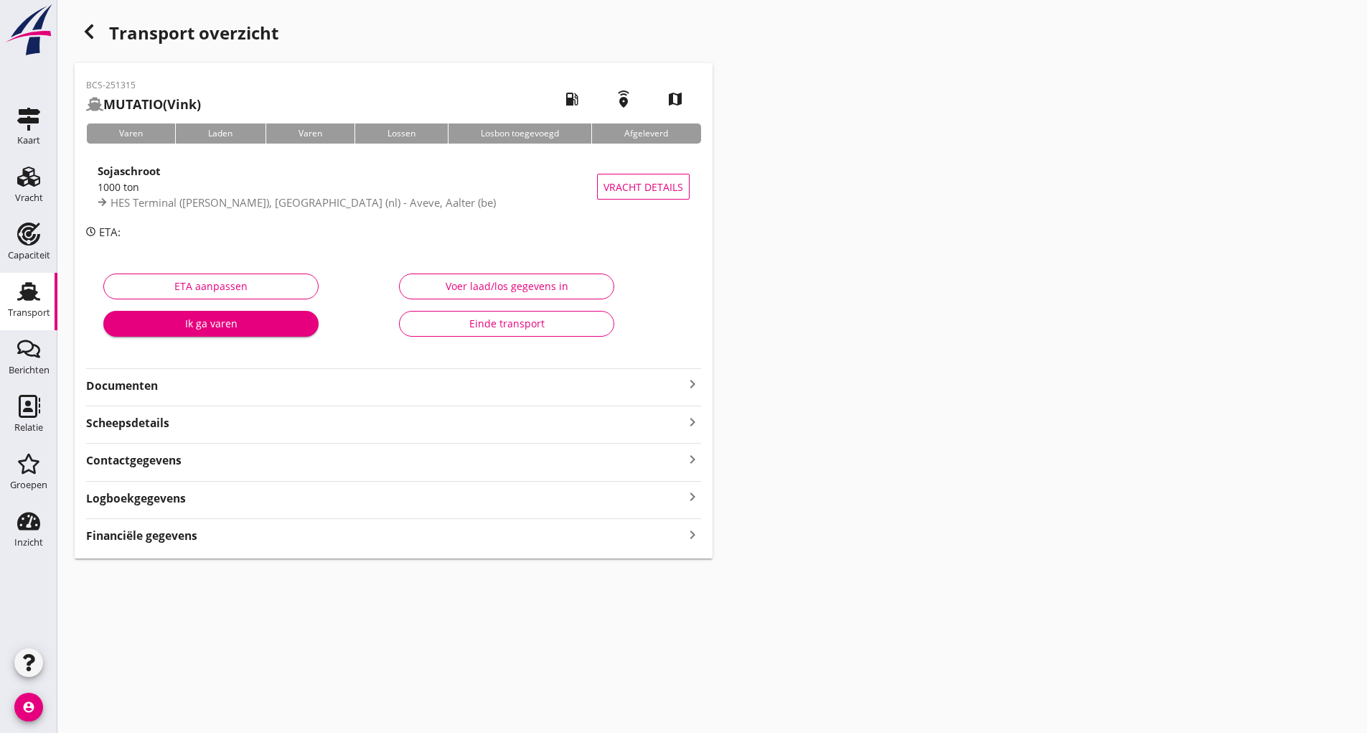
click at [134, 389] on strong "Documenten" at bounding box center [385, 385] width 598 height 17
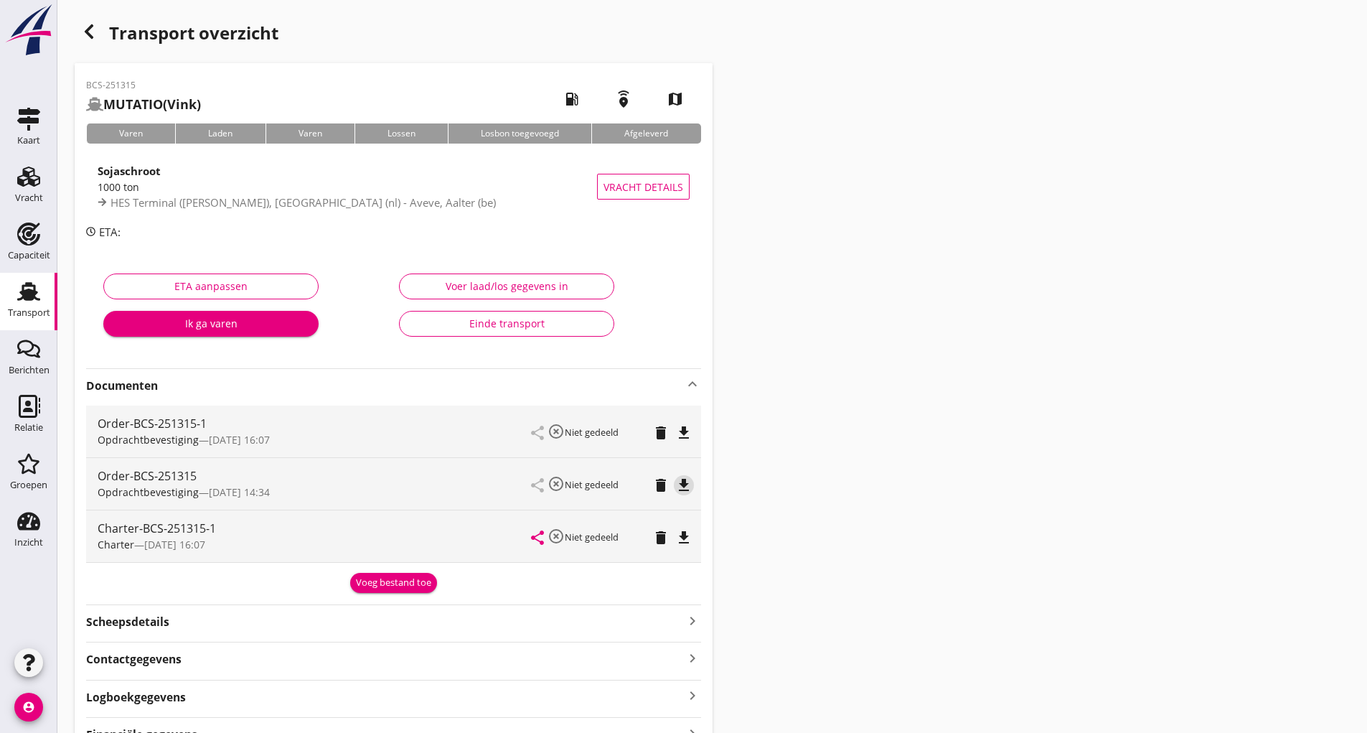
click at [683, 484] on icon "file_download" at bounding box center [683, 484] width 17 height 17
click at [227, 540] on div "Charter — 25/08 16:07" at bounding box center [315, 544] width 434 height 15
click at [679, 537] on icon "file_download" at bounding box center [683, 537] width 17 height 17
